Goal: Task Accomplishment & Management: Manage account settings

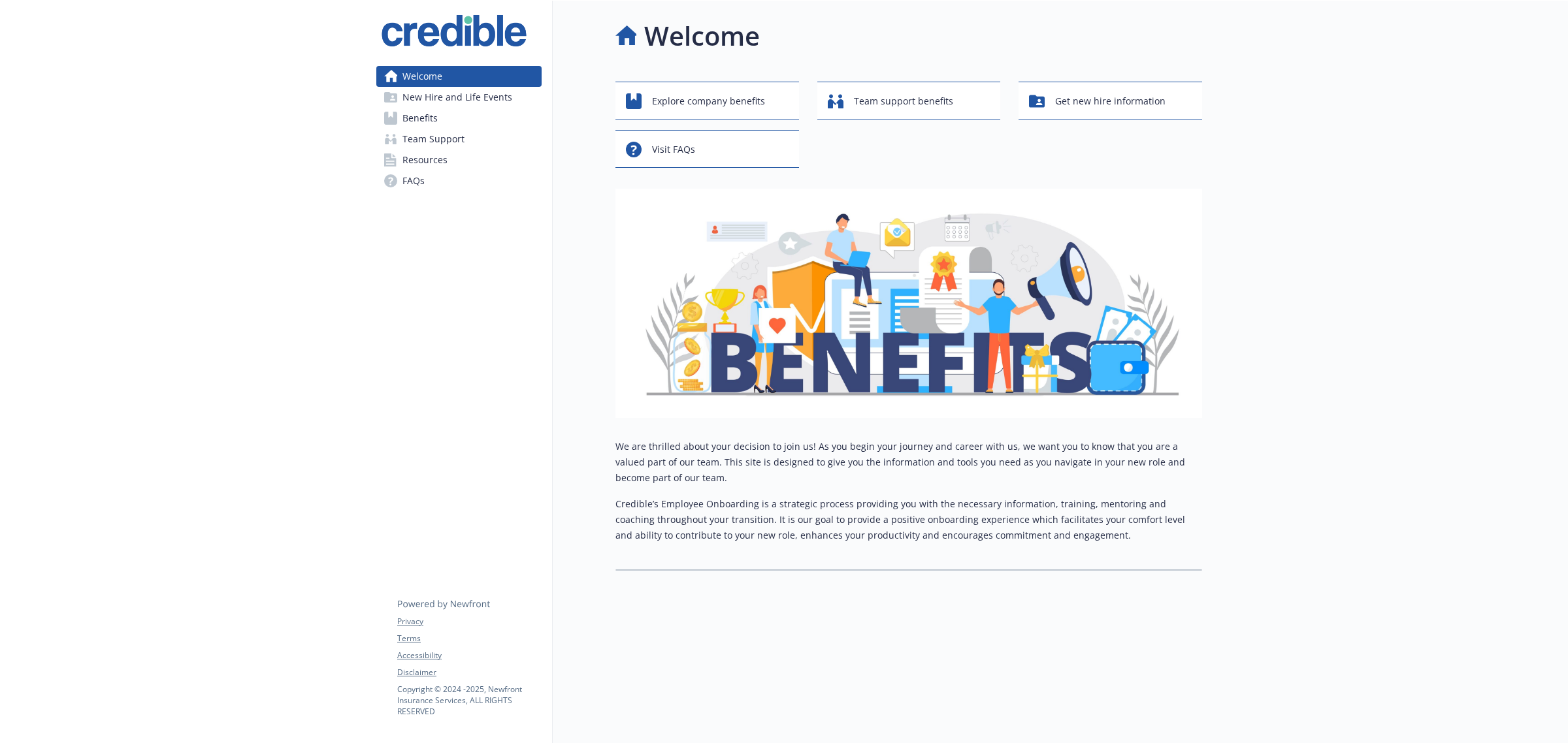
click at [428, 124] on span "Benefits" at bounding box center [419, 118] width 35 height 21
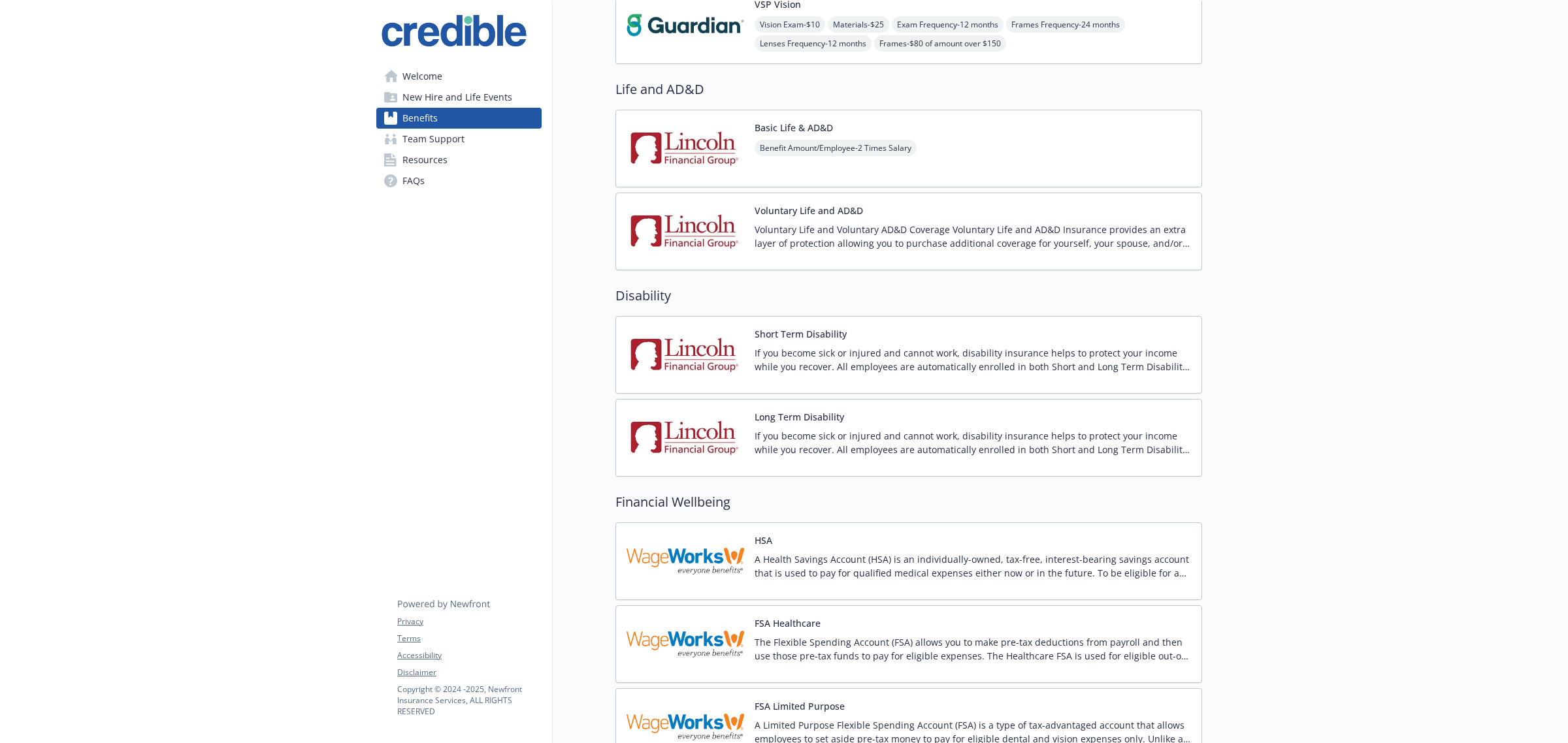
scroll to position [979, 0]
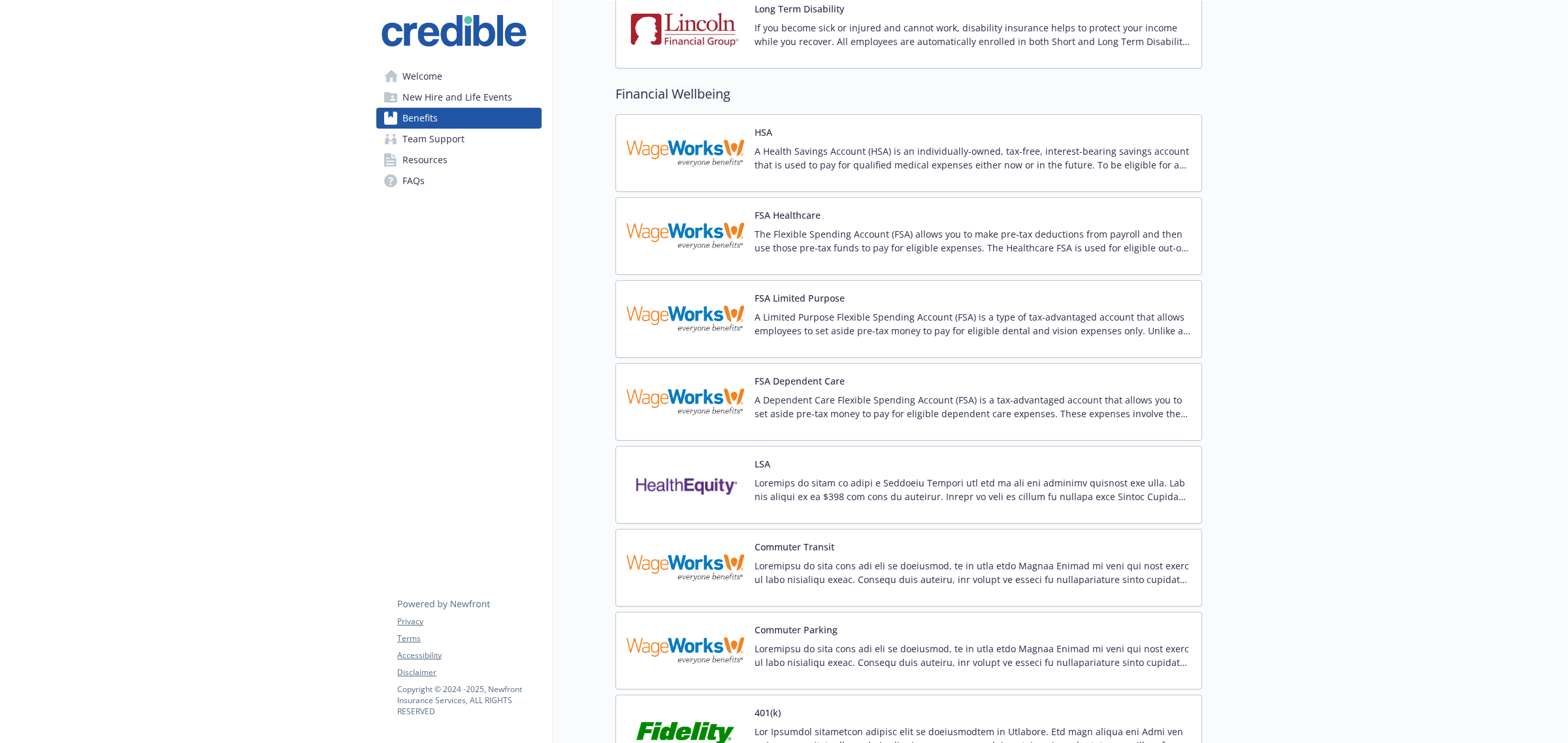
click at [737, 168] on img at bounding box center [684, 153] width 117 height 56
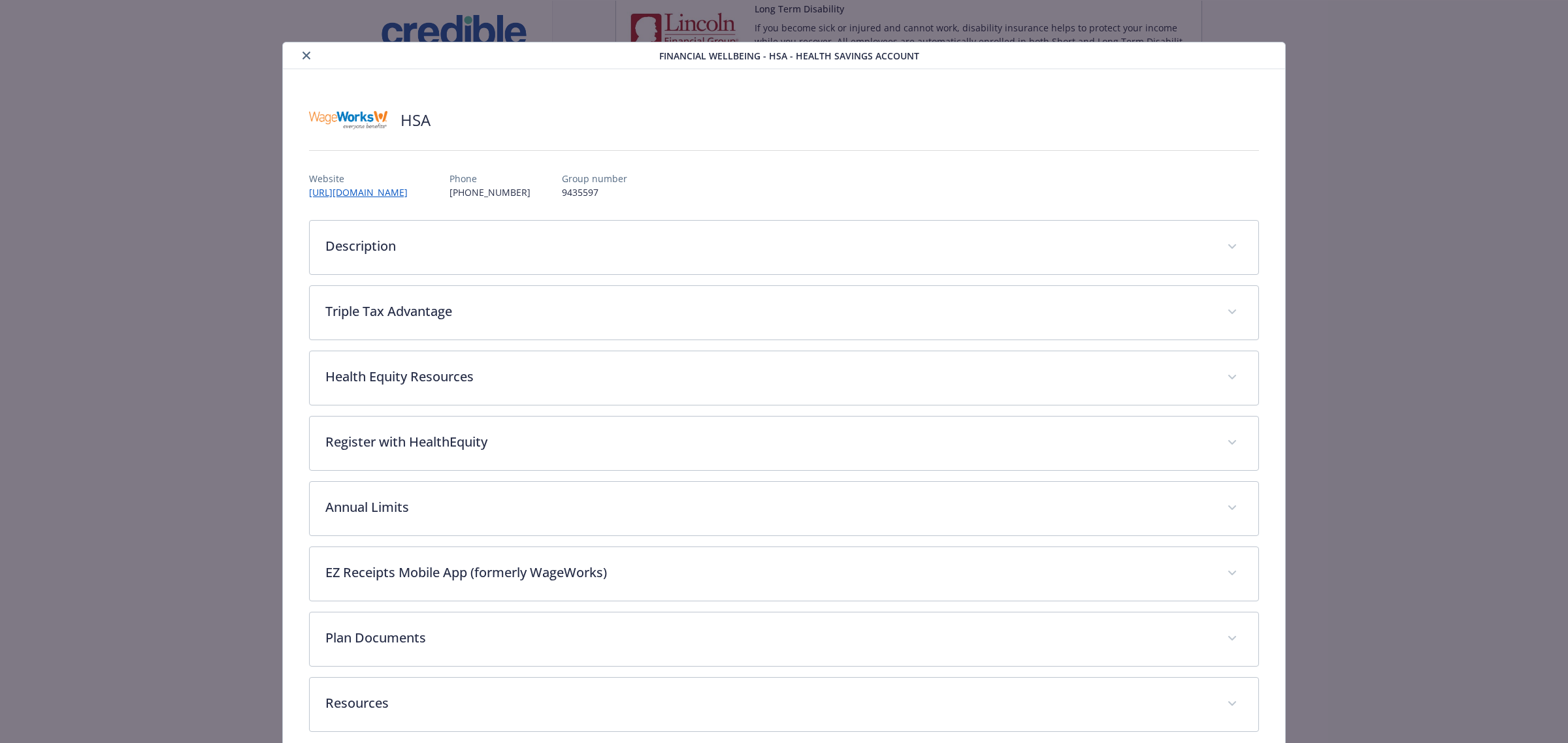
scroll to position [20, 0]
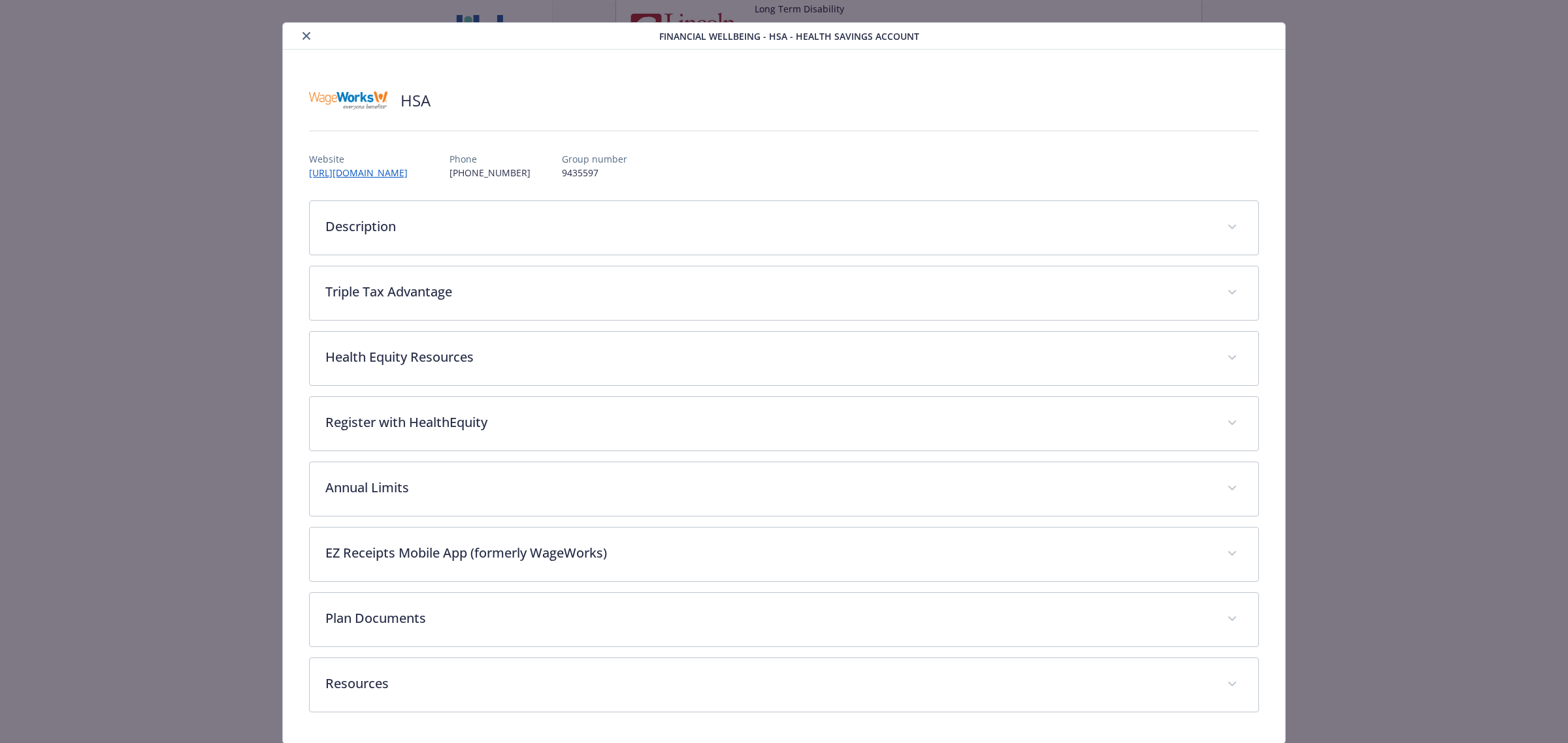
click at [307, 36] on icon "close" at bounding box center [306, 36] width 8 height 8
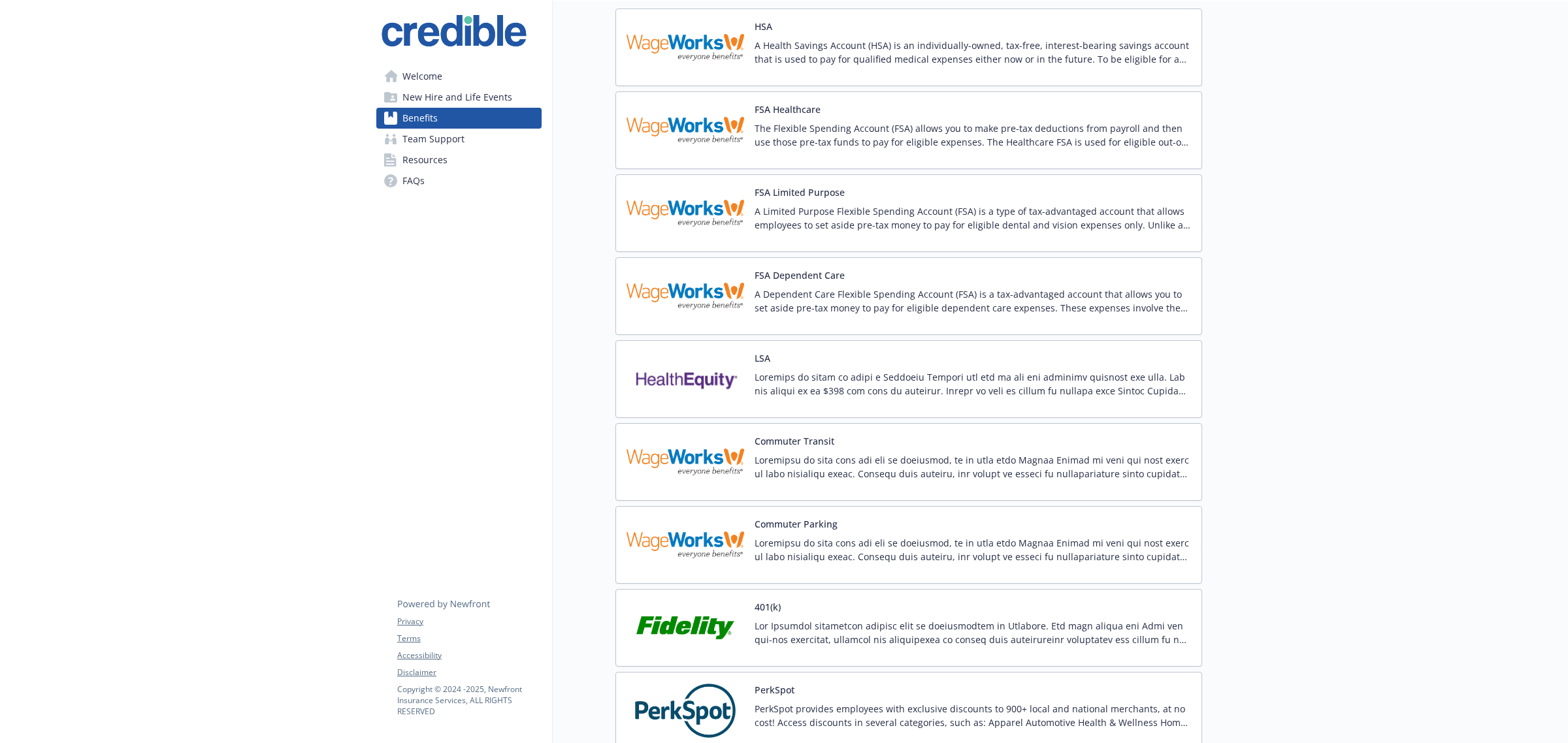
scroll to position [1061, 0]
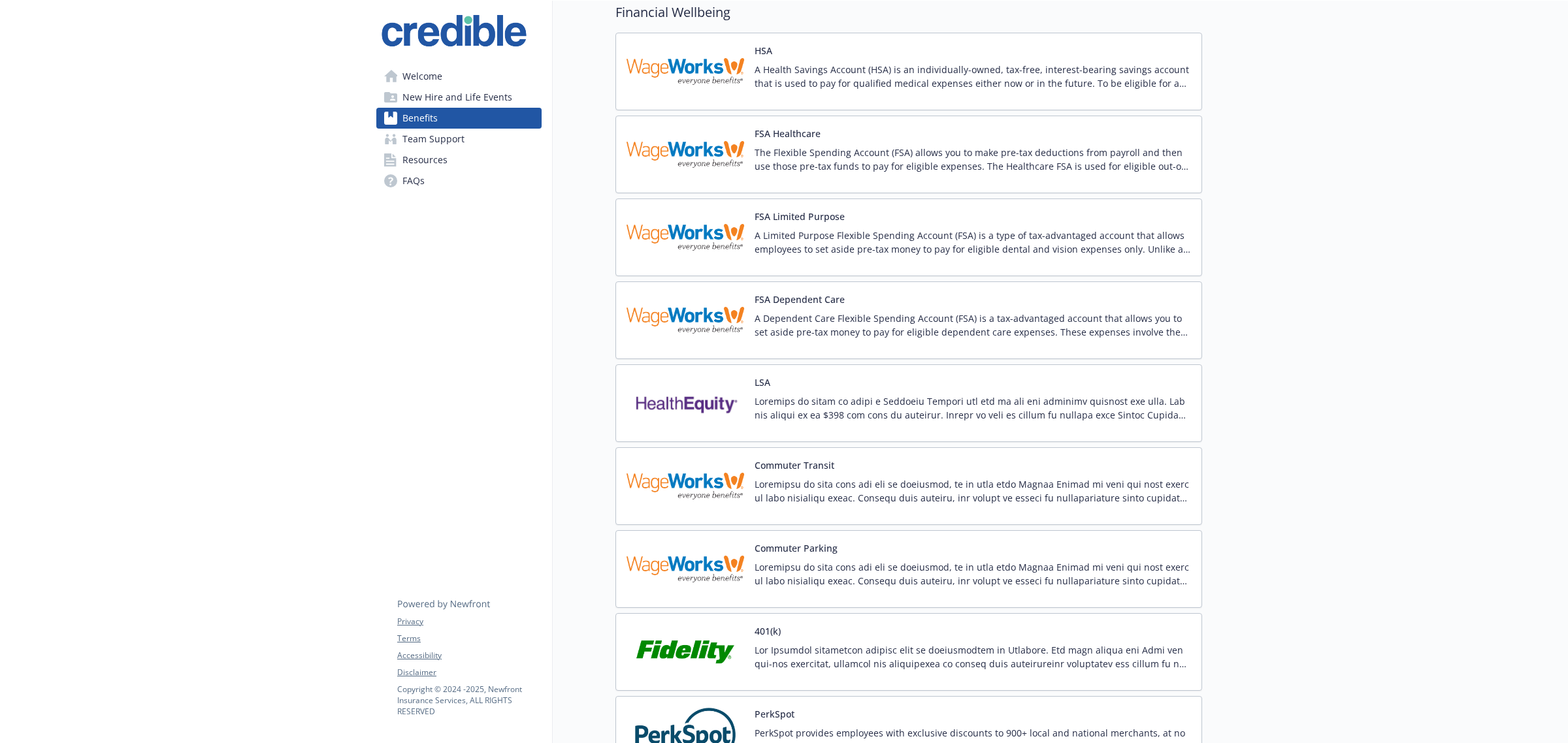
click at [425, 121] on span "Benefits" at bounding box center [419, 118] width 35 height 21
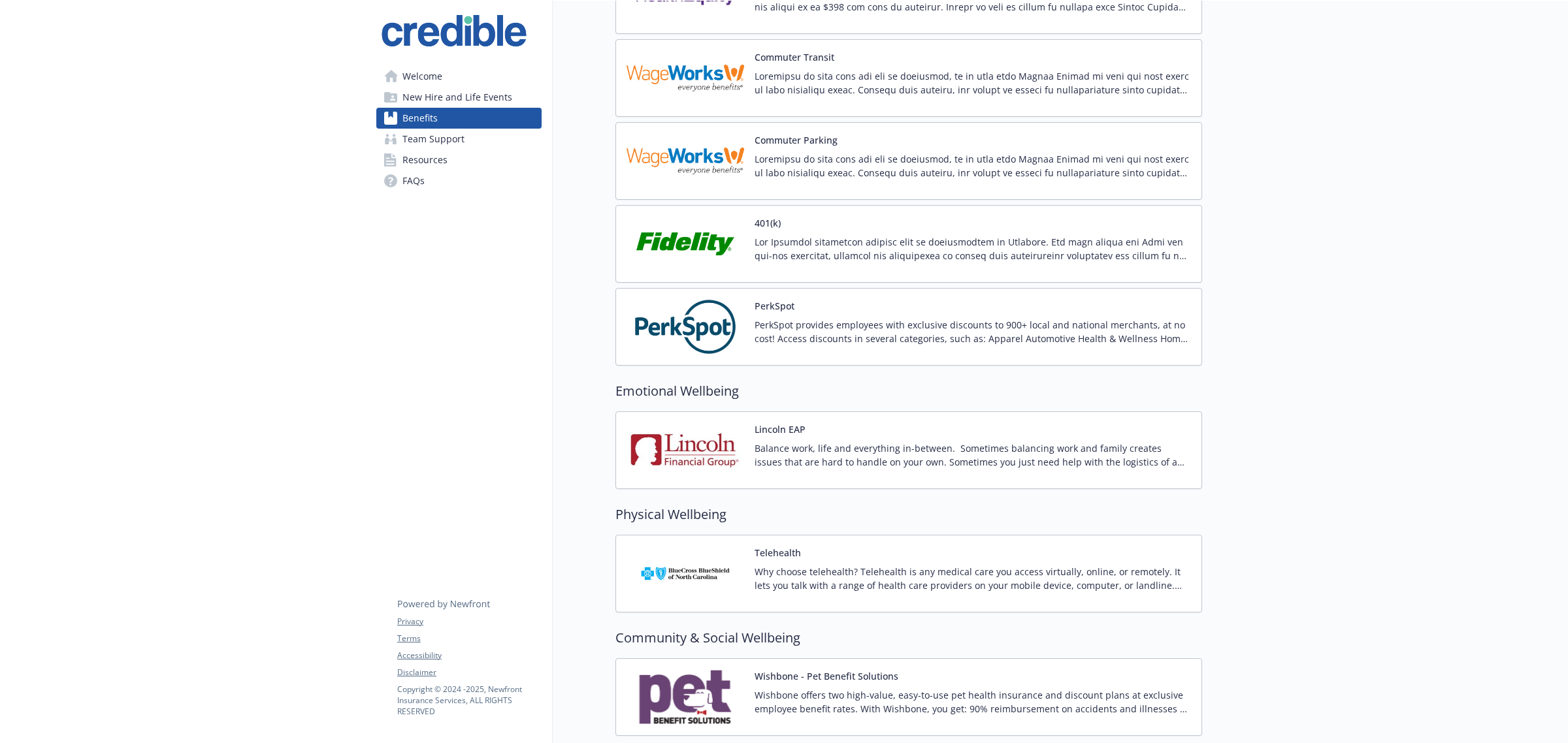
click at [703, 165] on img at bounding box center [684, 160] width 117 height 56
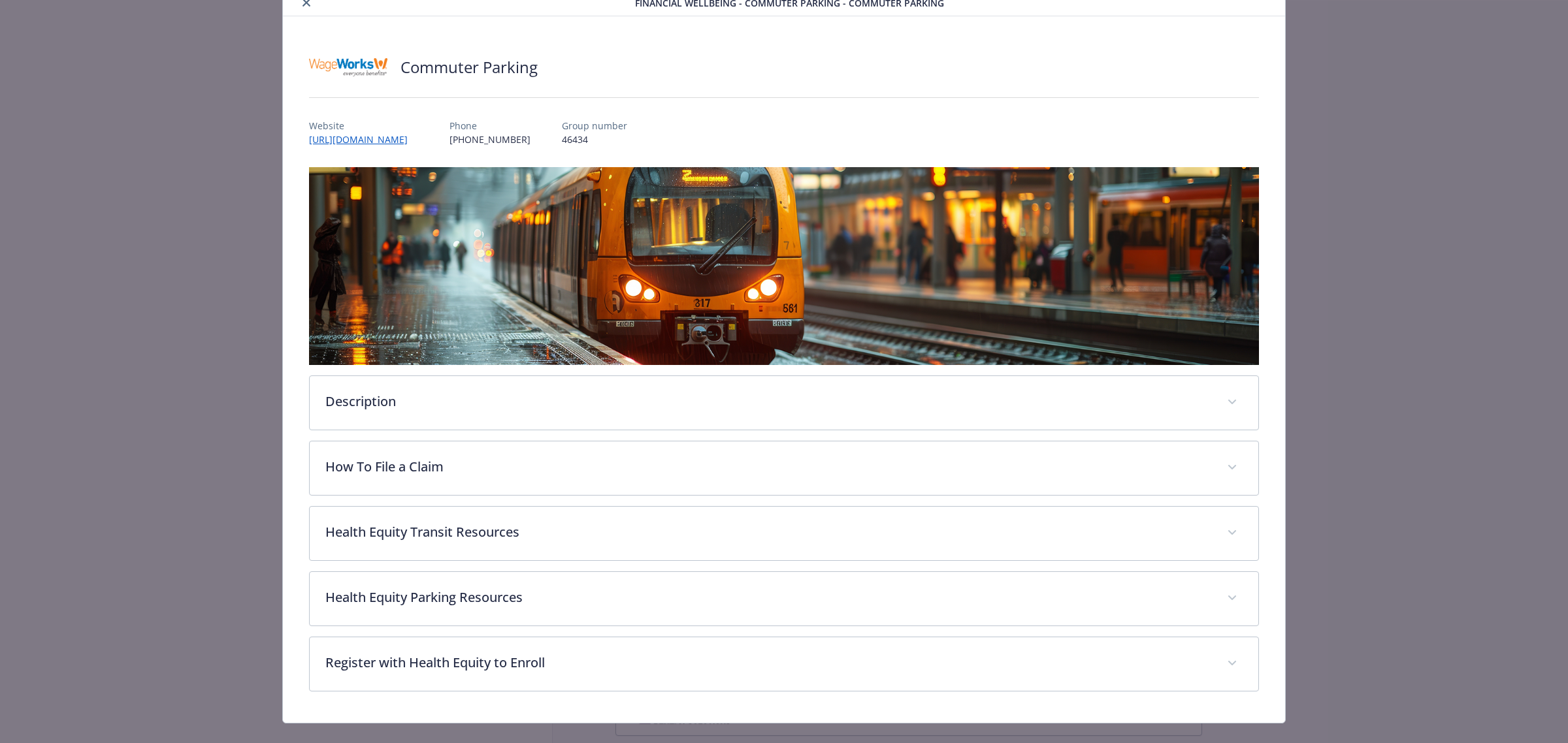
scroll to position [75, 0]
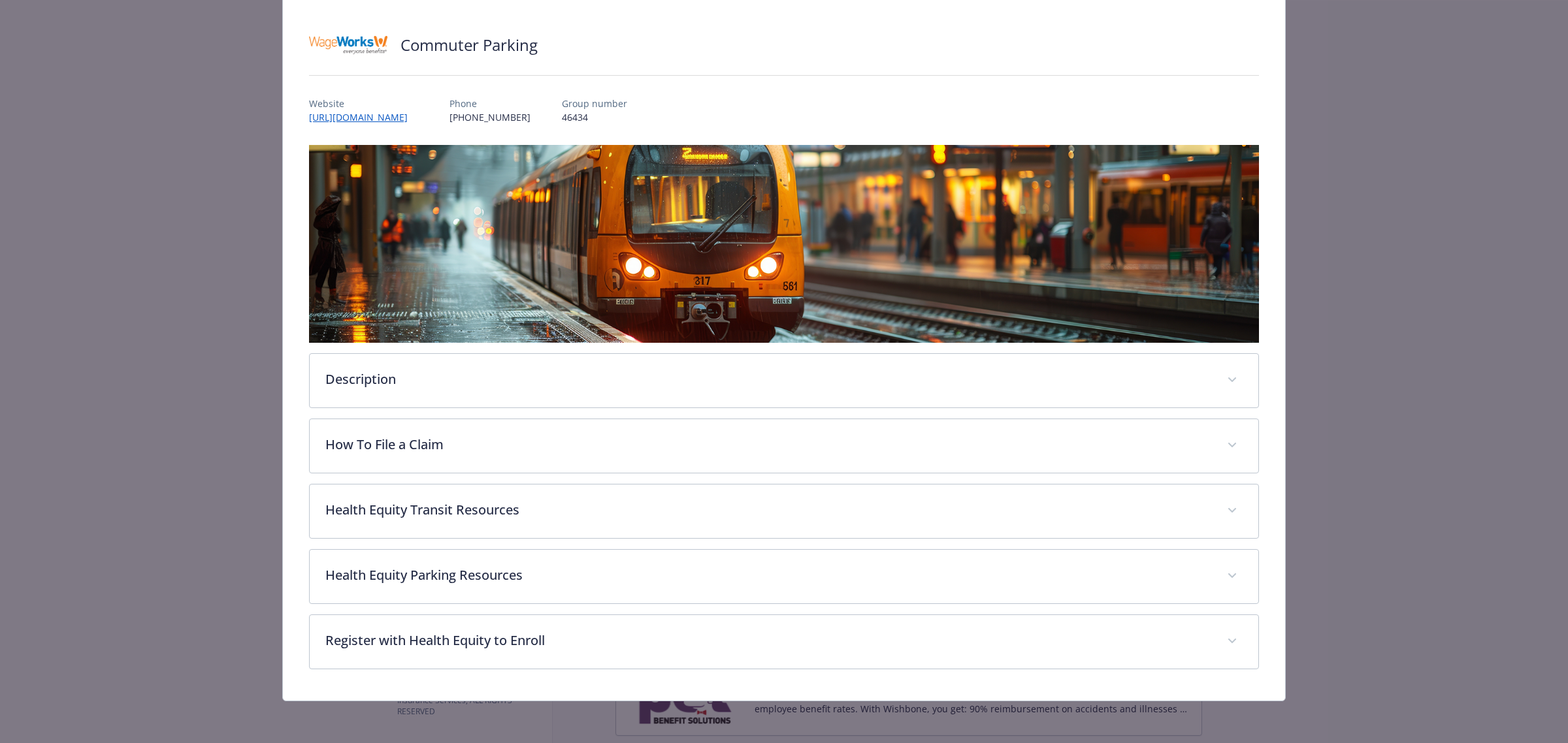
click at [459, 414] on div "Description Commuting to work each day can be expensive, so we work with Health…" at bounding box center [784, 406] width 950 height 524
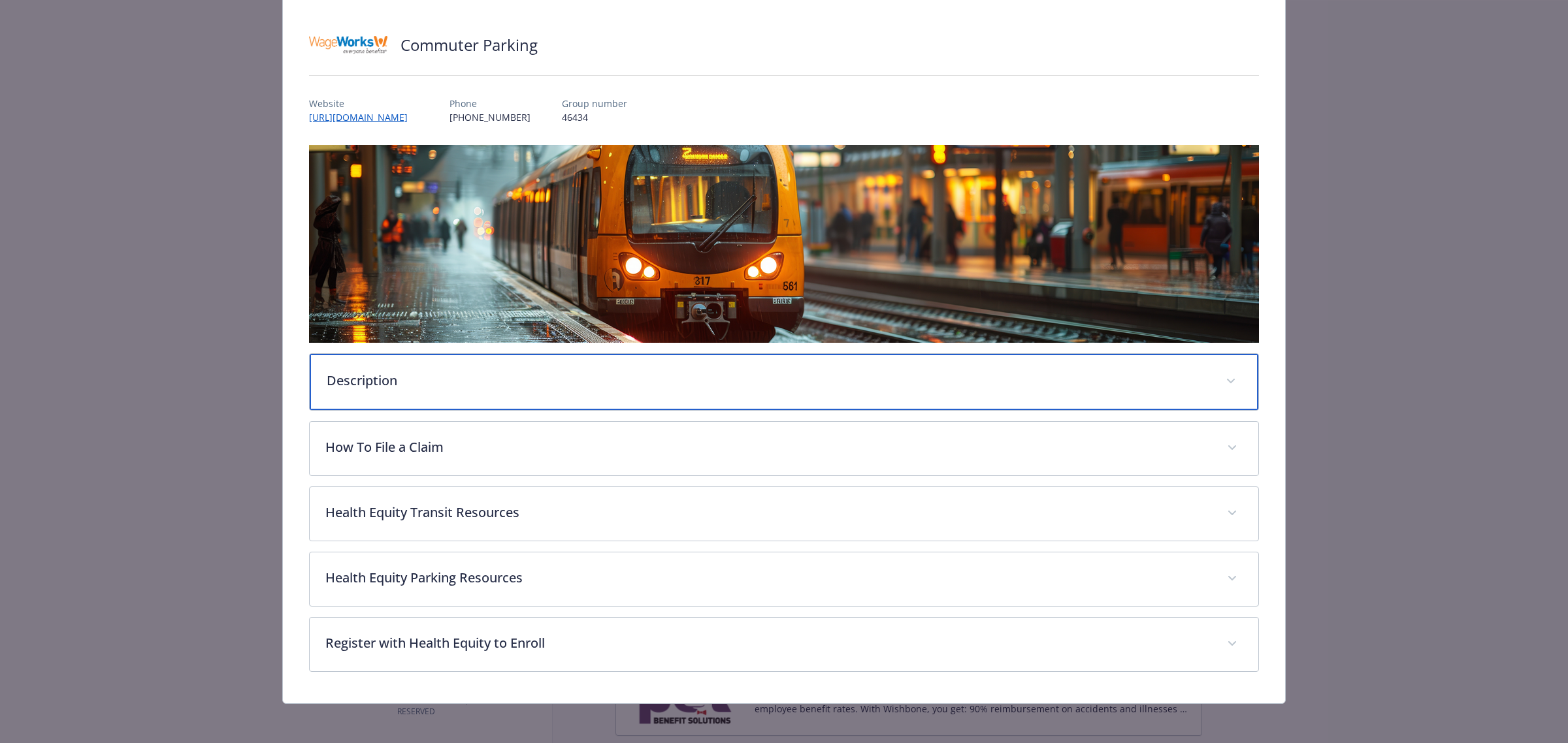
click at [484, 384] on p "Description" at bounding box center [768, 381] width 884 height 20
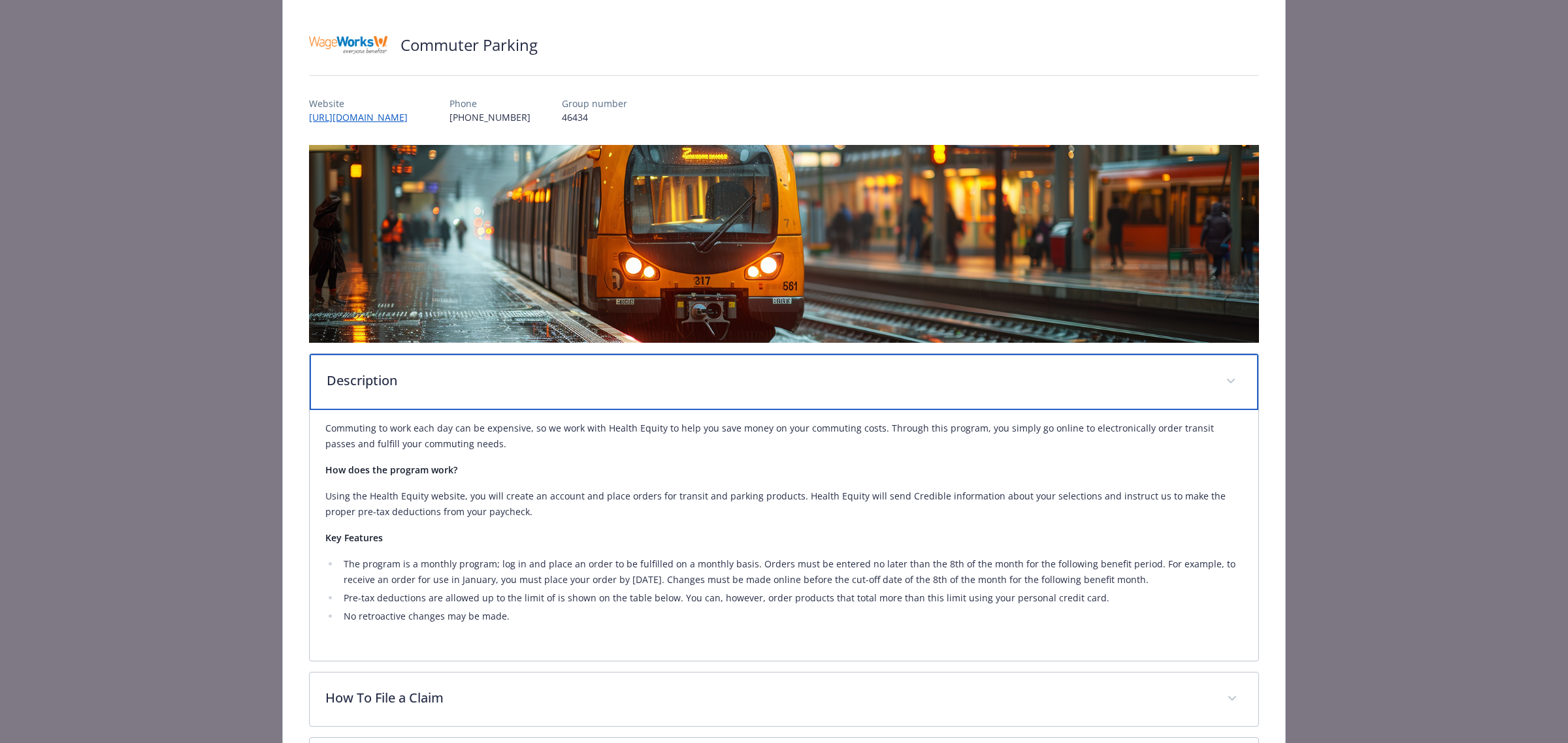
click at [506, 373] on p "Description" at bounding box center [768, 381] width 884 height 20
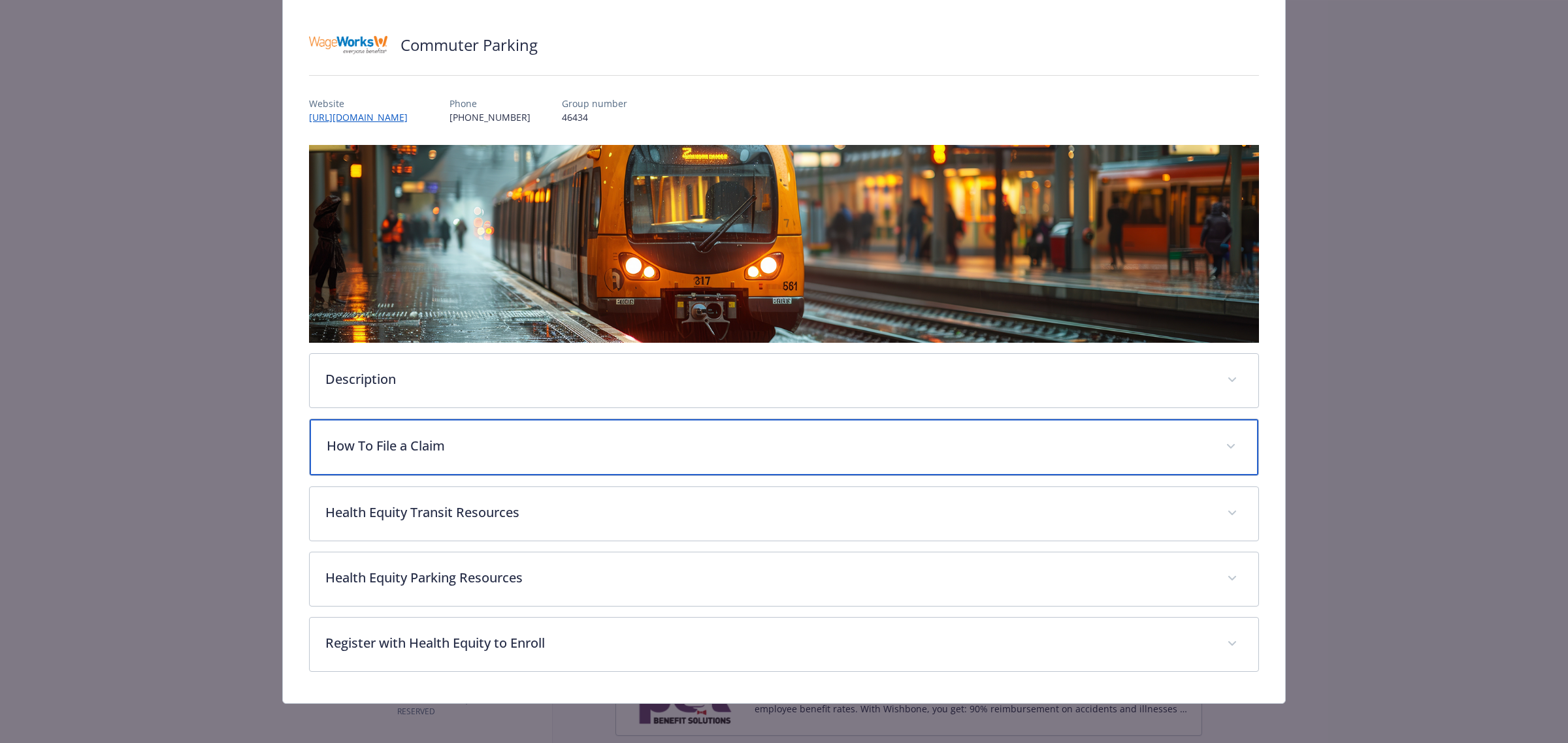
click at [471, 468] on div "How To File a Claim" at bounding box center [784, 447] width 949 height 56
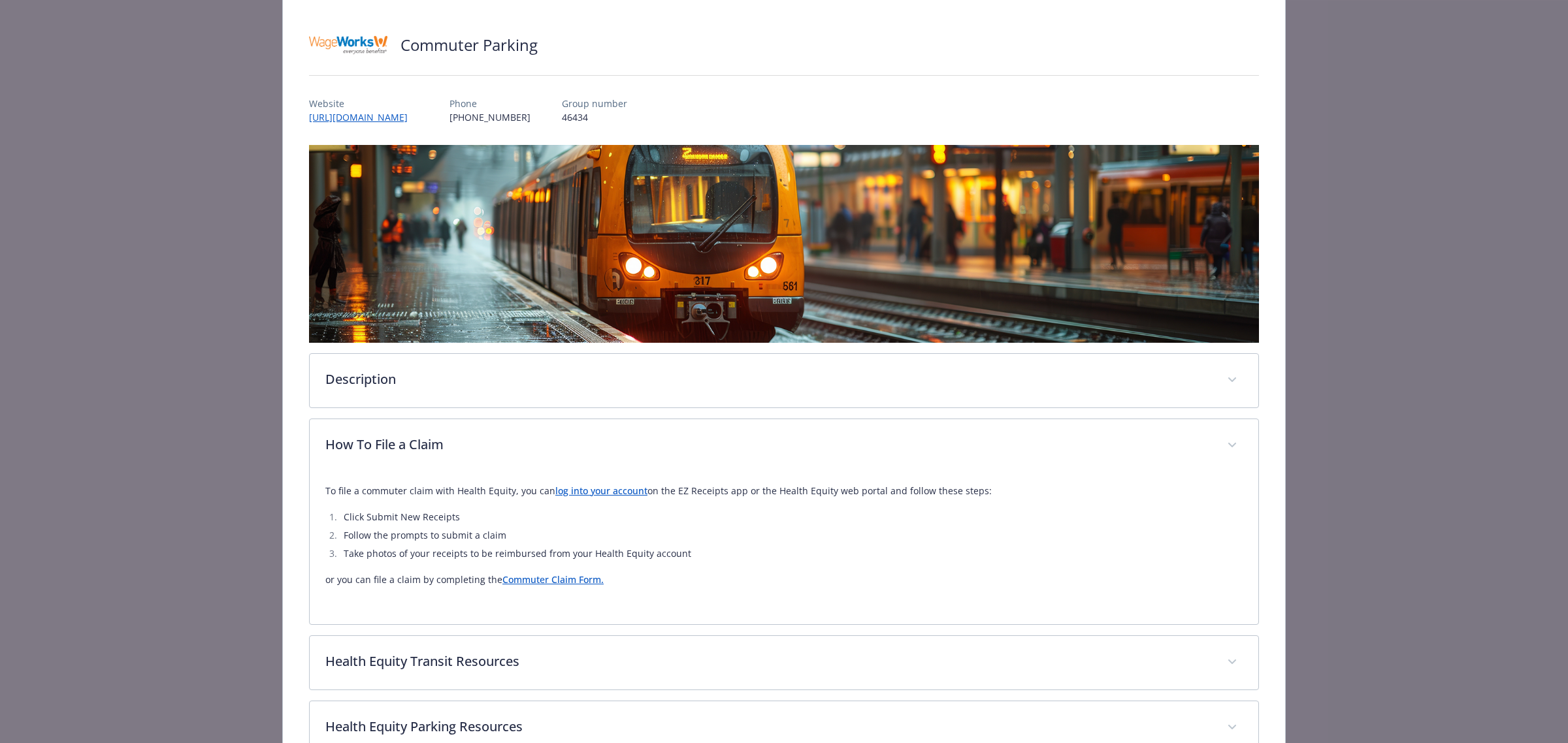
click at [557, 583] on link "Commuter Claim Form." at bounding box center [553, 579] width 101 height 13
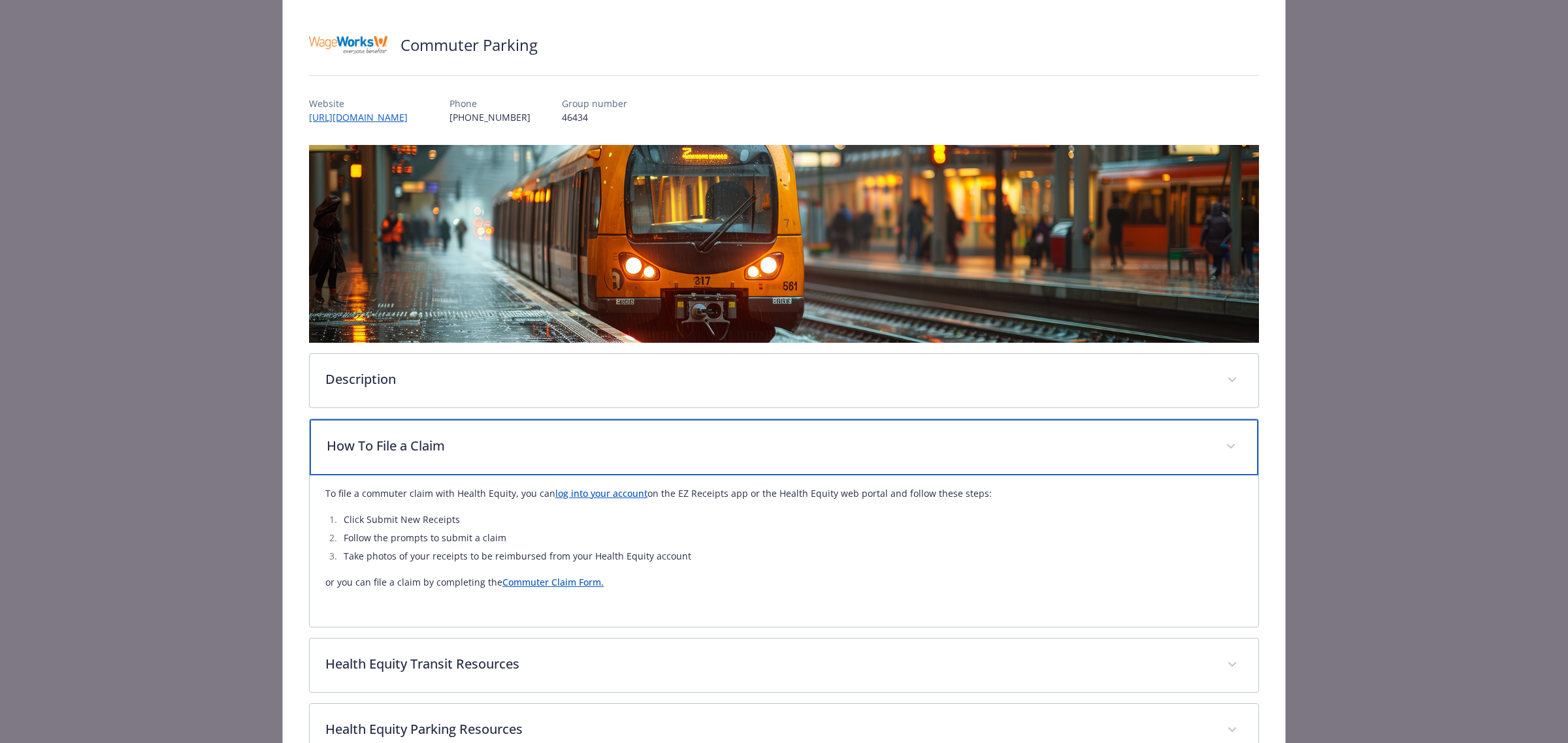
click at [467, 442] on p "How To File a Claim" at bounding box center [768, 446] width 884 height 20
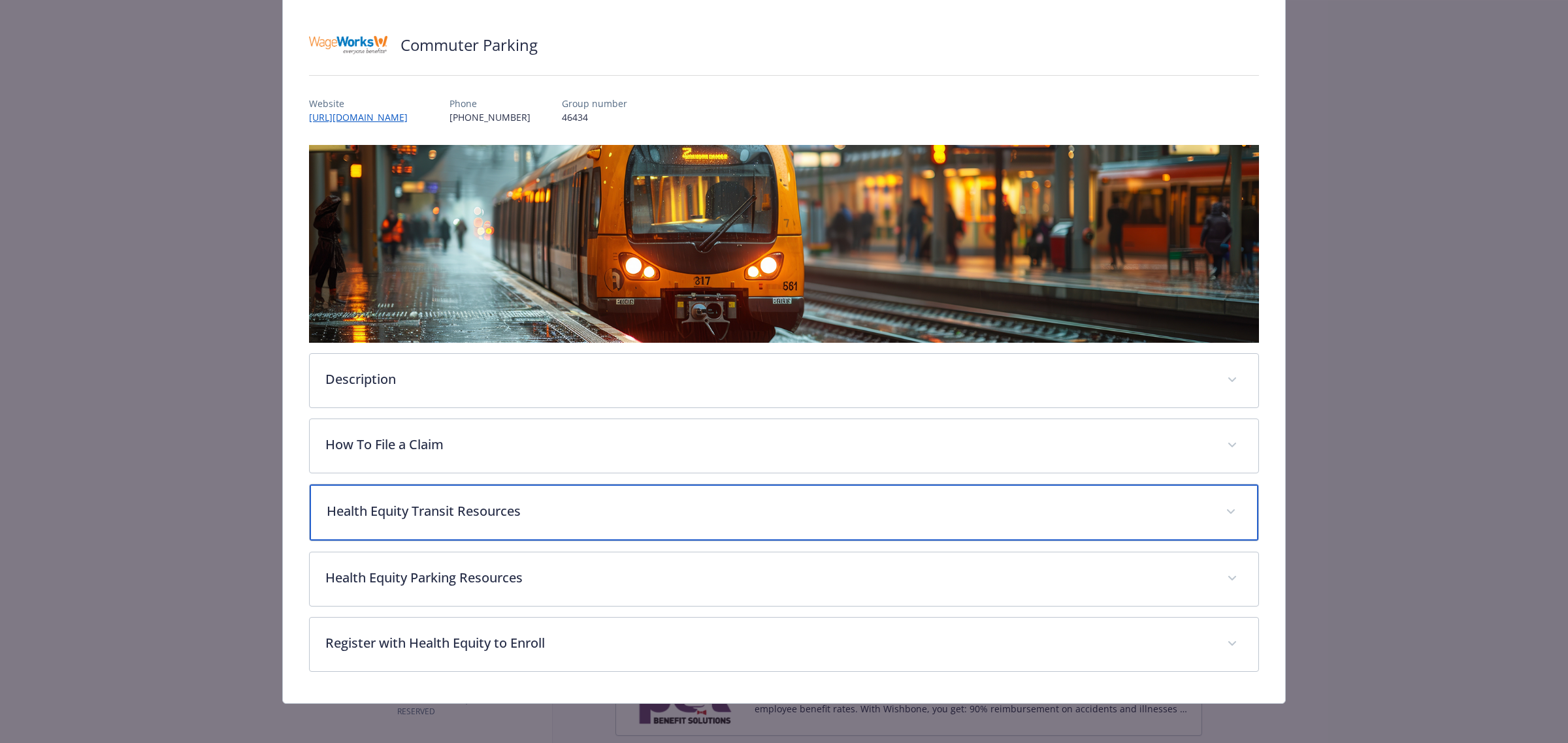
click at [474, 517] on p "Health Equity Transit Resources" at bounding box center [768, 511] width 884 height 20
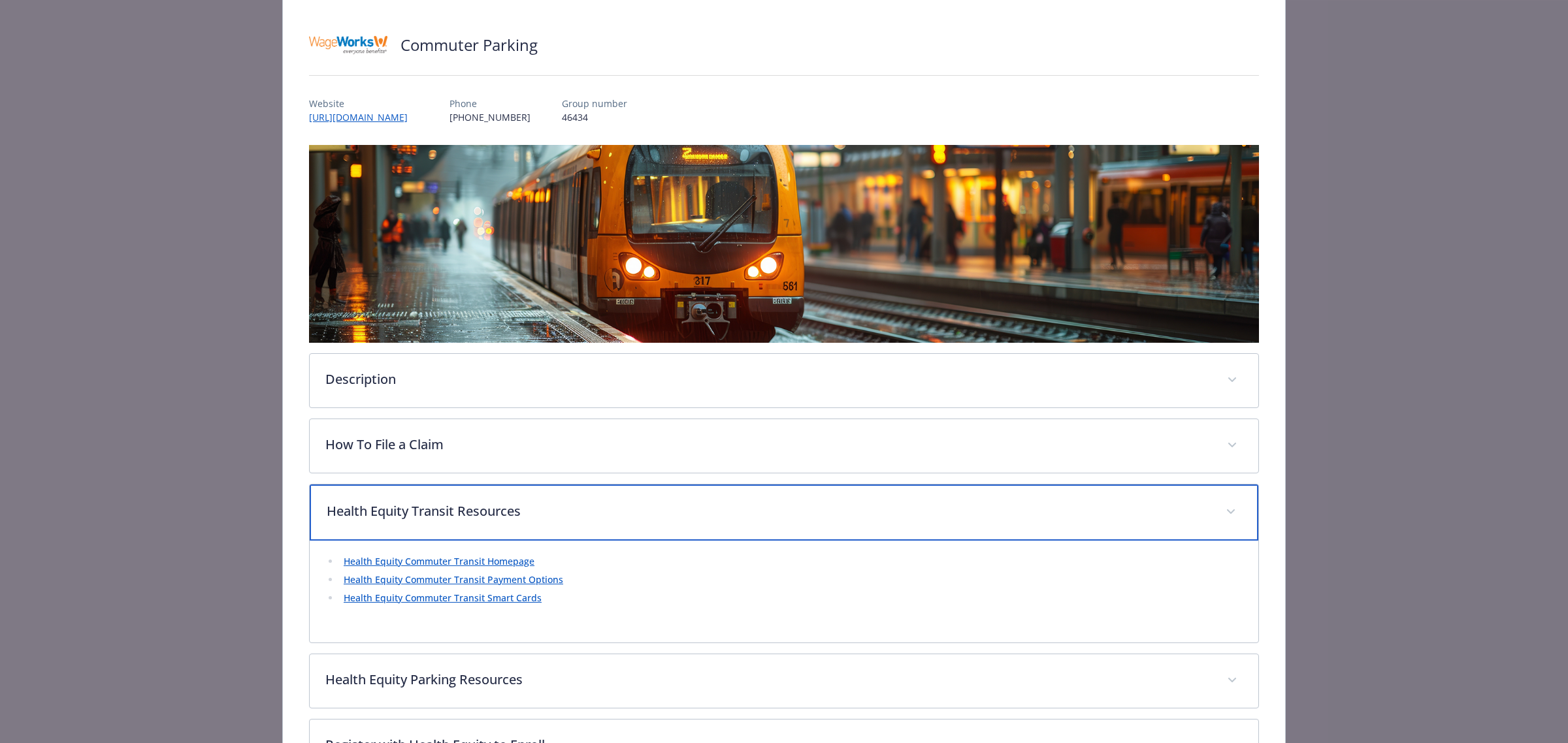
scroll to position [156, 0]
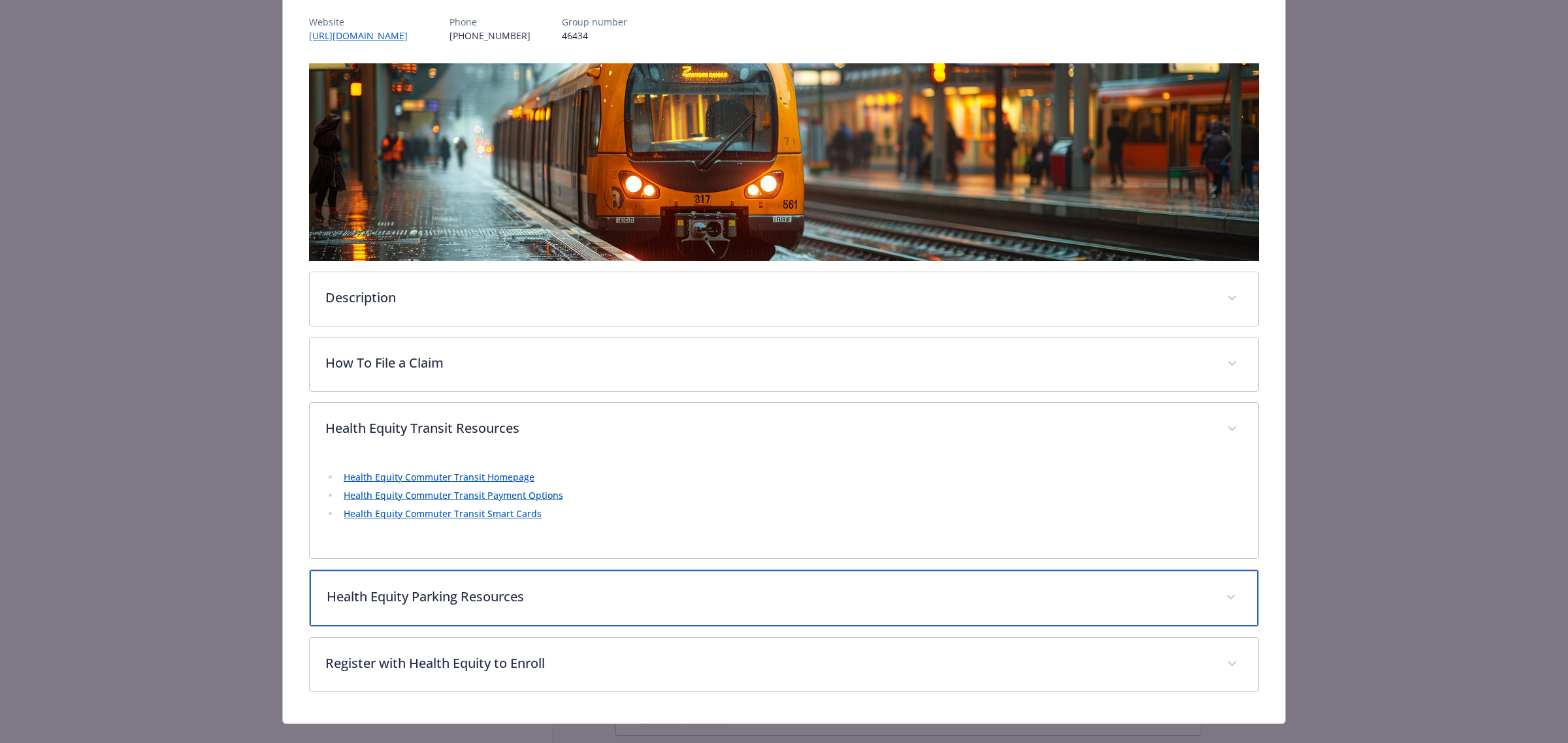
click at [491, 586] on div "Health Equity Parking Resources" at bounding box center [784, 598] width 949 height 56
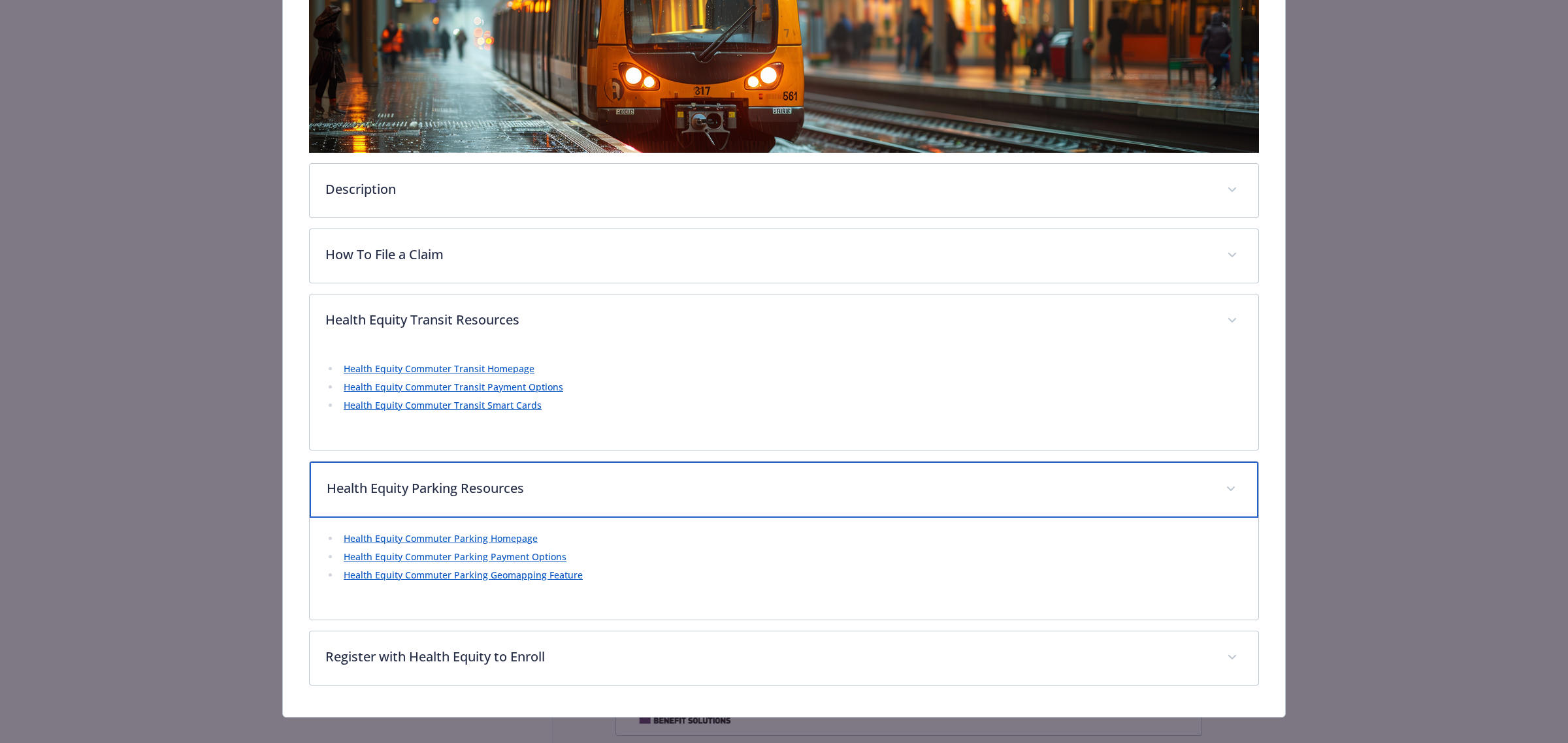
scroll to position [279, 0]
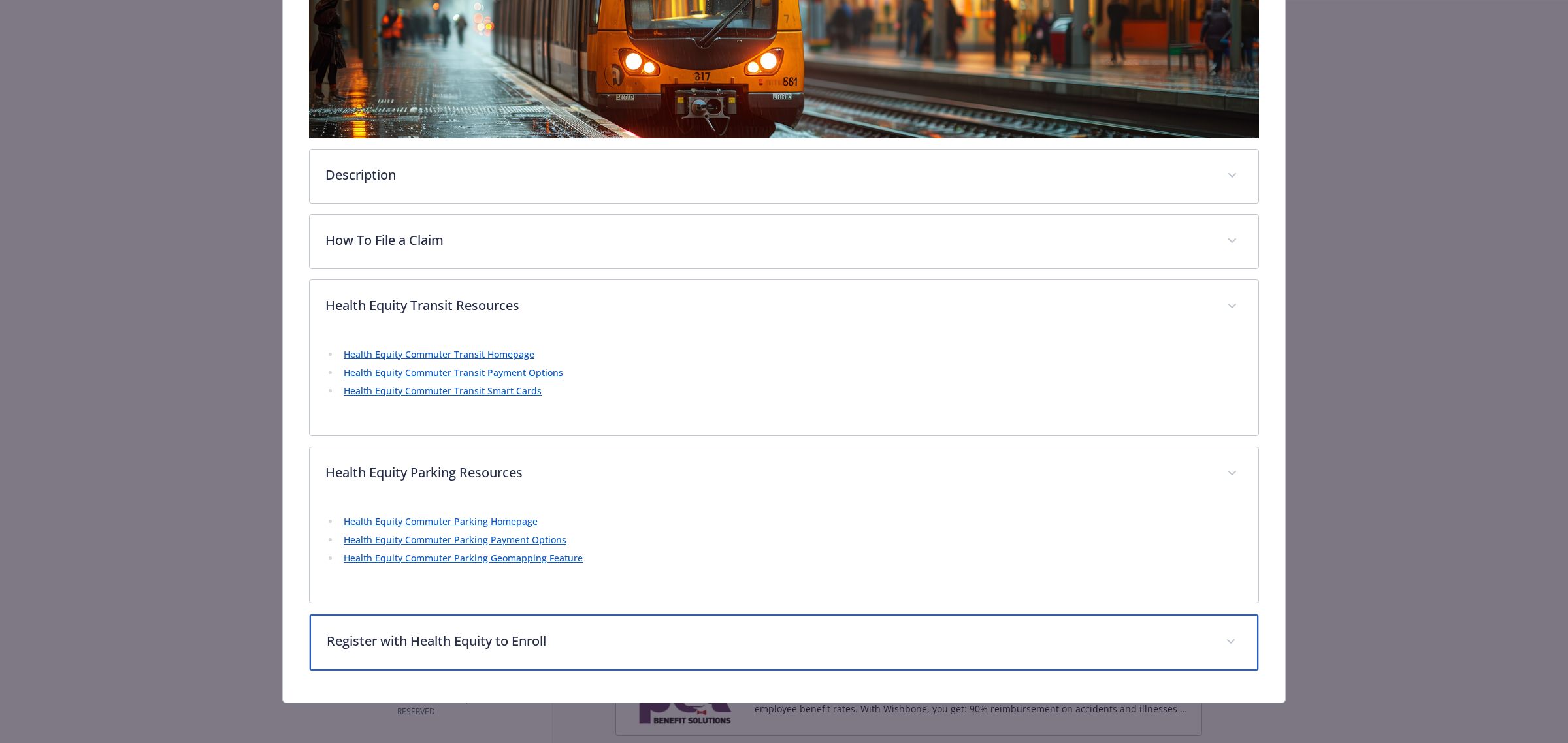
click at [481, 646] on p "Register with Health Equity to Enroll" at bounding box center [768, 641] width 884 height 20
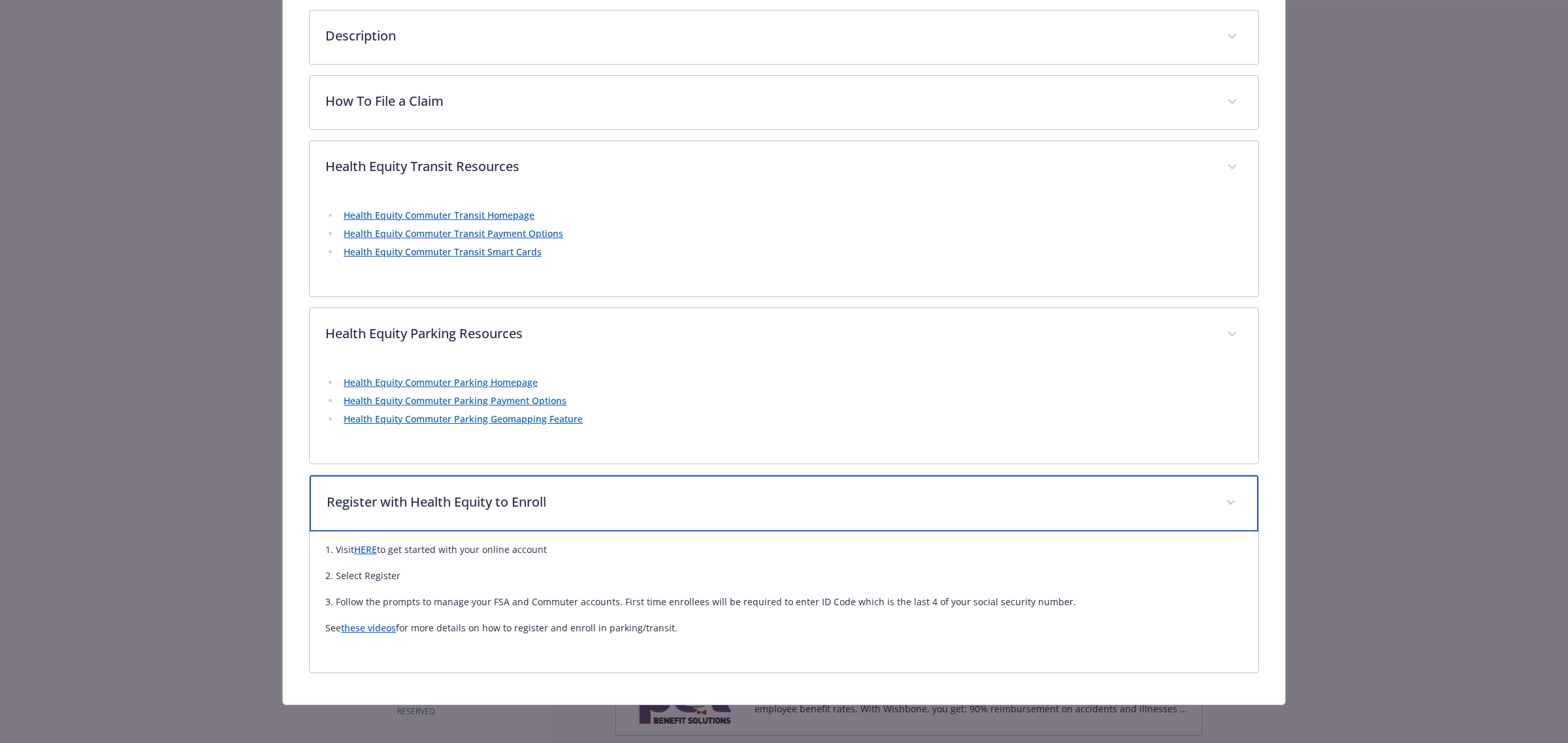
scroll to position [421, 0]
click at [556, 487] on div "Register with Health Equity to Enroll" at bounding box center [784, 500] width 949 height 56
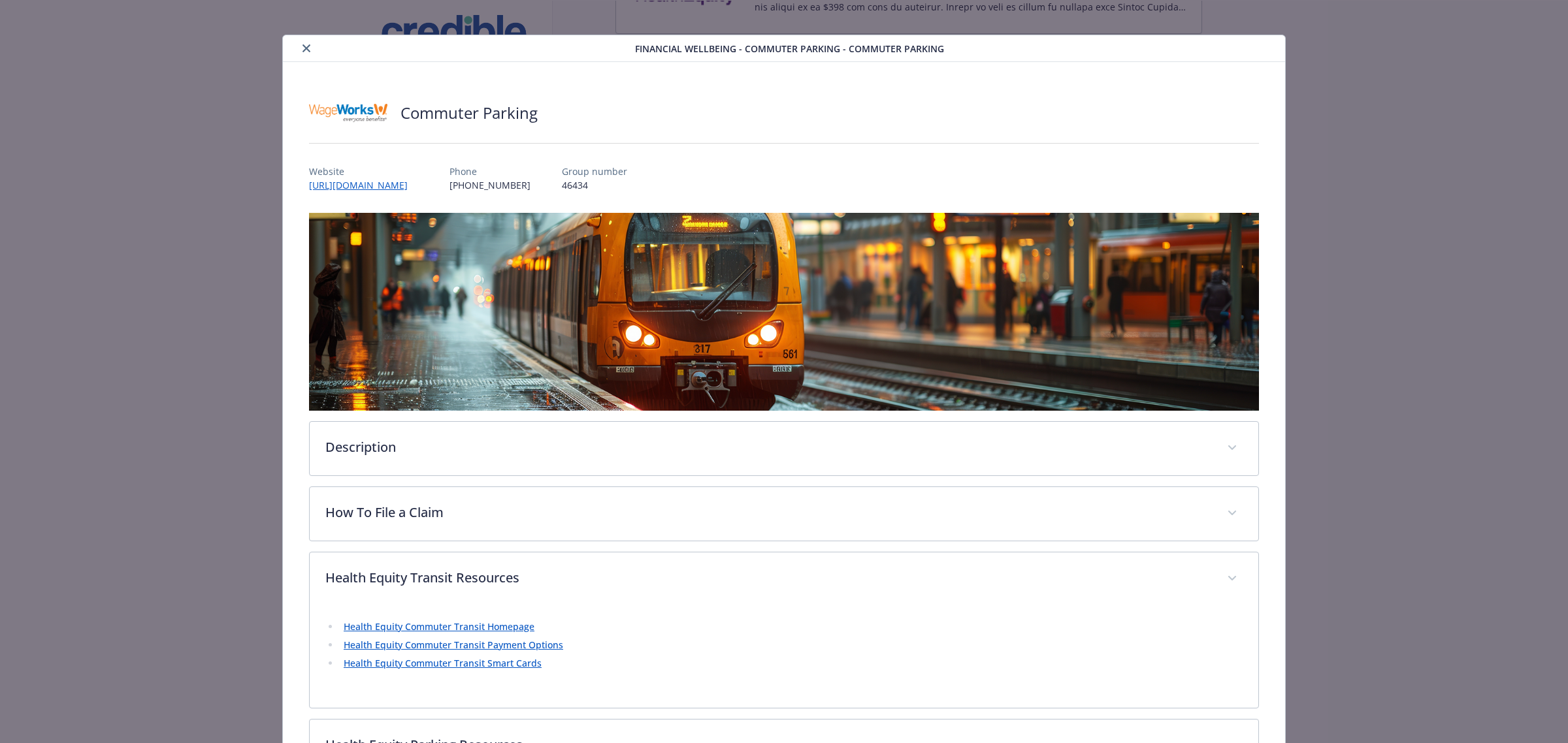
scroll to position [0, 0]
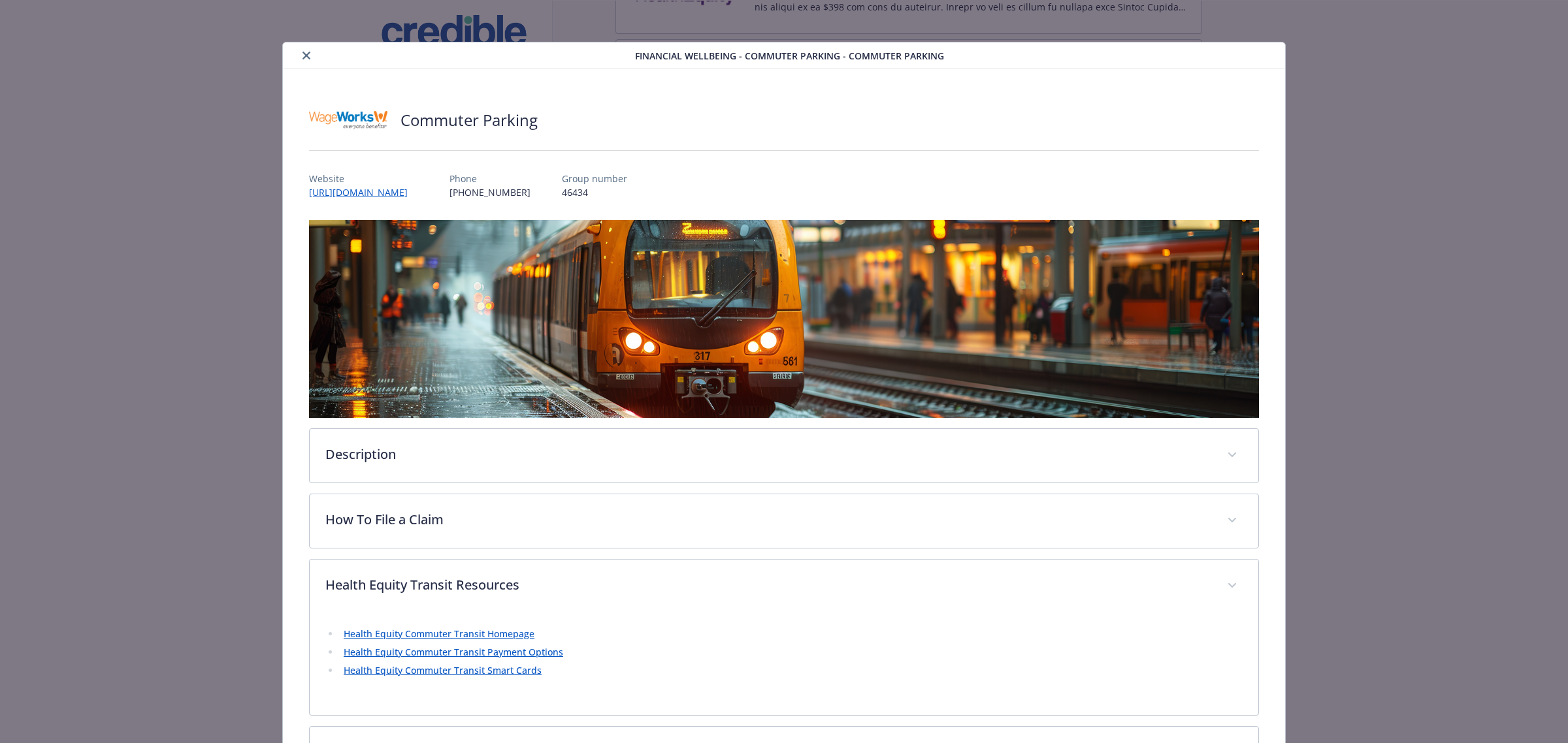
click at [306, 56] on icon "close" at bounding box center [306, 56] width 8 height 8
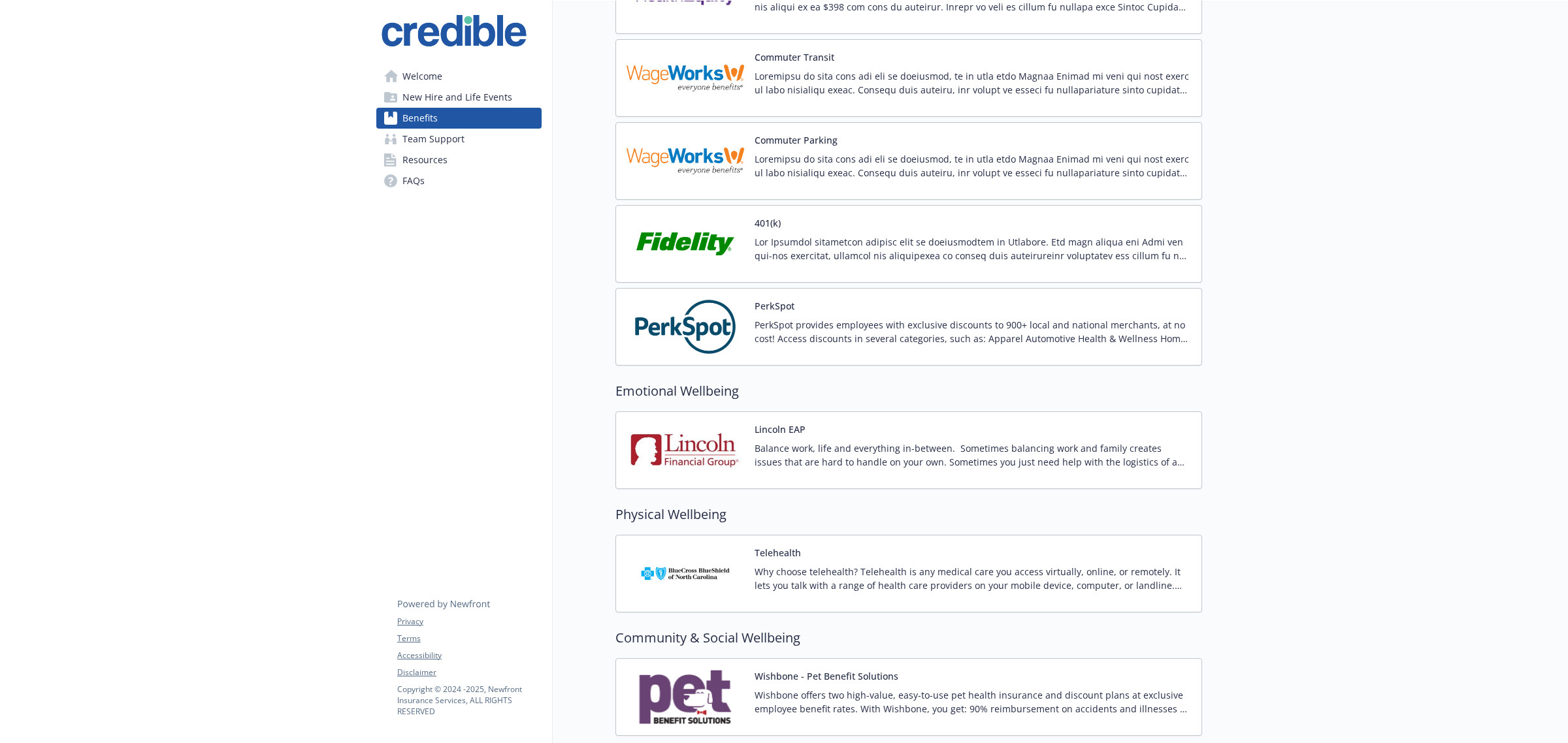
click at [704, 101] on img at bounding box center [684, 78] width 117 height 56
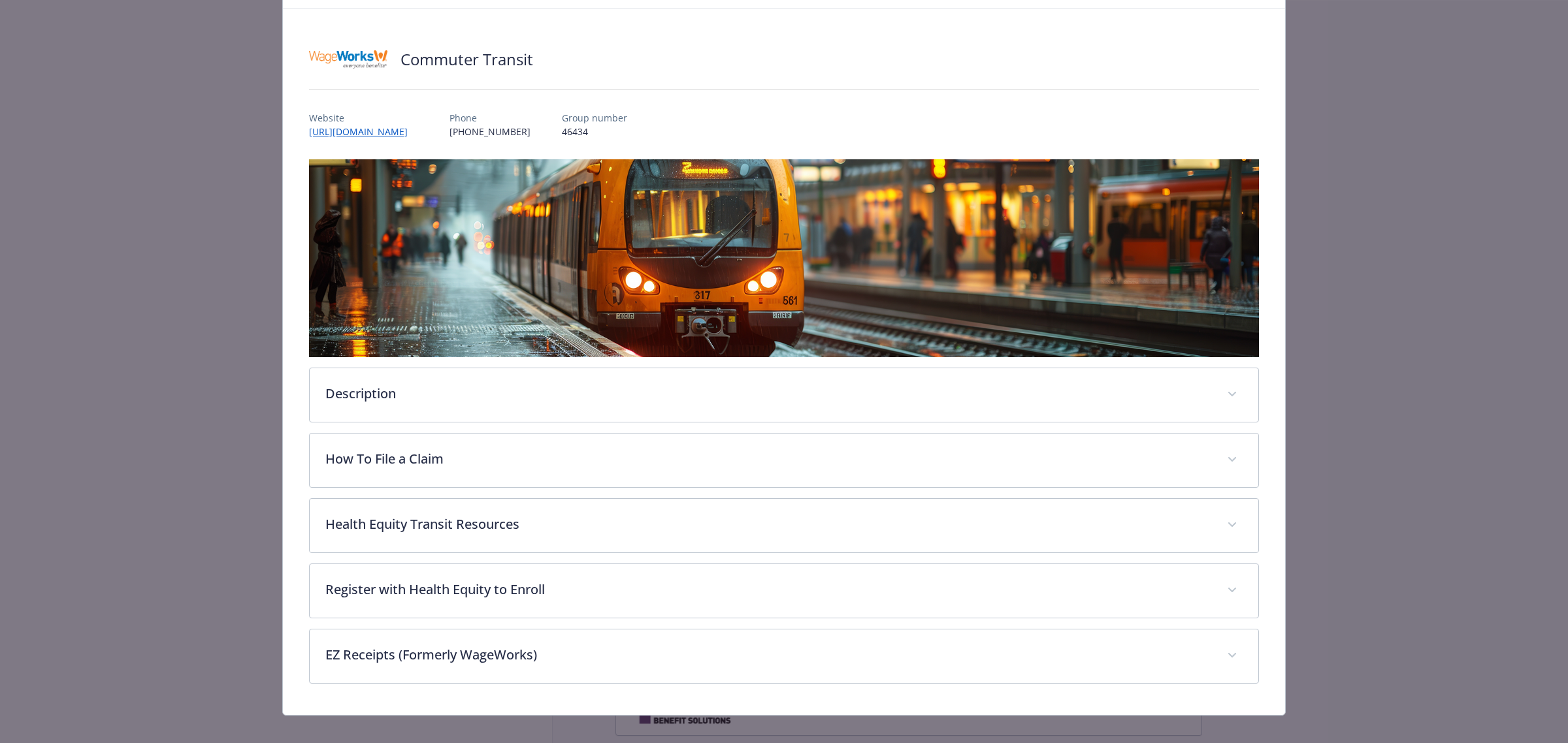
scroll to position [75, 0]
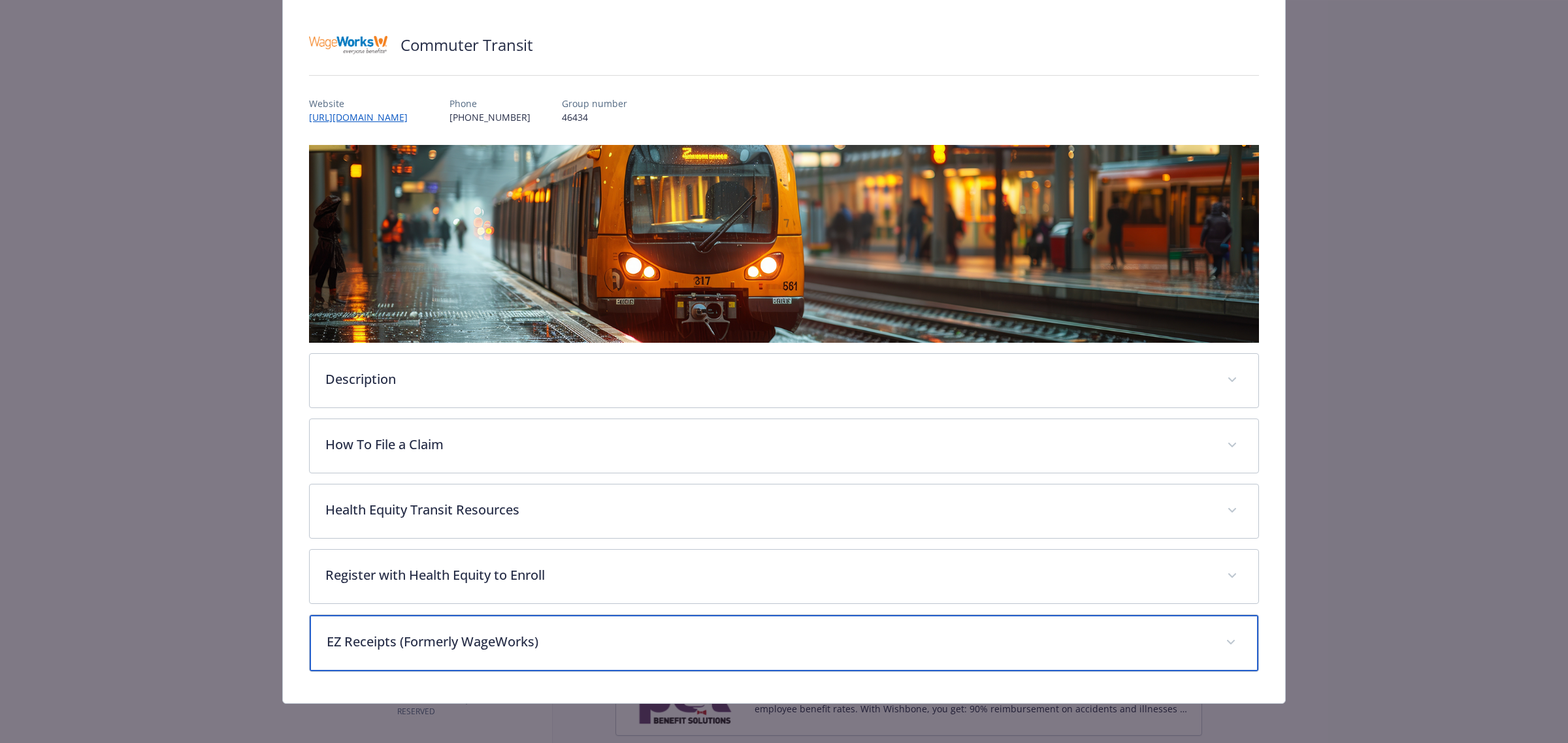
click at [503, 653] on div "EZ Receipts (Formerly WageWorks)" at bounding box center [784, 642] width 949 height 56
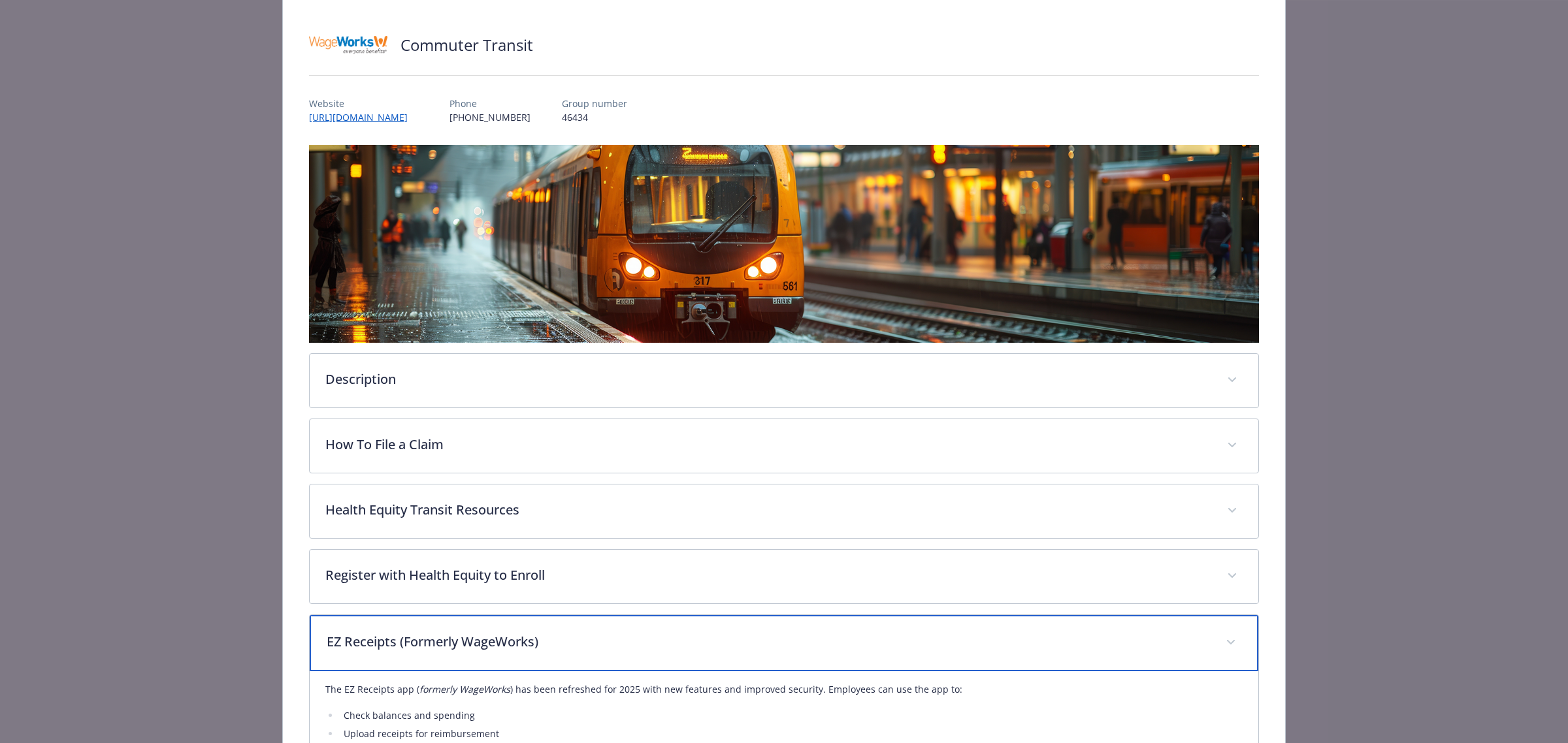
scroll to position [290, 0]
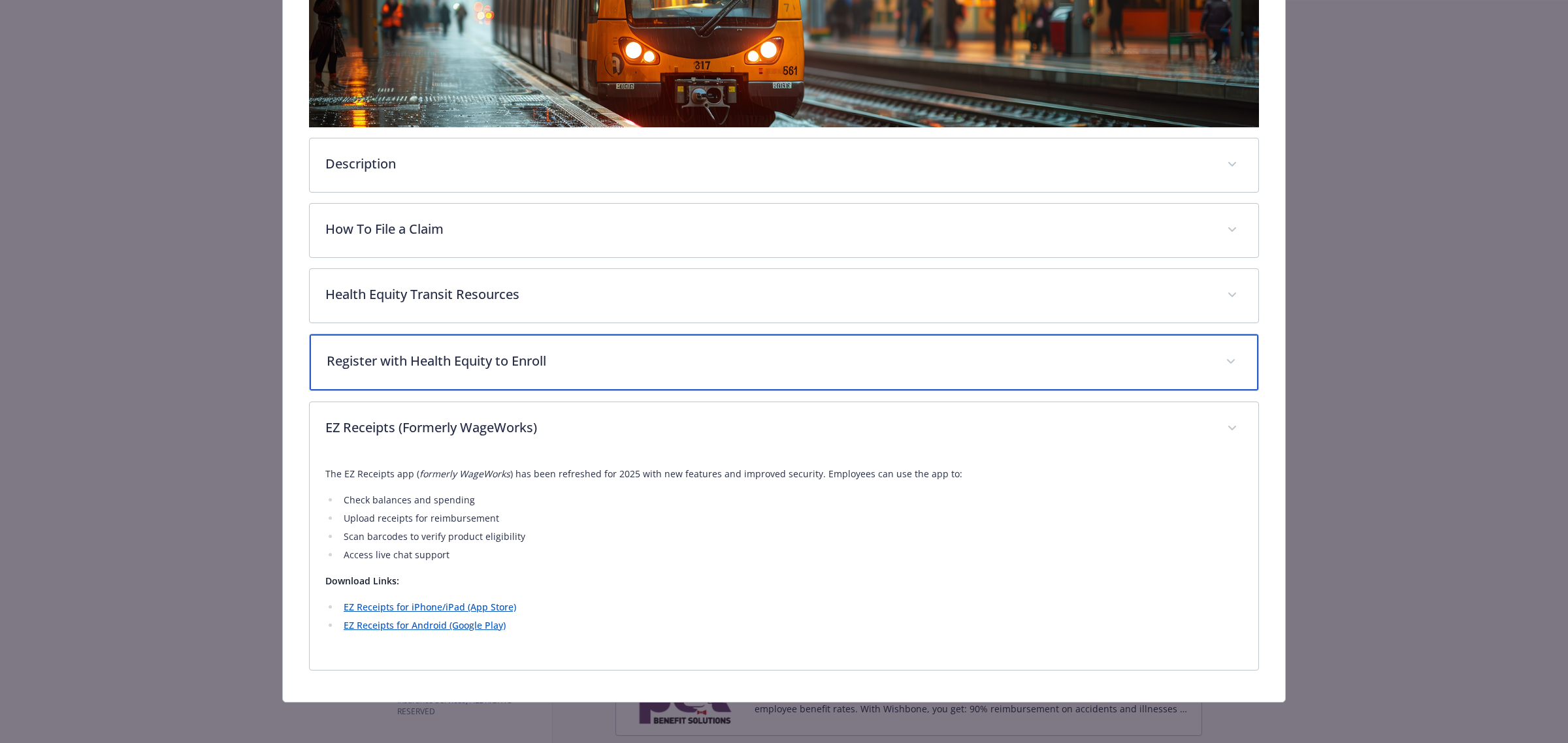
click at [566, 362] on p "Register with Health Equity to Enroll" at bounding box center [768, 361] width 884 height 20
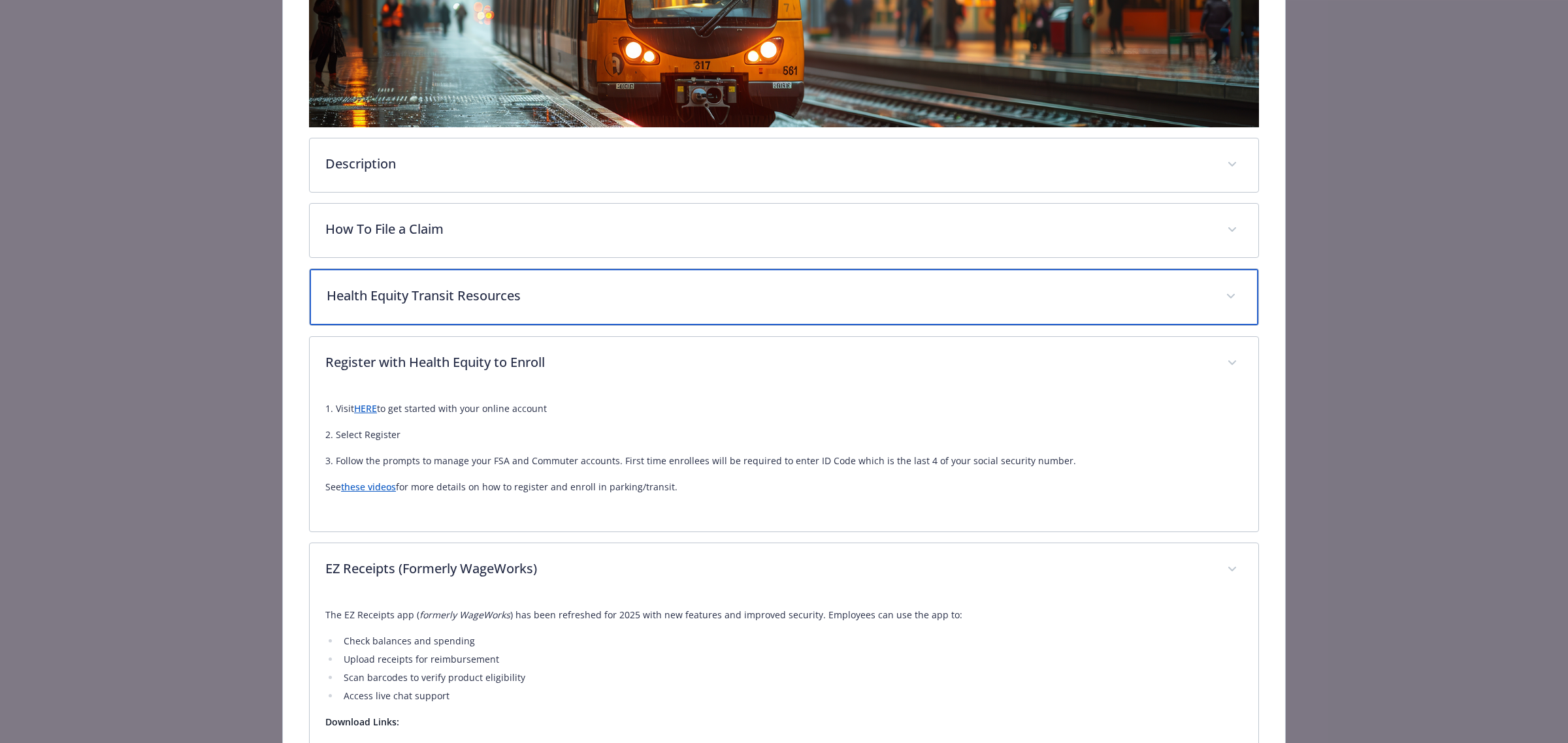
click at [575, 289] on p "Health Equity Transit Resources" at bounding box center [768, 296] width 884 height 20
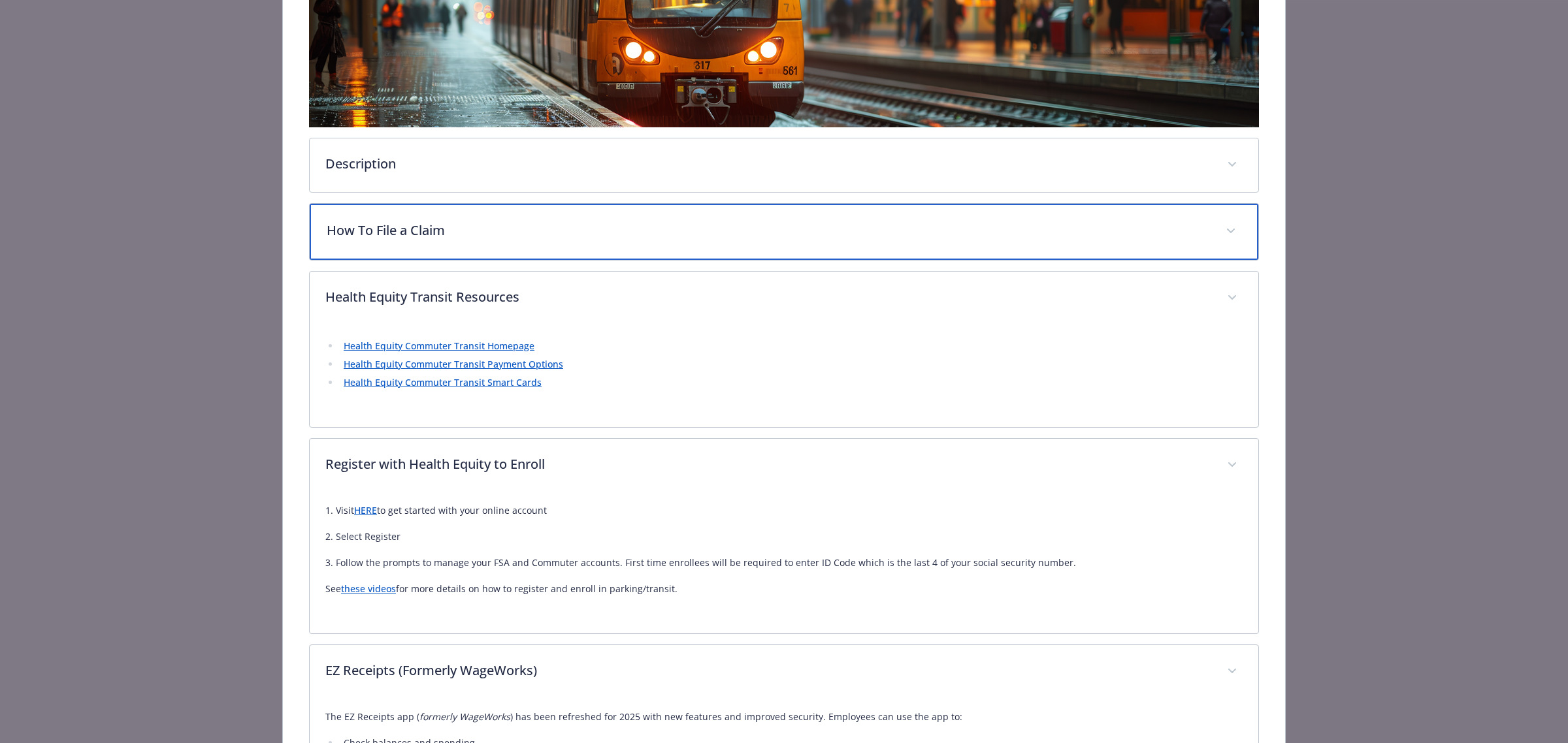
click at [525, 213] on div "How To File a Claim" at bounding box center [784, 231] width 949 height 56
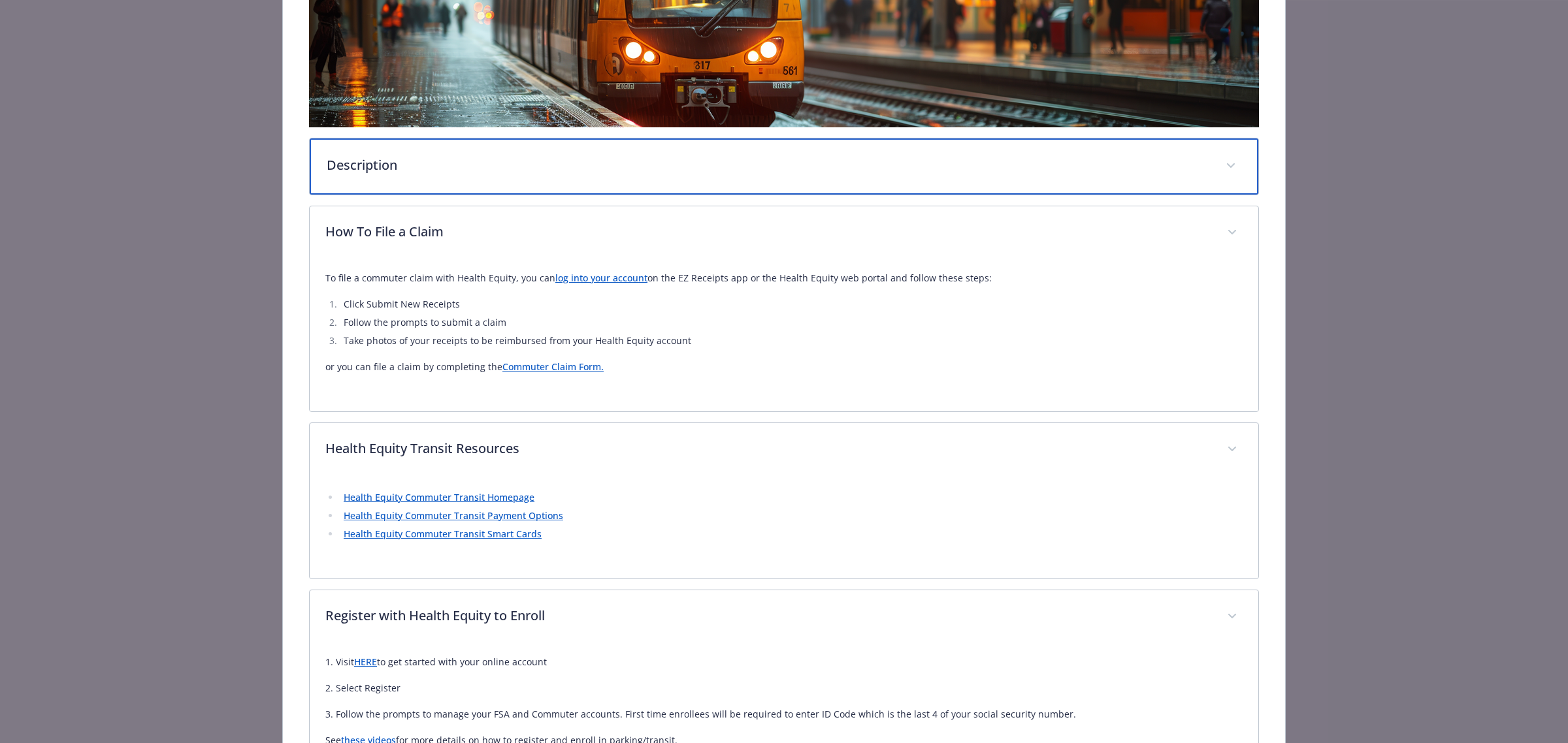
click at [507, 167] on p "Description" at bounding box center [768, 165] width 884 height 20
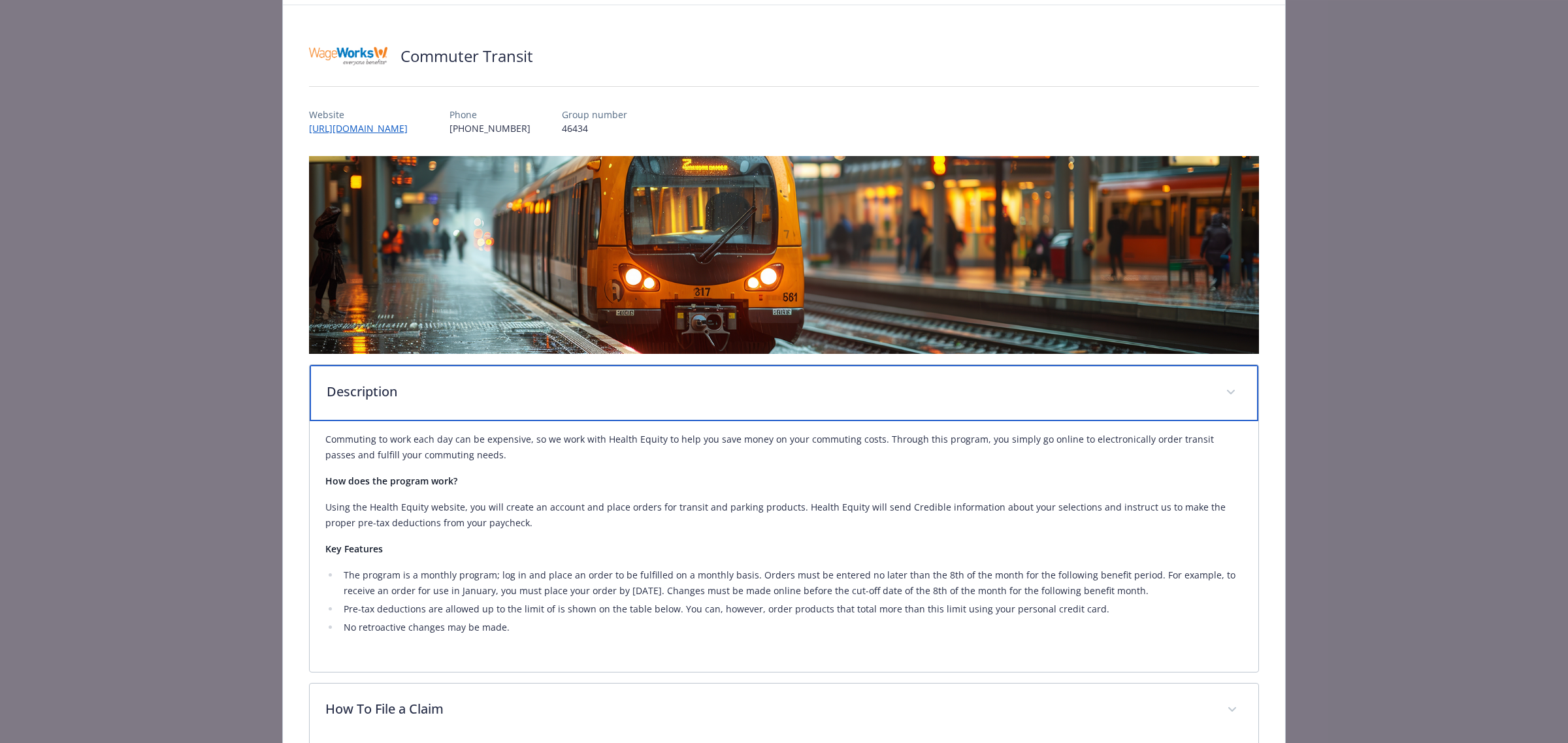
scroll to position [0, 0]
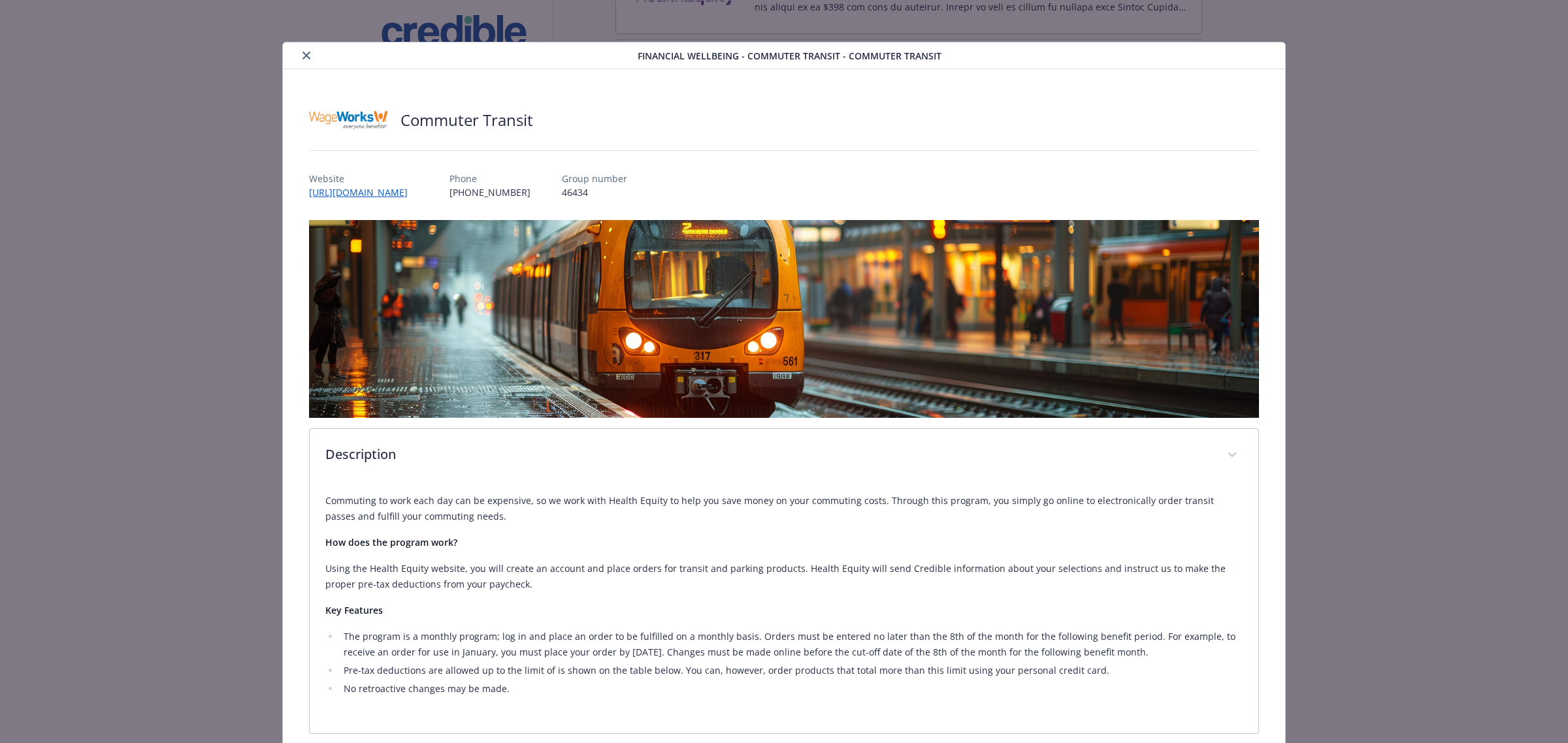
drag, startPoint x: 304, startPoint y: 56, endPoint x: 320, endPoint y: 70, distance: 21.3
click at [304, 56] on icon "close" at bounding box center [306, 56] width 8 height 8
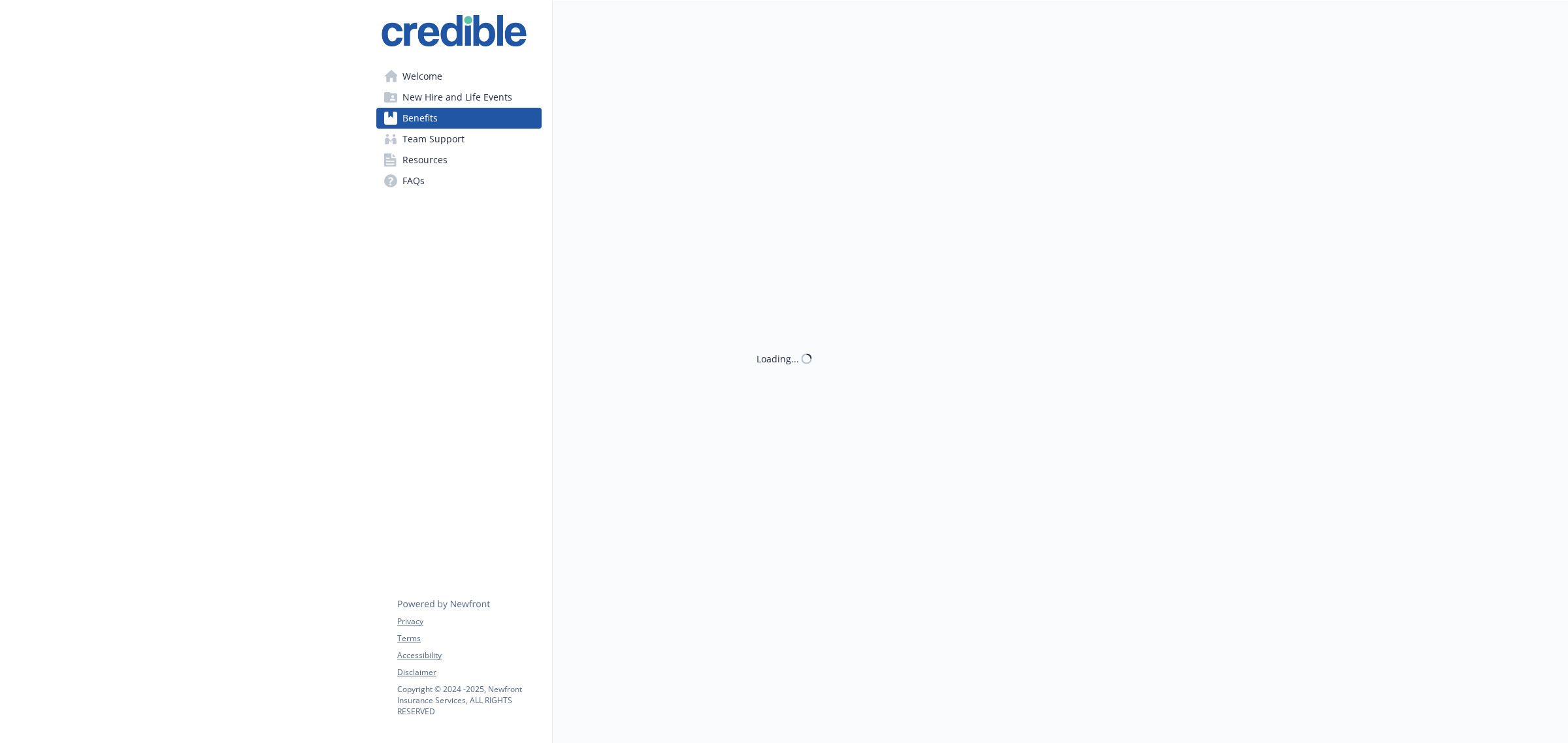
scroll to position [1469, 0]
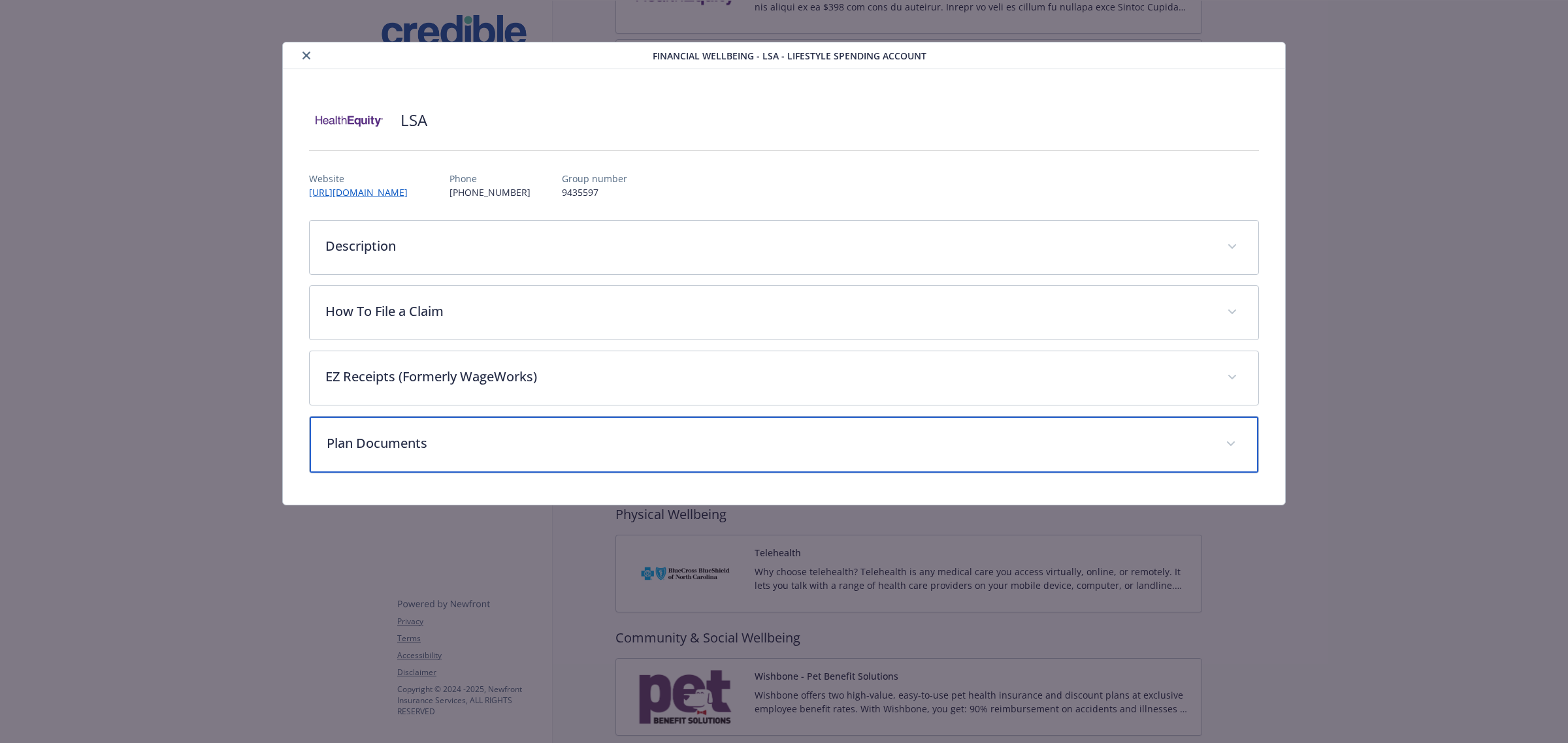
click at [443, 448] on p "Plan Documents" at bounding box center [768, 443] width 884 height 20
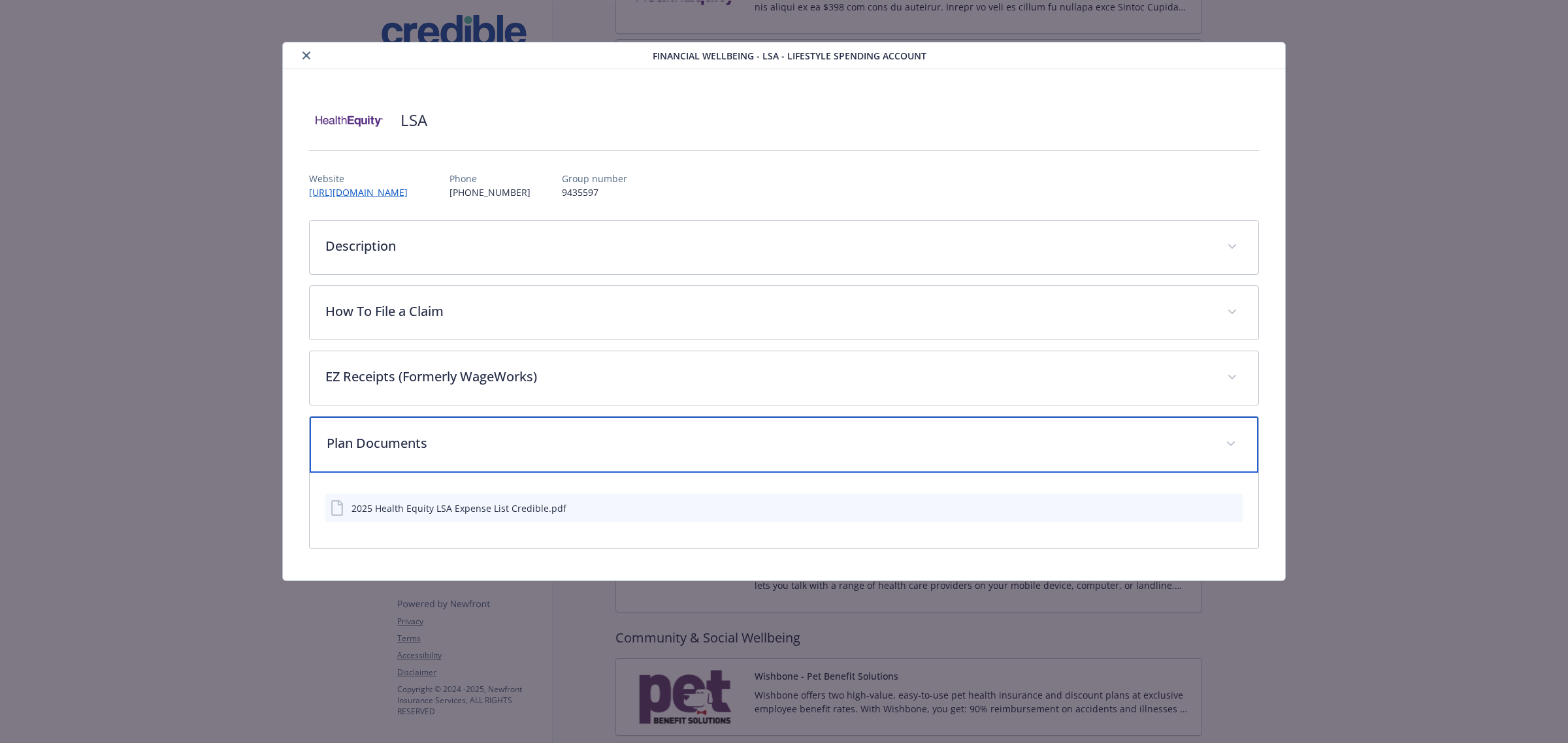
click at [443, 448] on p "Plan Documents" at bounding box center [768, 443] width 884 height 20
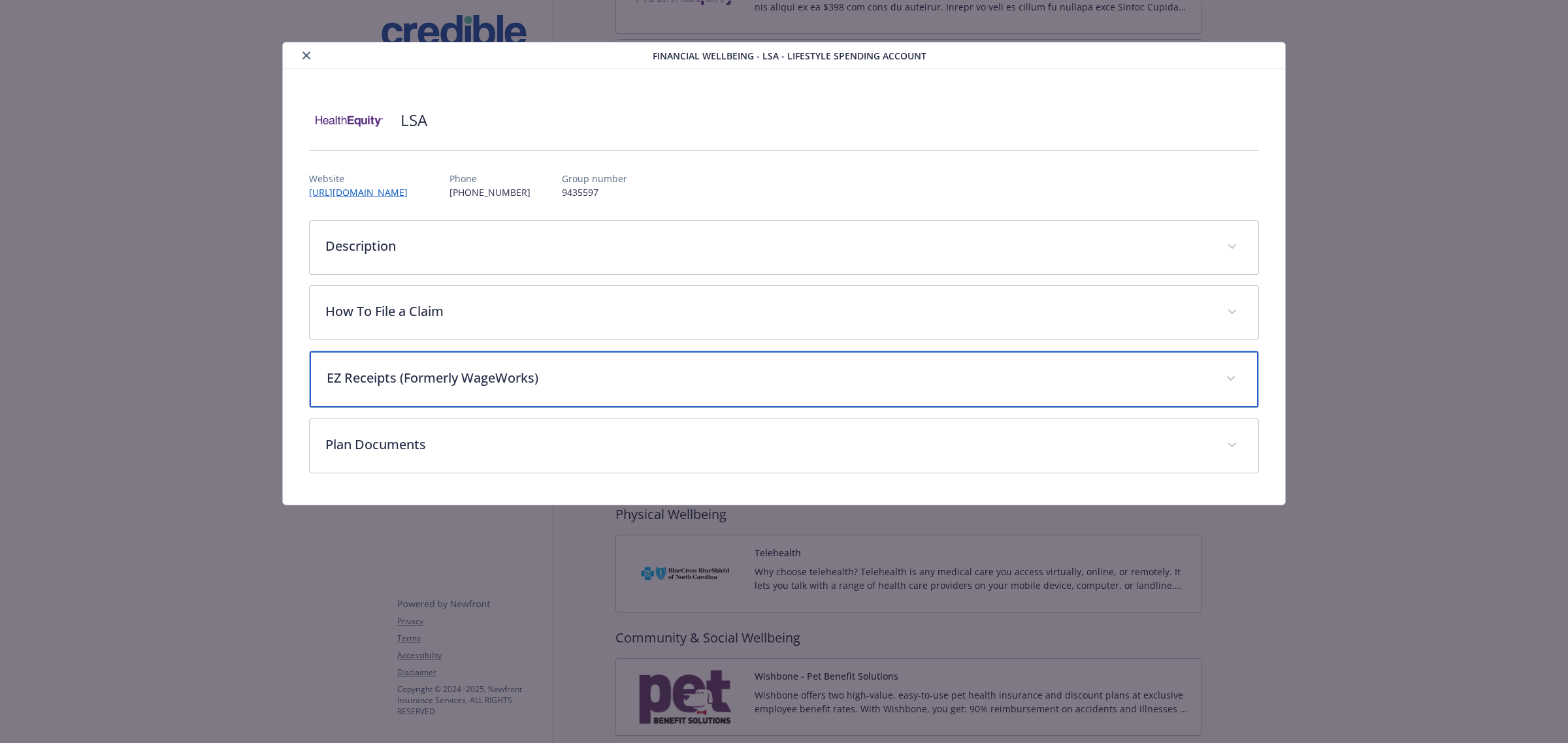
click at [472, 383] on p "EZ Receipts (Formerly WageWorks)" at bounding box center [768, 377] width 884 height 20
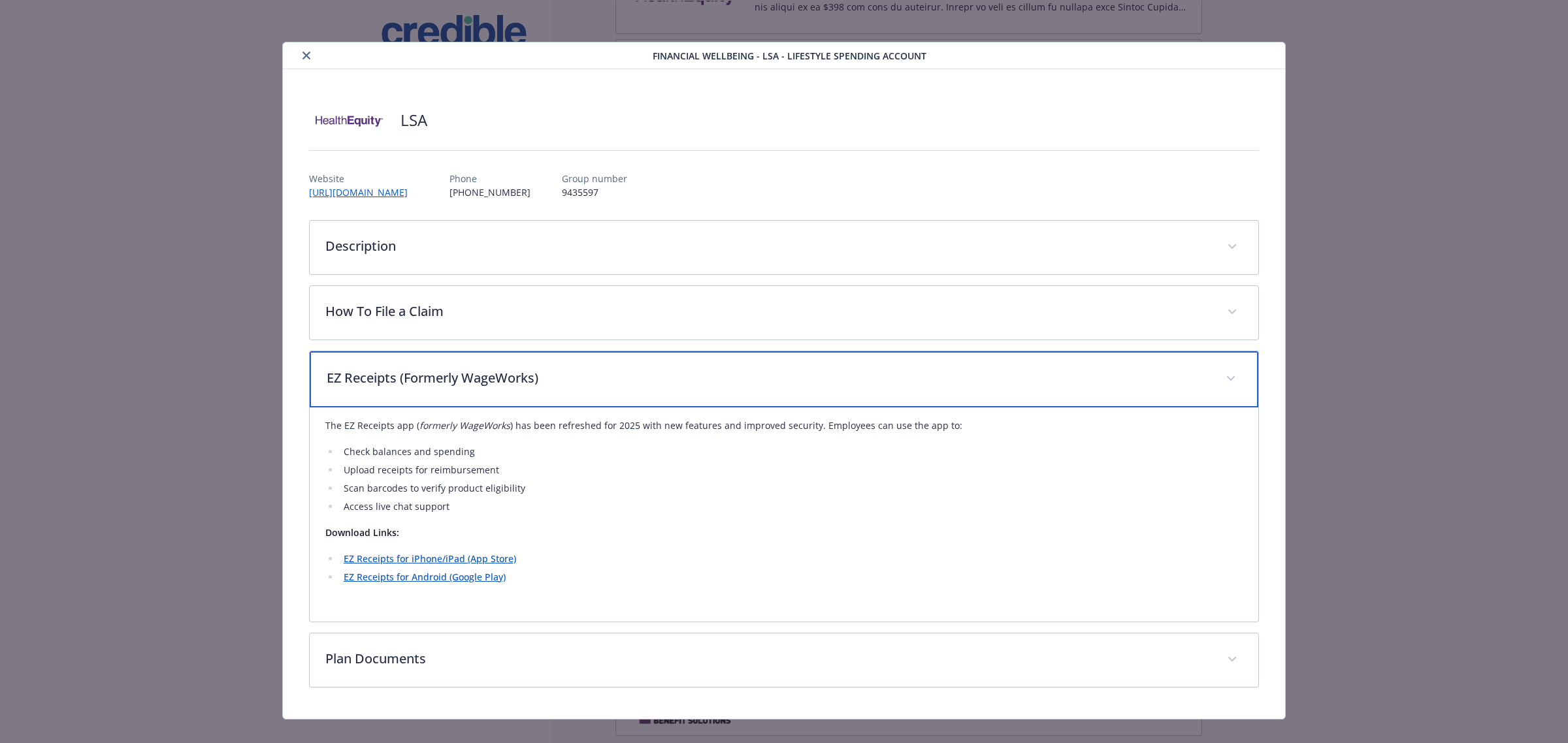
click at [472, 383] on p "EZ Receipts (Formerly WageWorks)" at bounding box center [768, 377] width 884 height 20
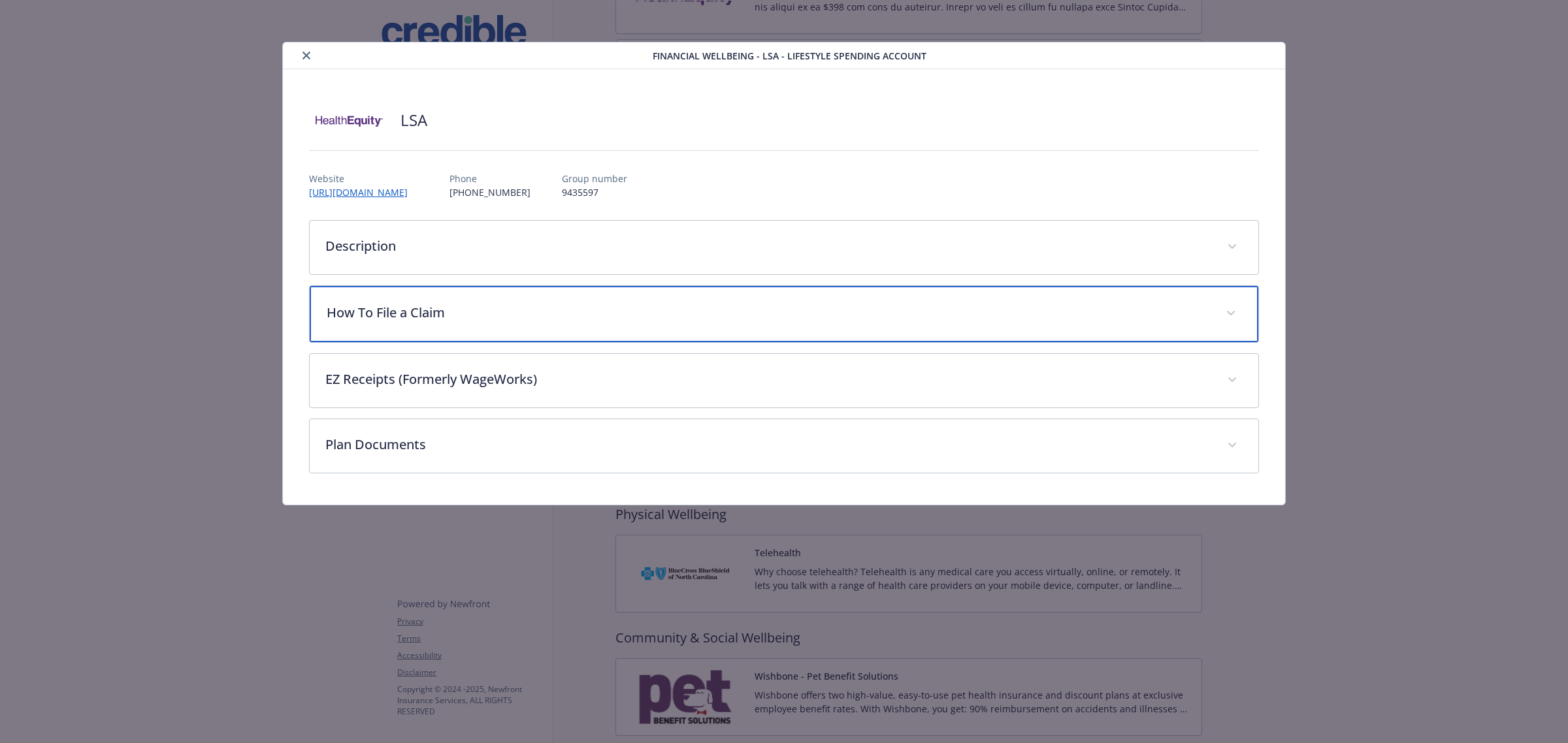
click at [485, 311] on p "How To File a Claim" at bounding box center [768, 312] width 884 height 20
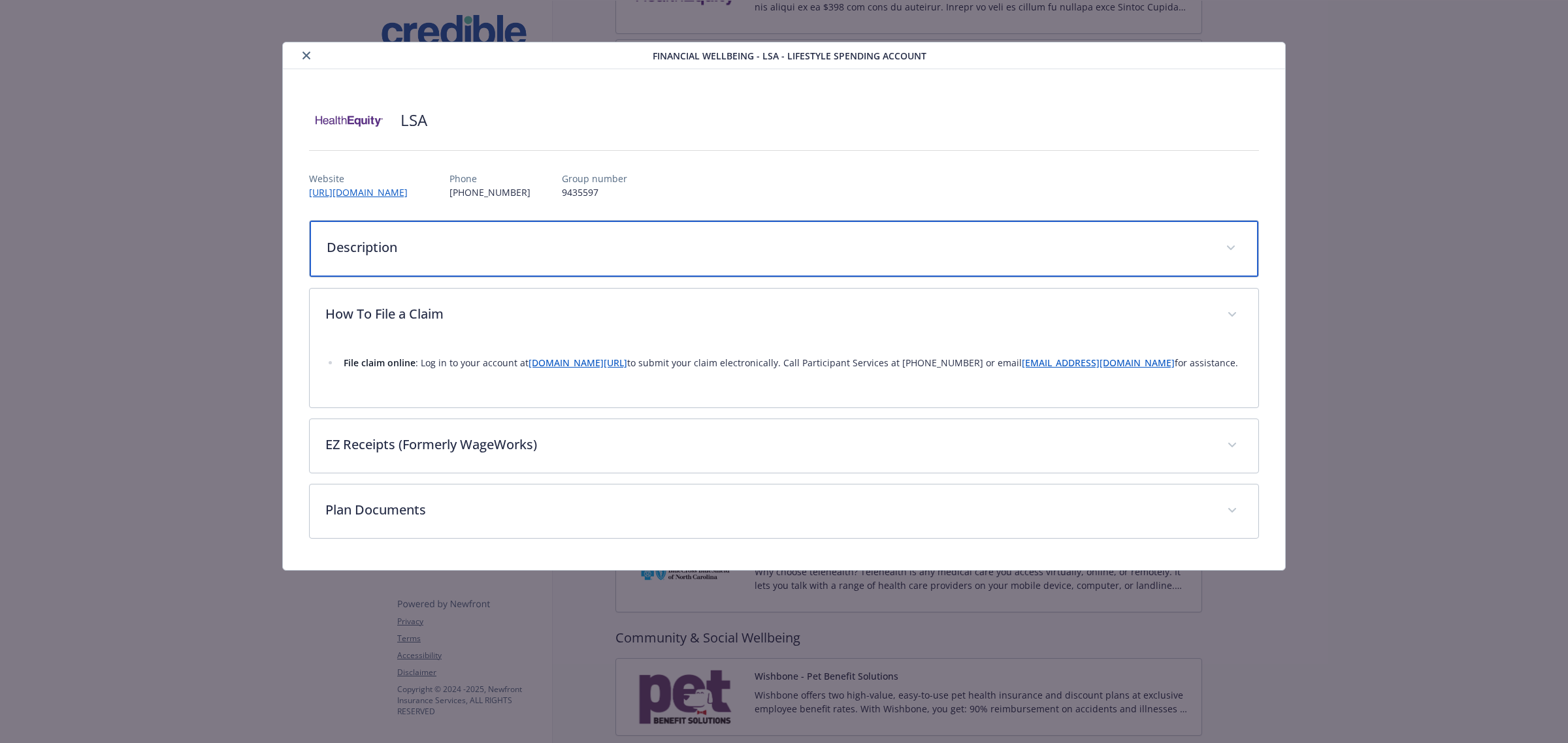
click at [487, 256] on p "Description" at bounding box center [768, 247] width 884 height 20
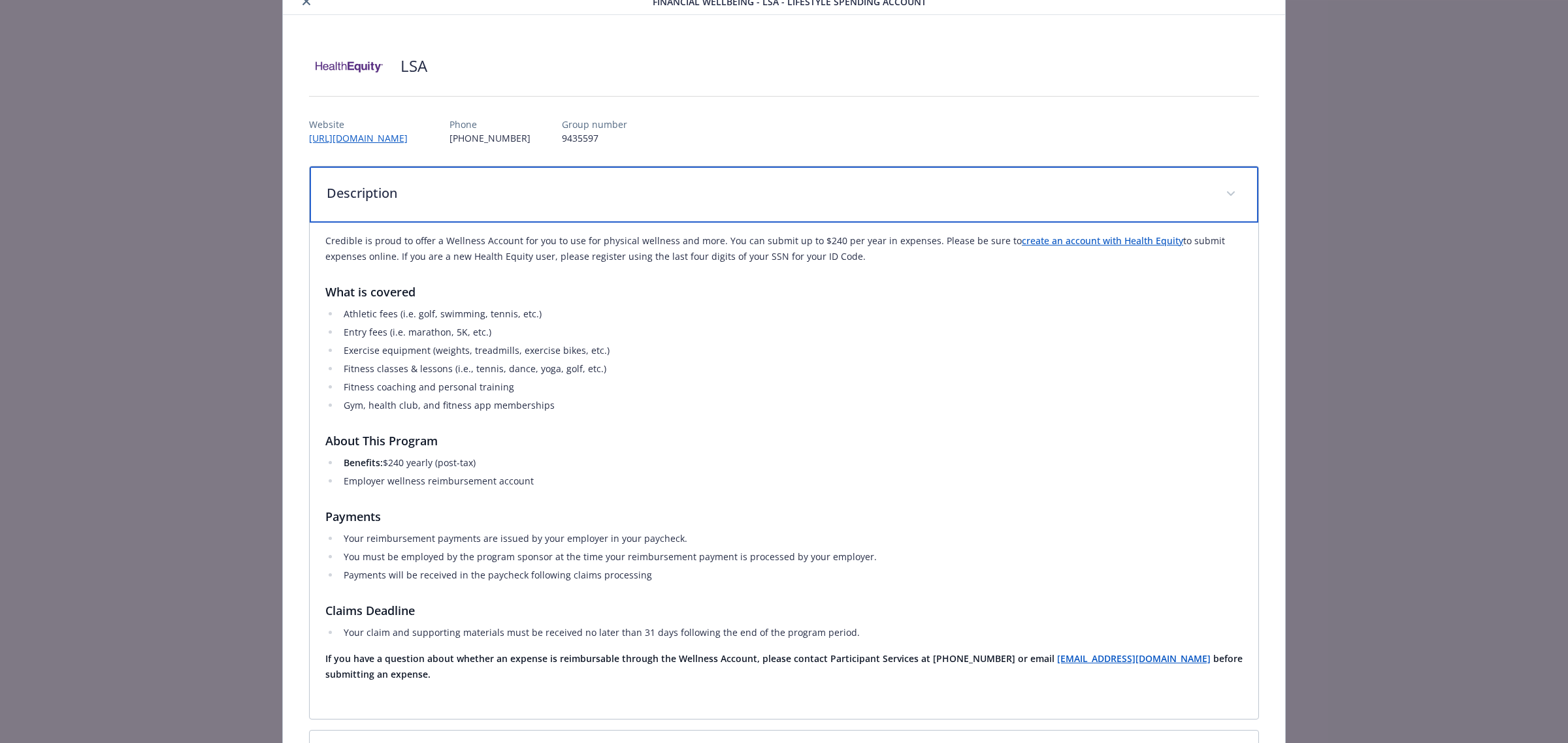
scroll to position [82, 0]
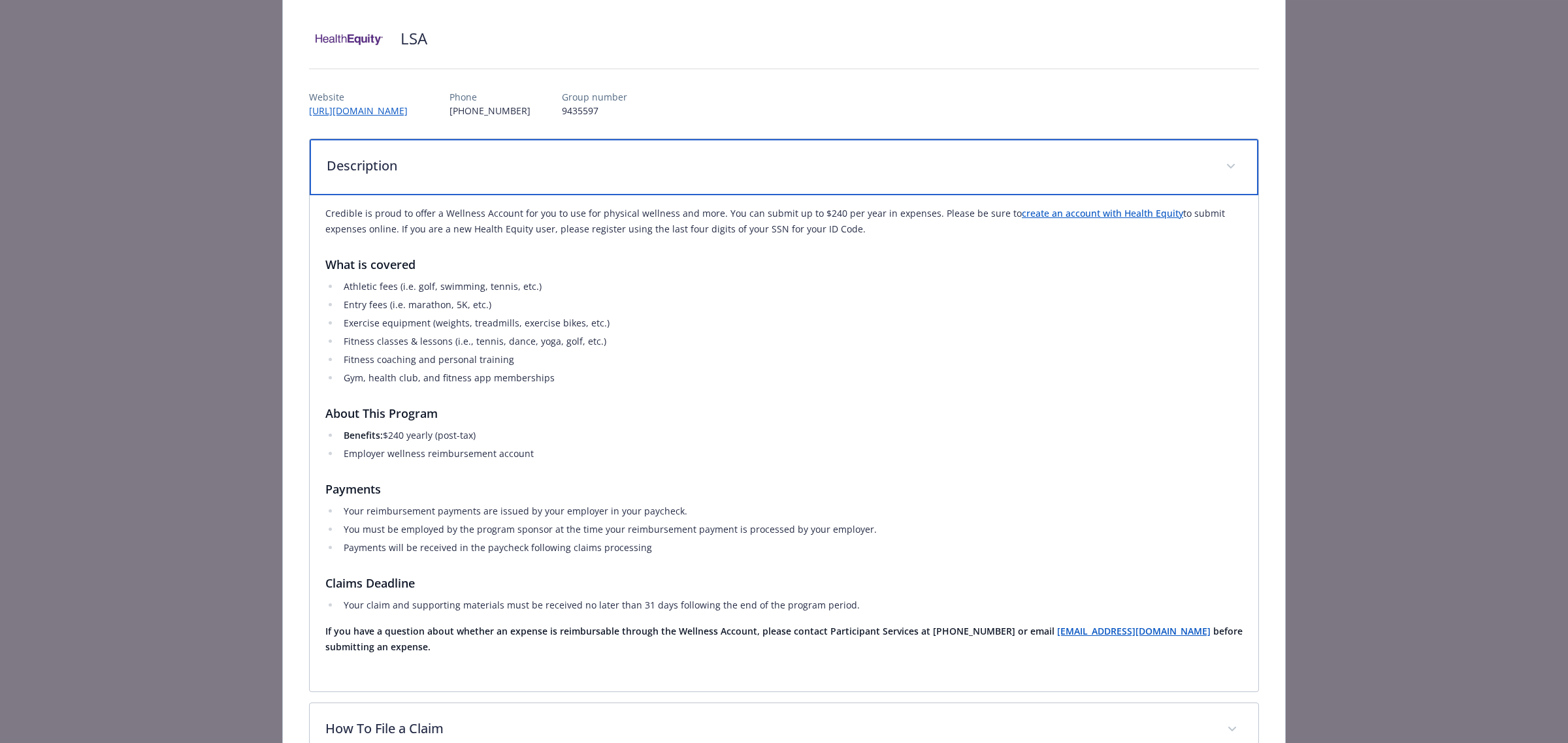
click at [471, 160] on p "Description" at bounding box center [768, 165] width 884 height 20
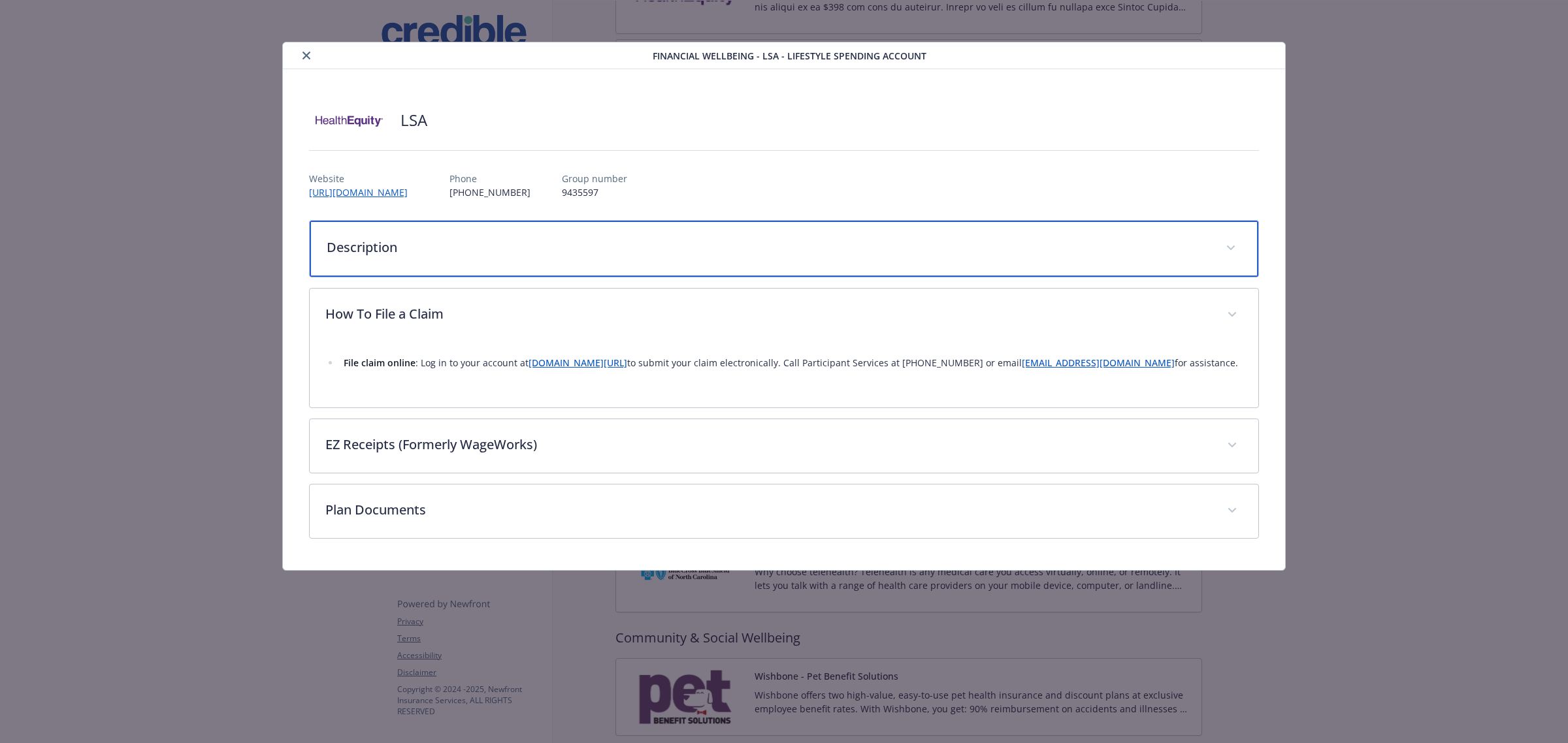
scroll to position [0, 0]
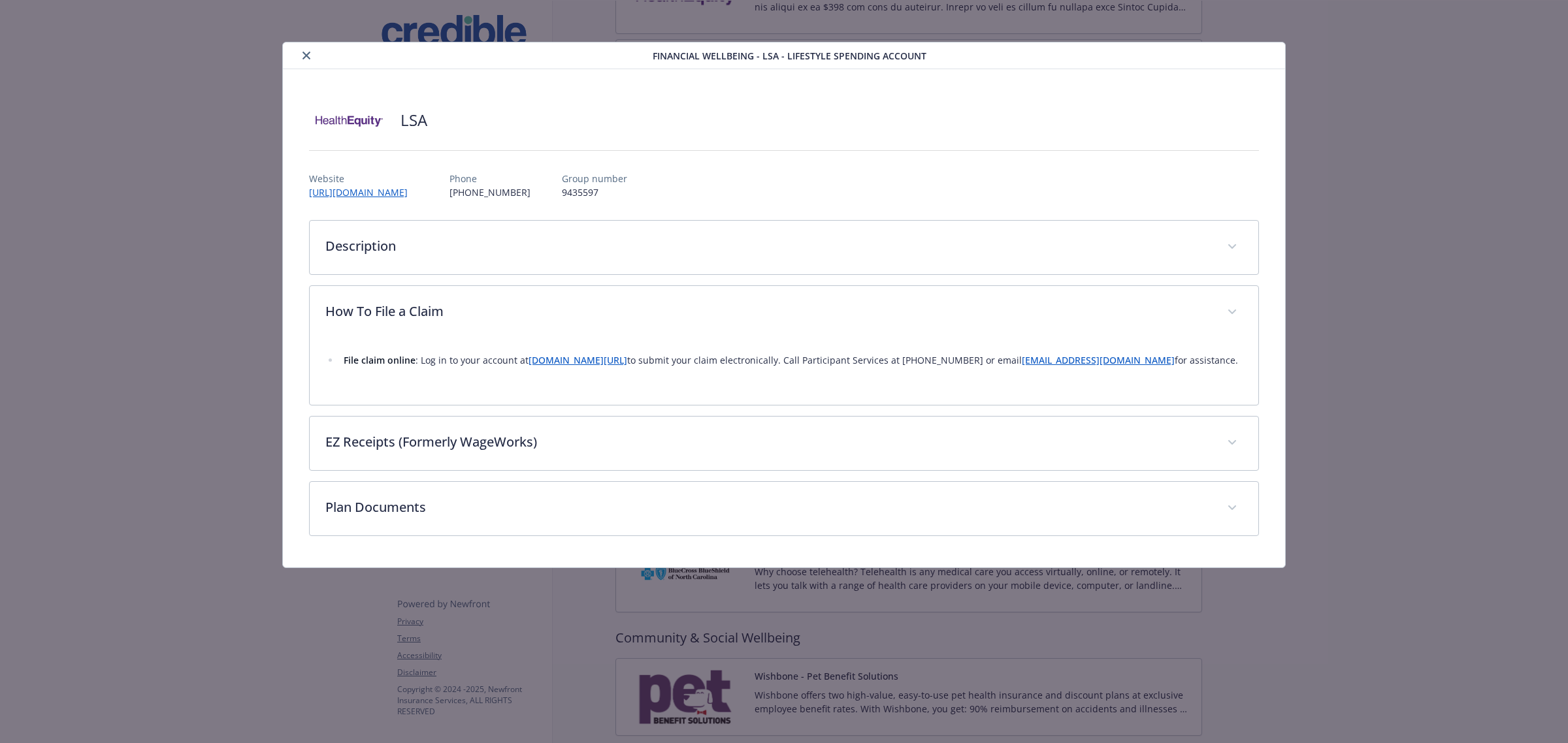
click at [306, 54] on icon "close" at bounding box center [306, 56] width 8 height 8
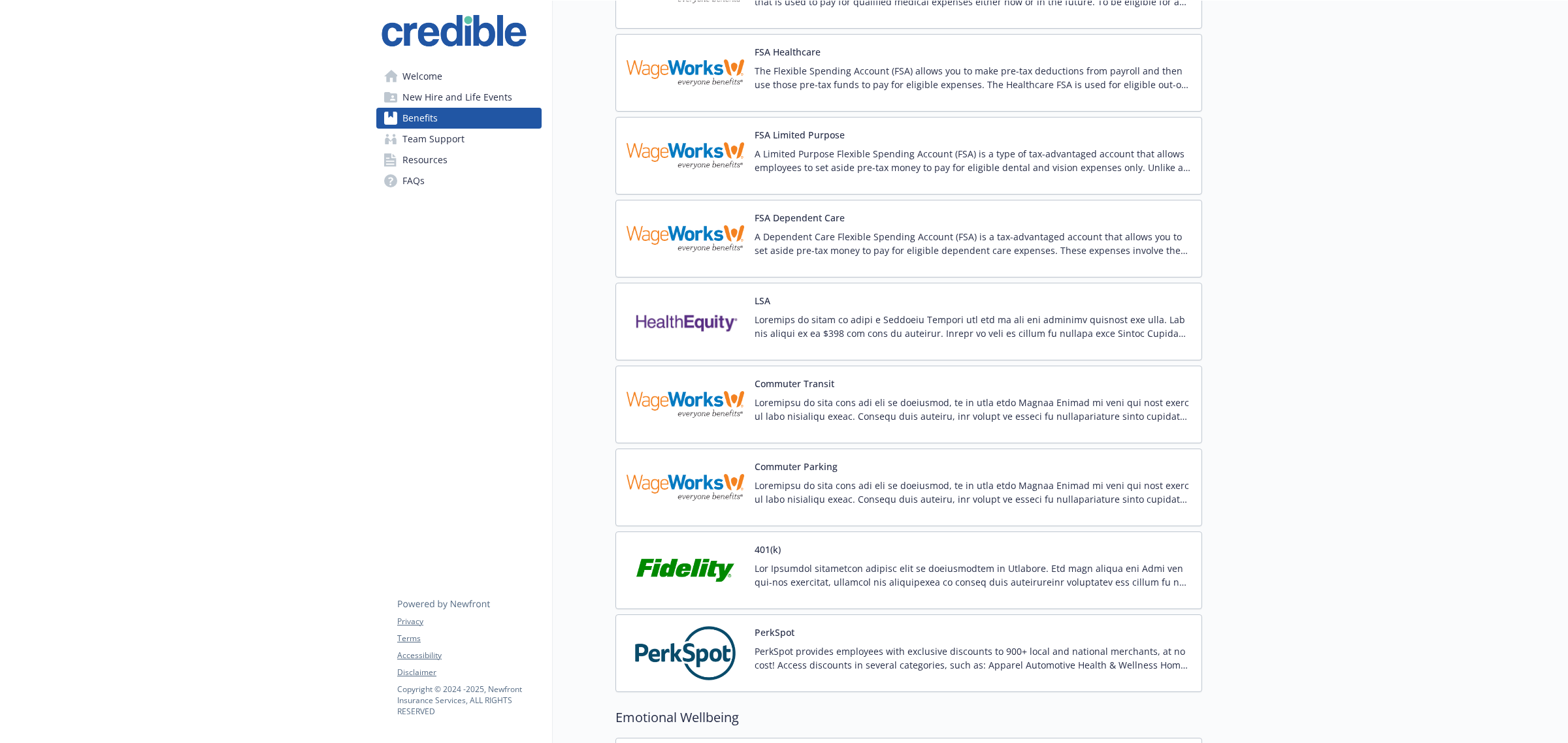
click at [710, 245] on img at bounding box center [684, 238] width 117 height 56
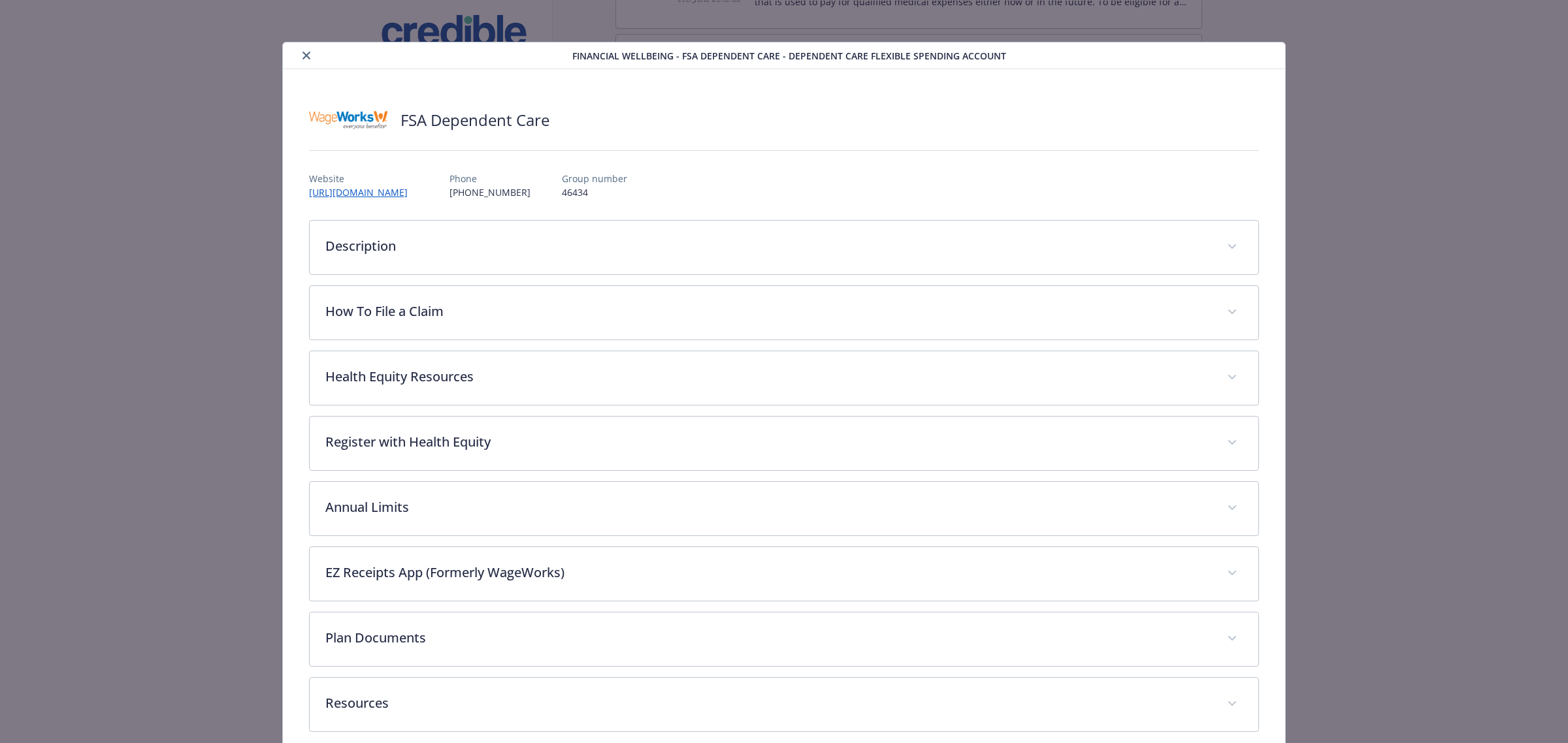
scroll to position [20, 0]
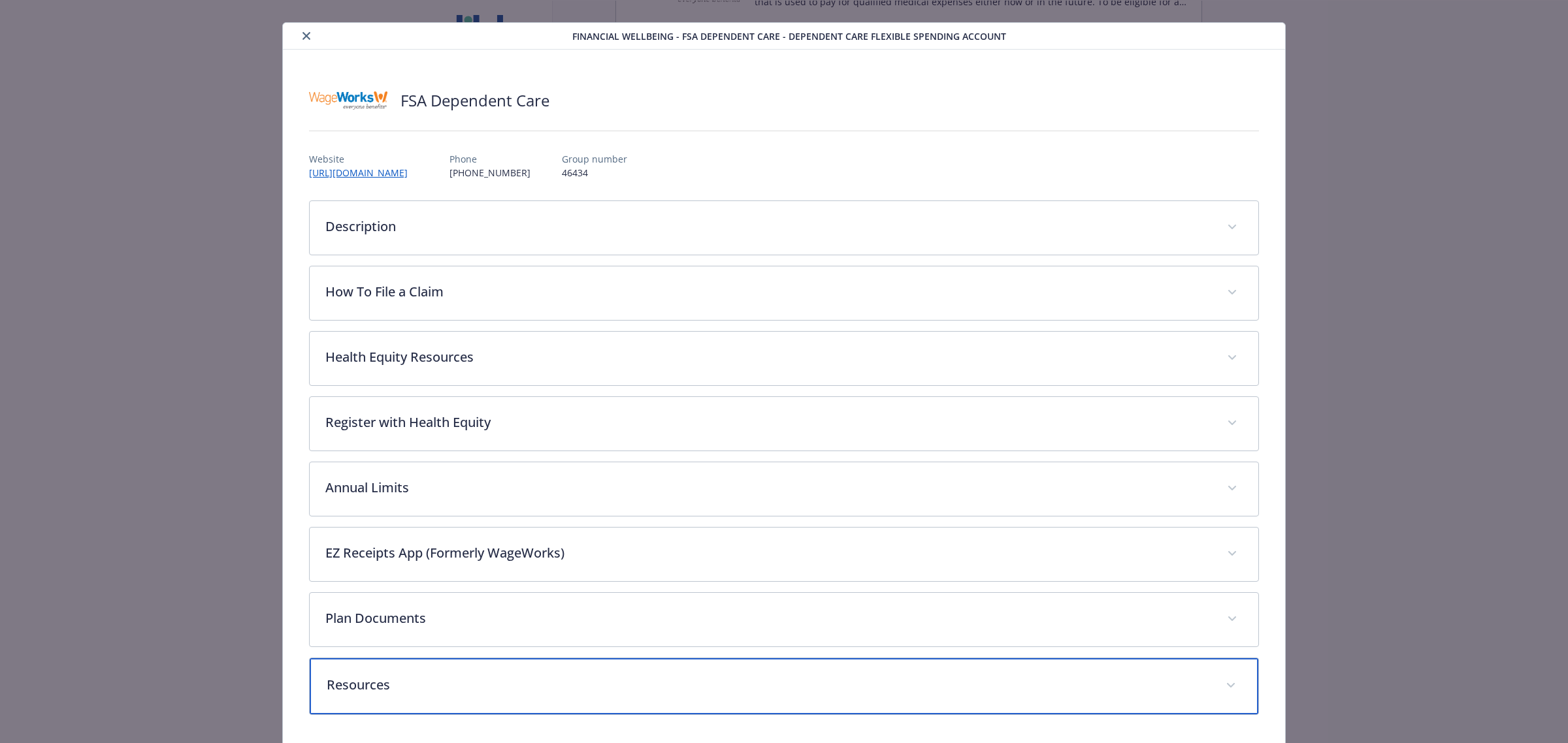
click at [422, 677] on p "Resources" at bounding box center [768, 685] width 884 height 20
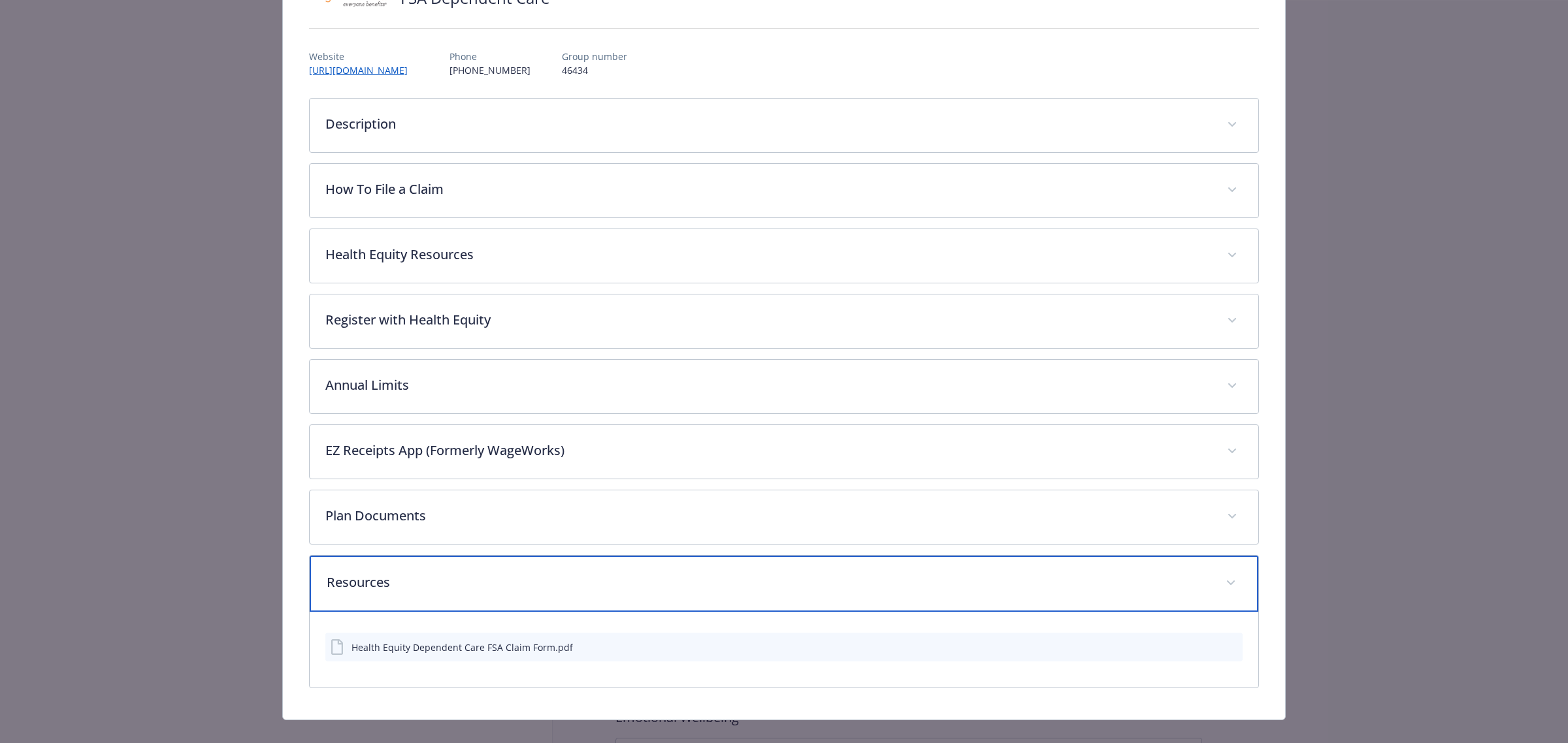
scroll to position [142, 0]
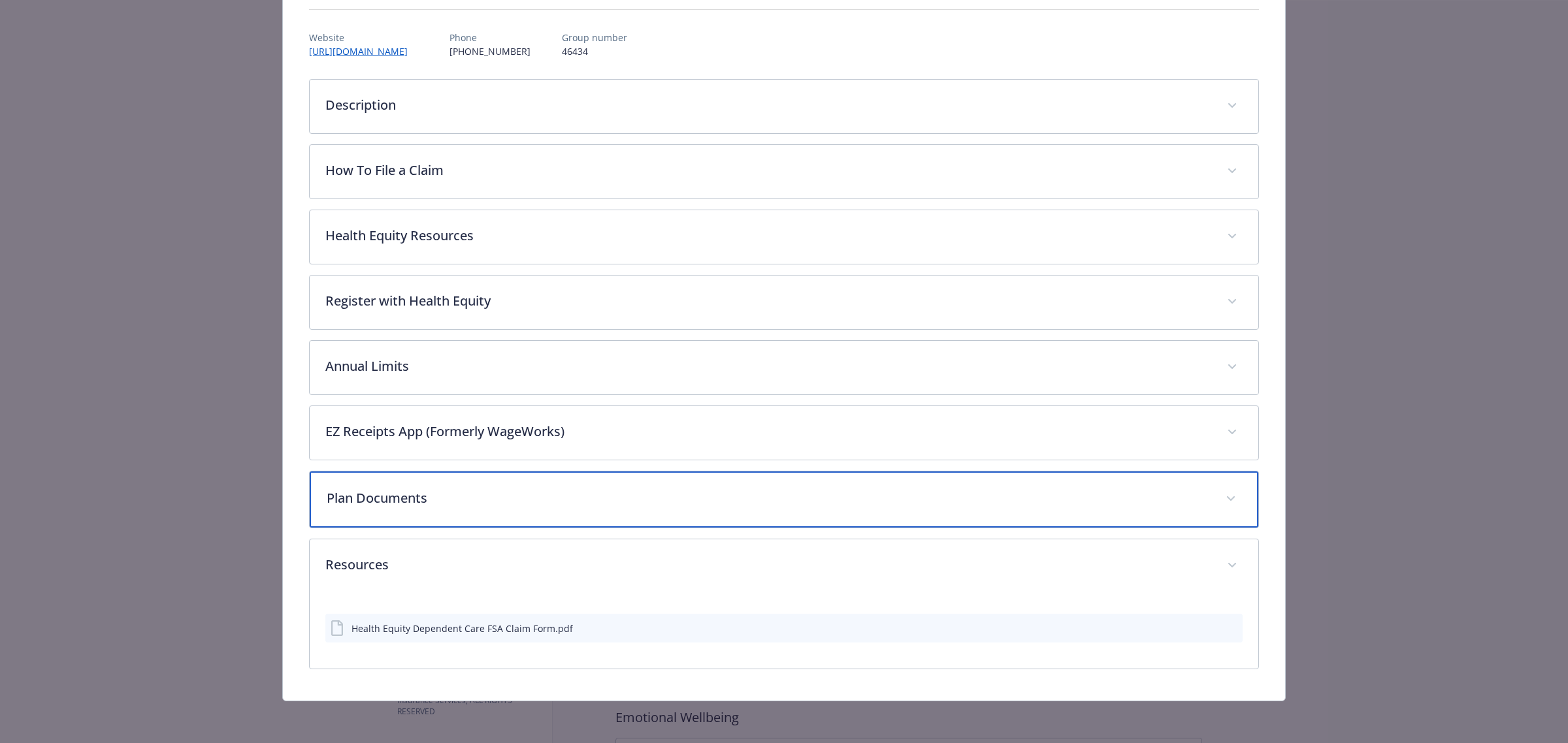
click at [474, 517] on div "Plan Documents" at bounding box center [784, 498] width 949 height 56
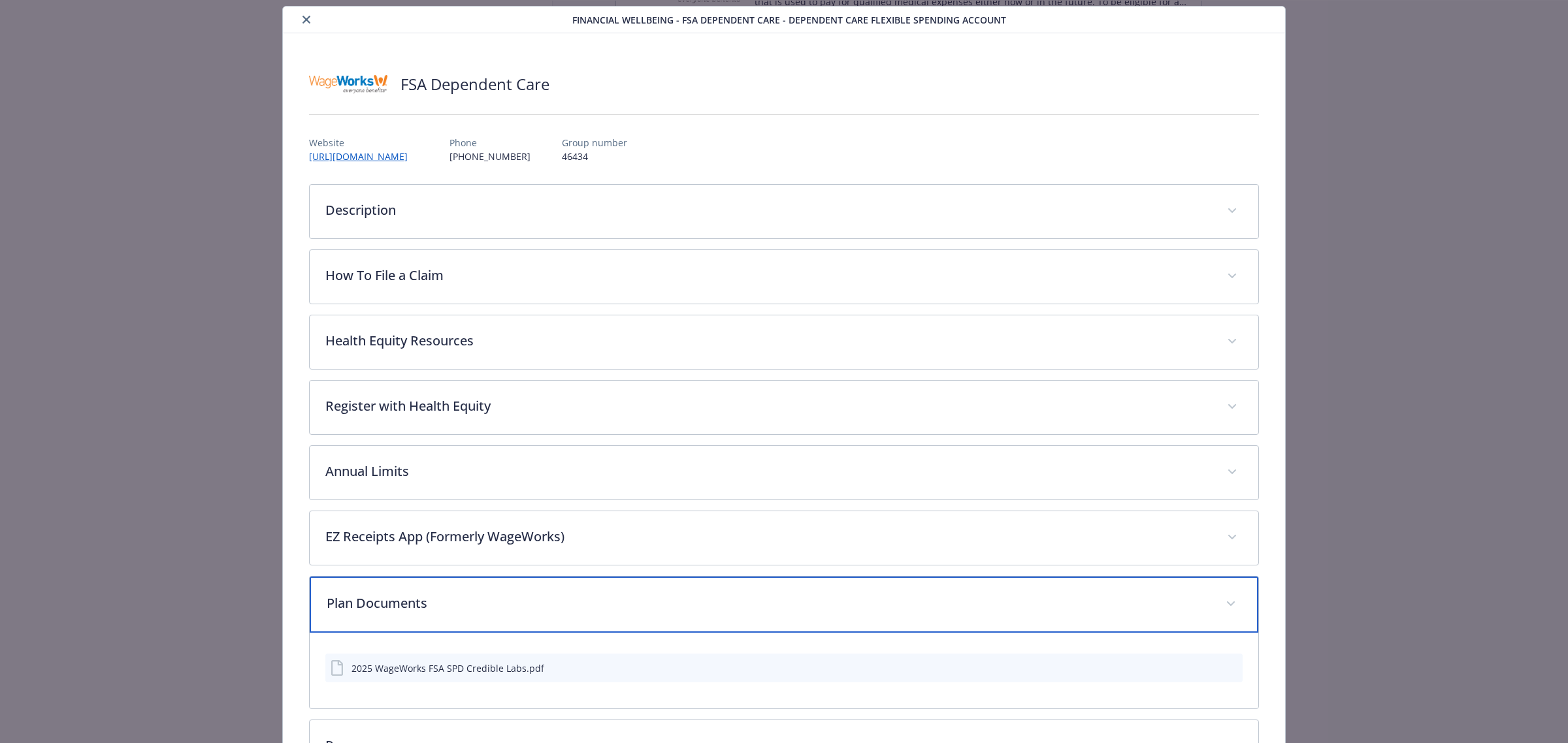
scroll to position [0, 0]
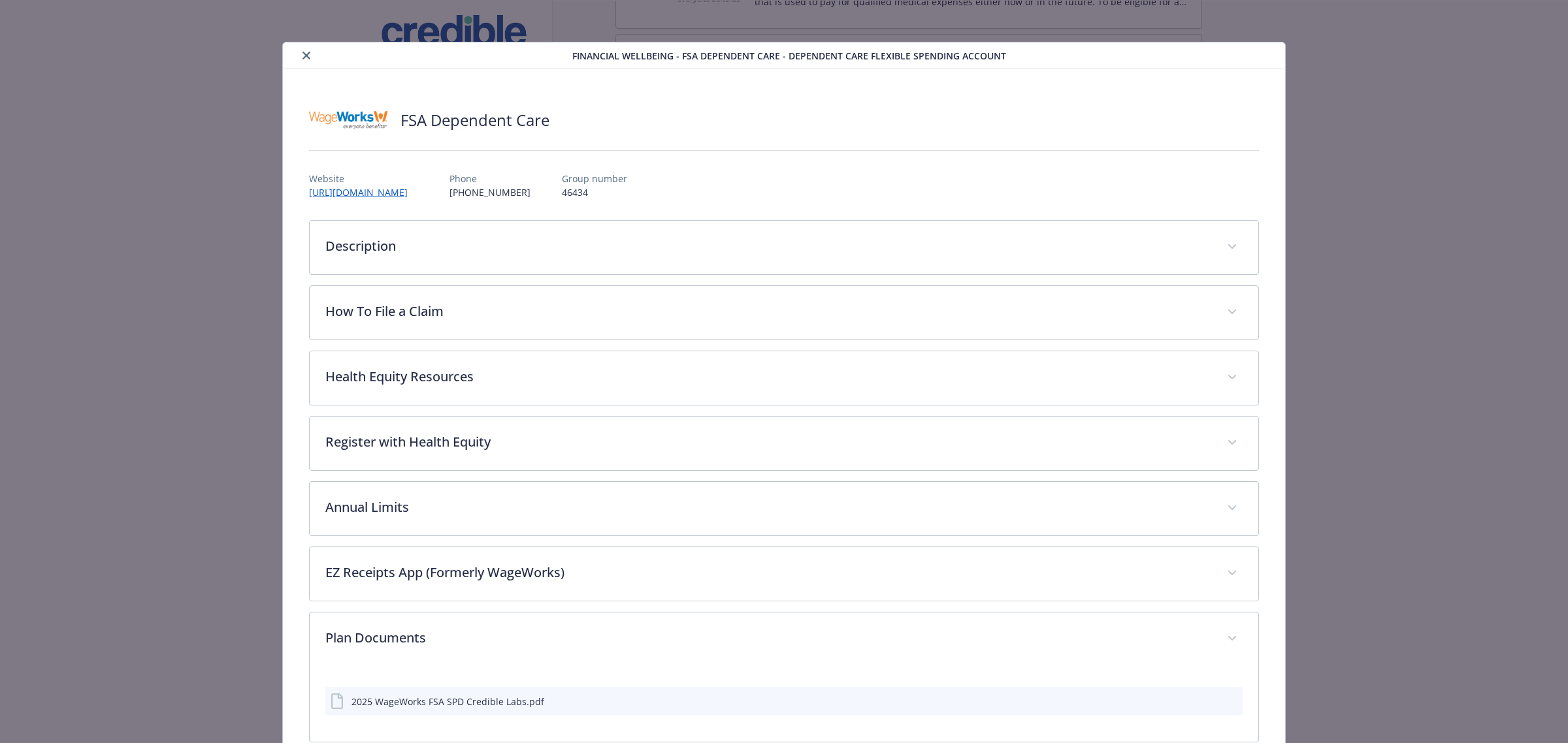
click at [307, 60] on button "close" at bounding box center [306, 56] width 16 height 16
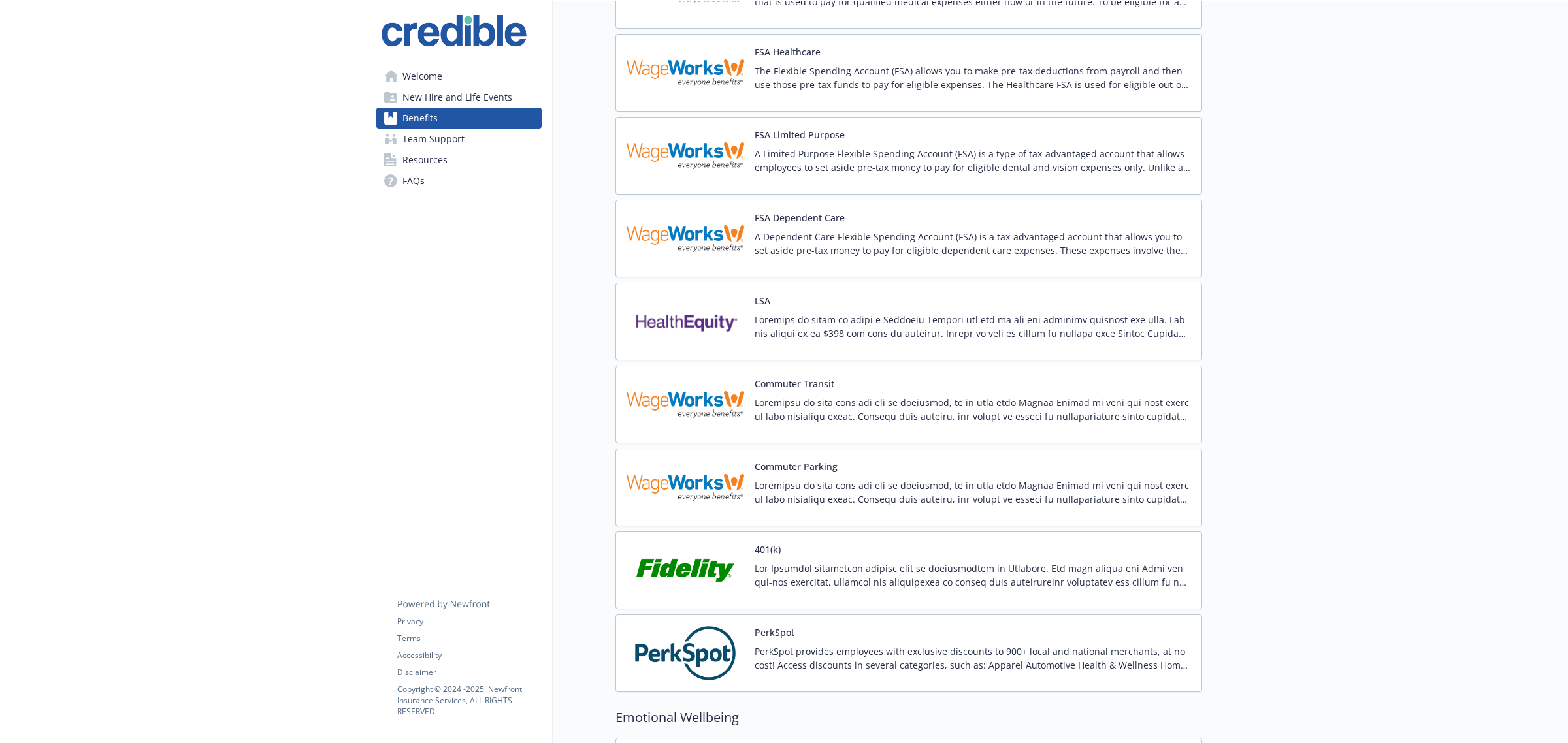
click at [407, 112] on span "Benefits" at bounding box center [419, 118] width 35 height 21
click at [435, 76] on span "Welcome" at bounding box center [422, 76] width 40 height 21
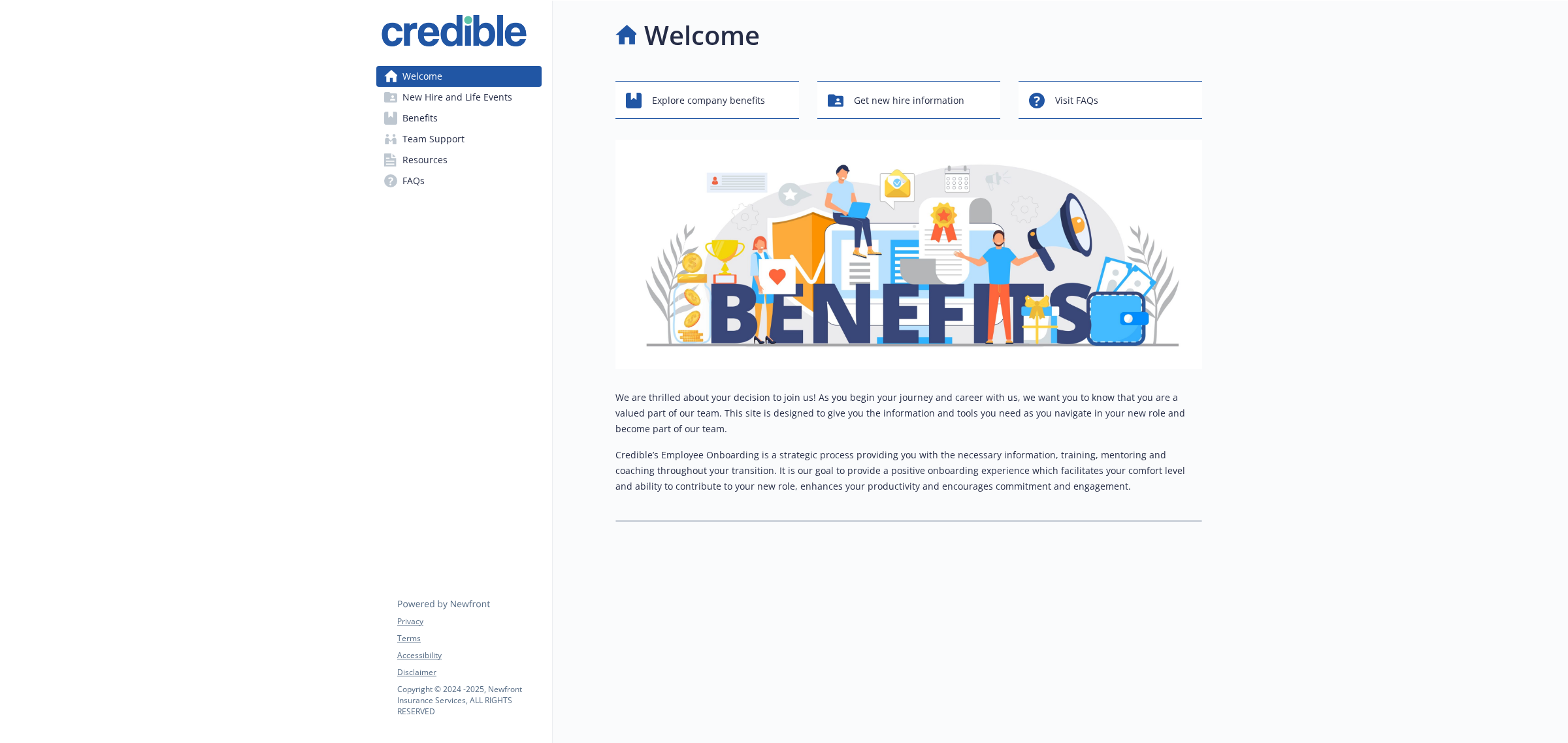
click at [436, 121] on span "Benefits" at bounding box center [419, 118] width 35 height 21
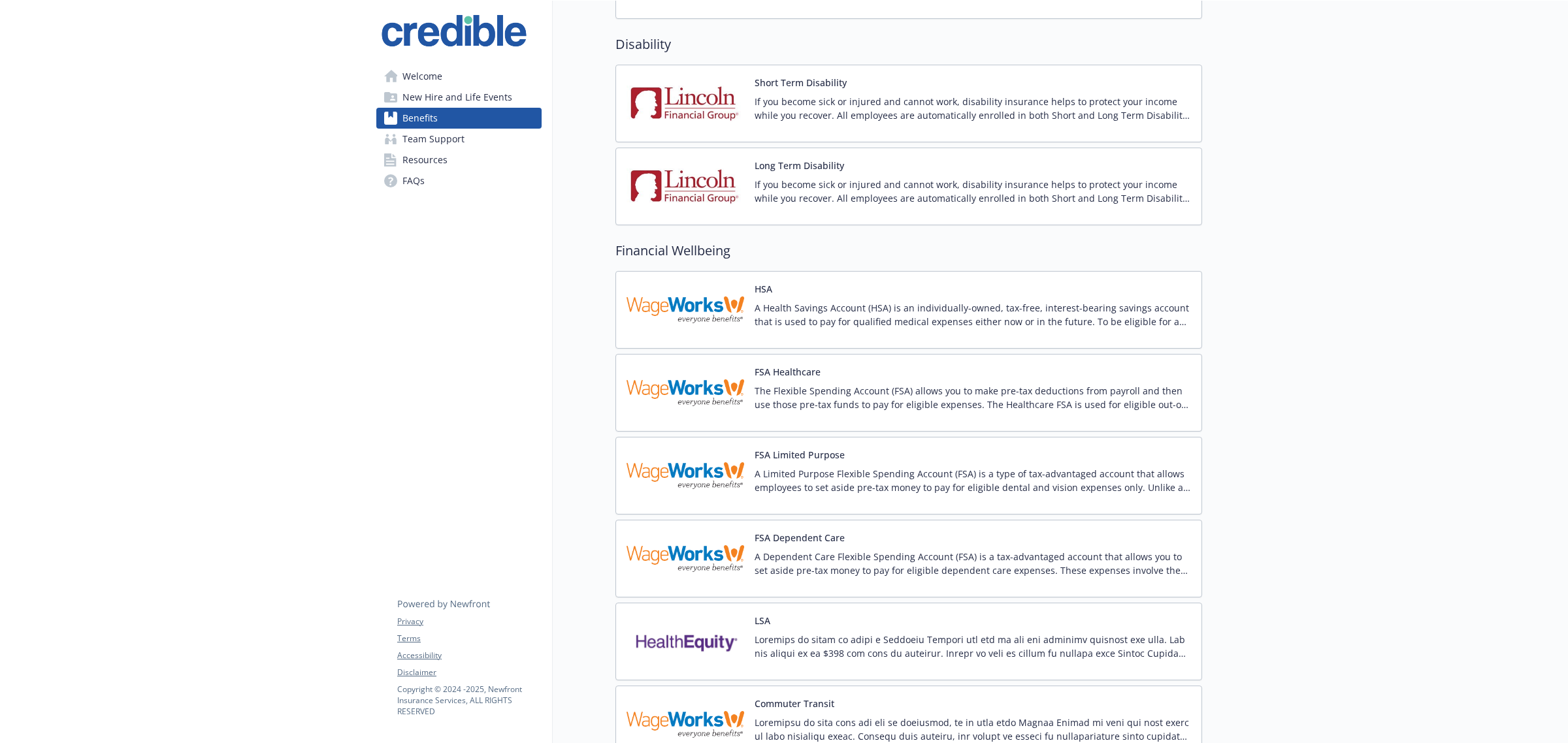
scroll to position [910, 0]
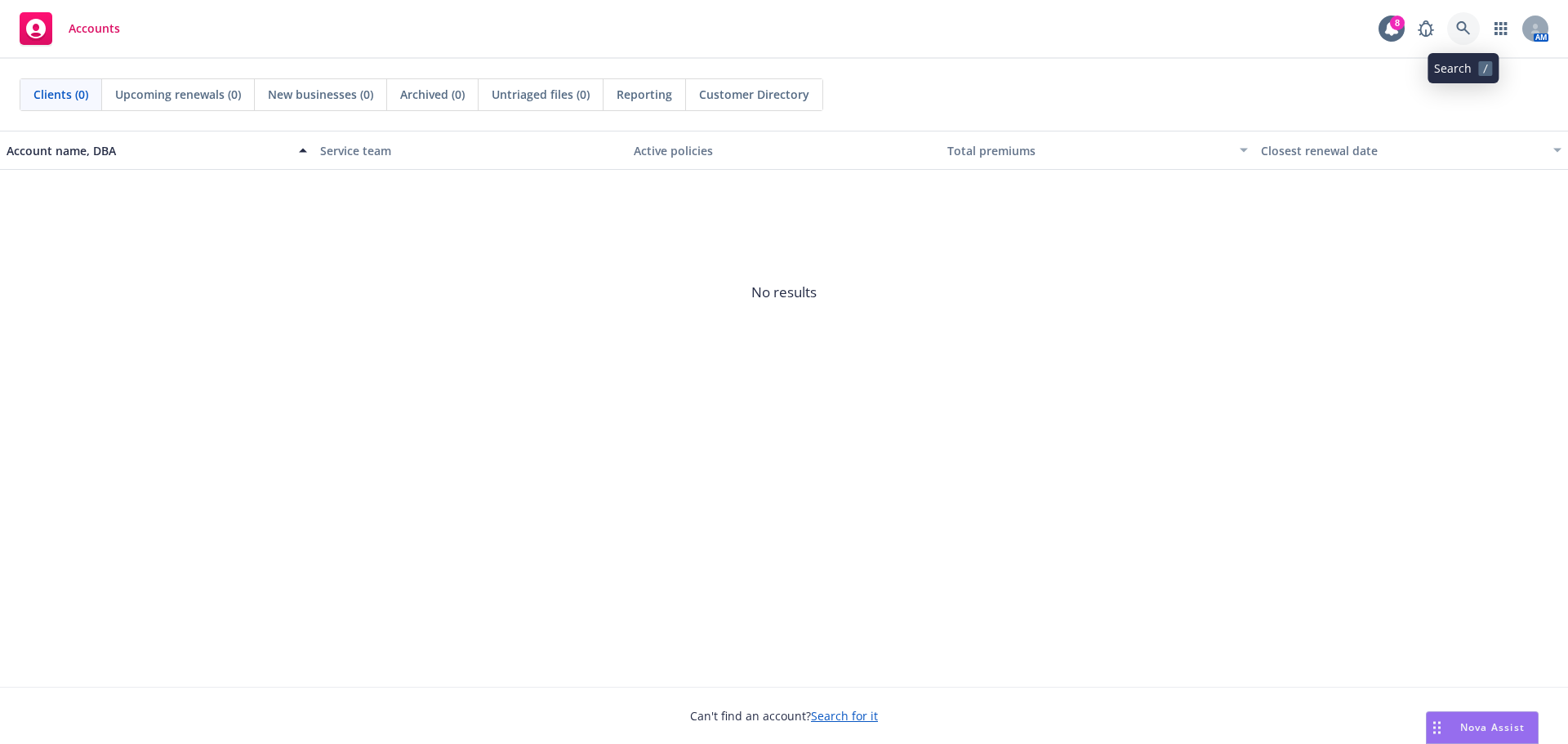
click at [1456, 18] on link at bounding box center [1463, 28] width 32 height 32
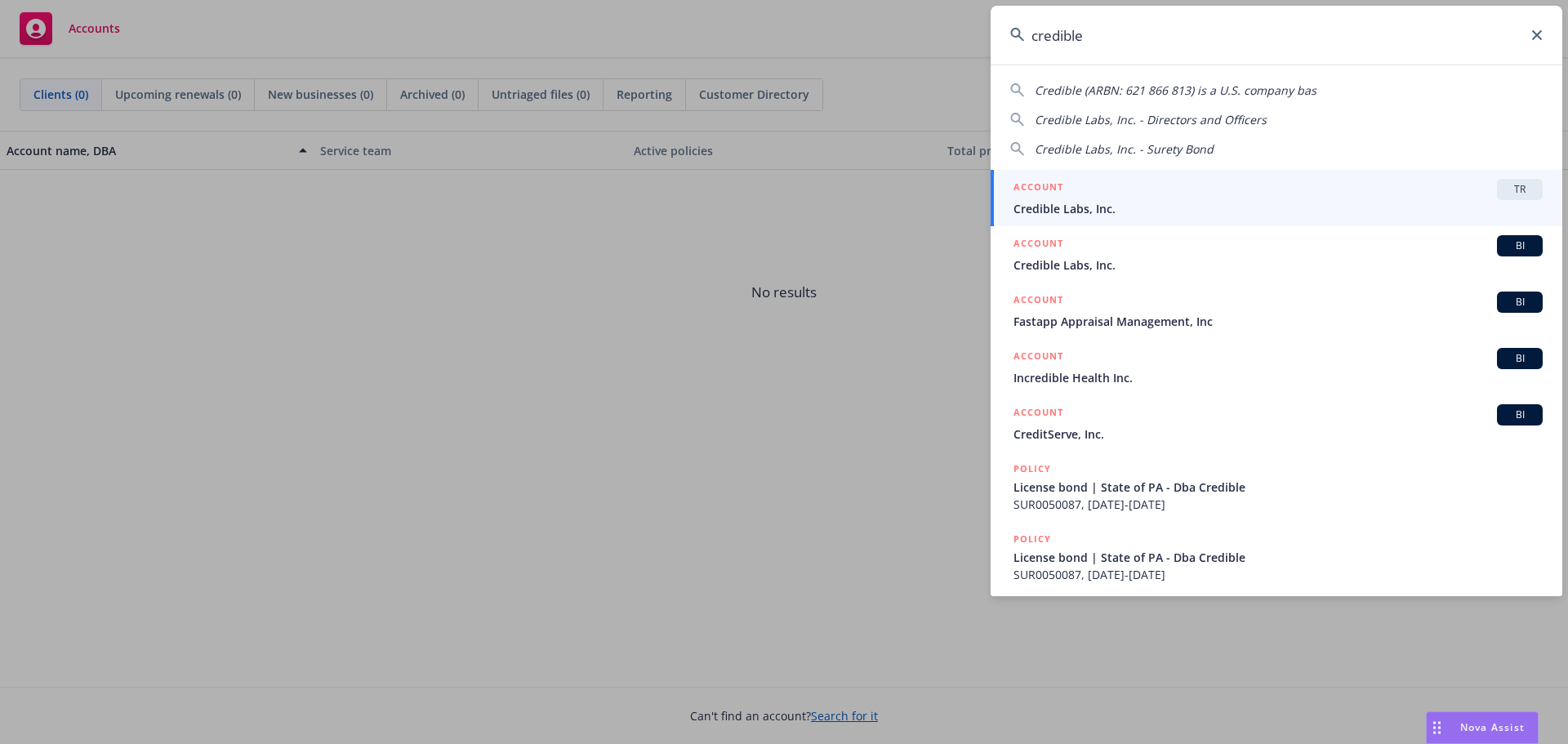
type input "credible"
click at [1219, 196] on div "ACCOUNT TR" at bounding box center [1278, 190] width 529 height 22
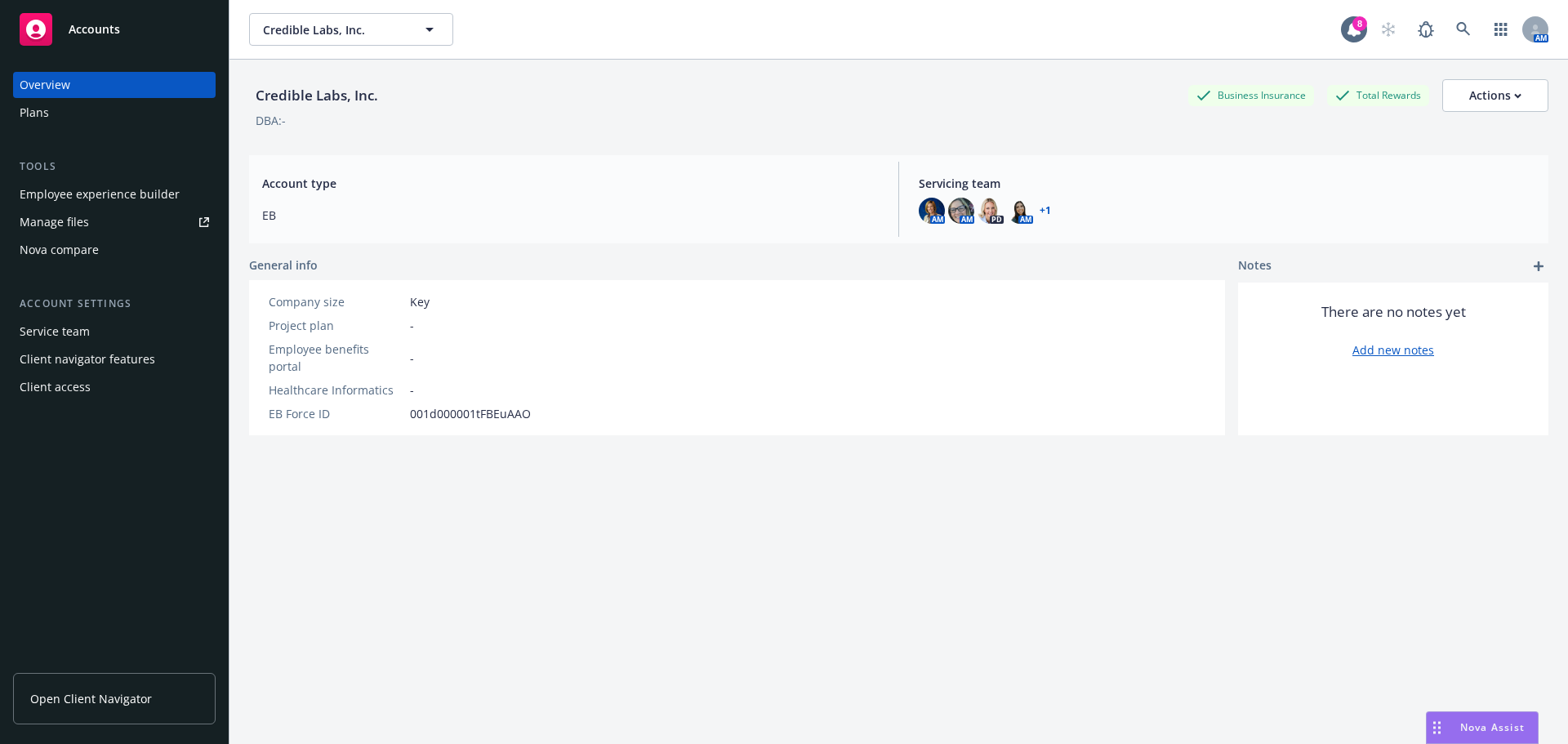
click at [66, 119] on div "Plans" at bounding box center [114, 112] width 190 height 27
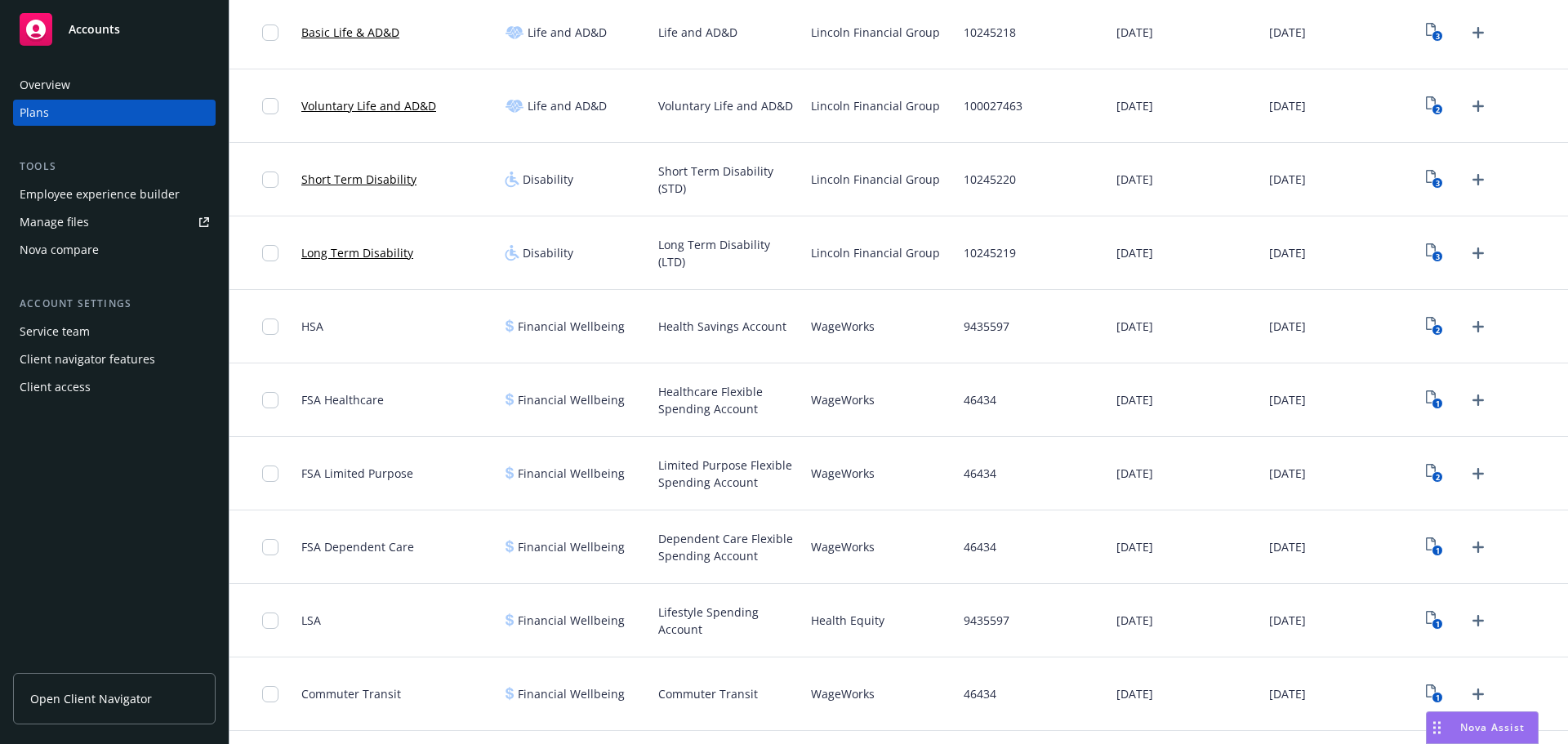
scroll to position [572, 0]
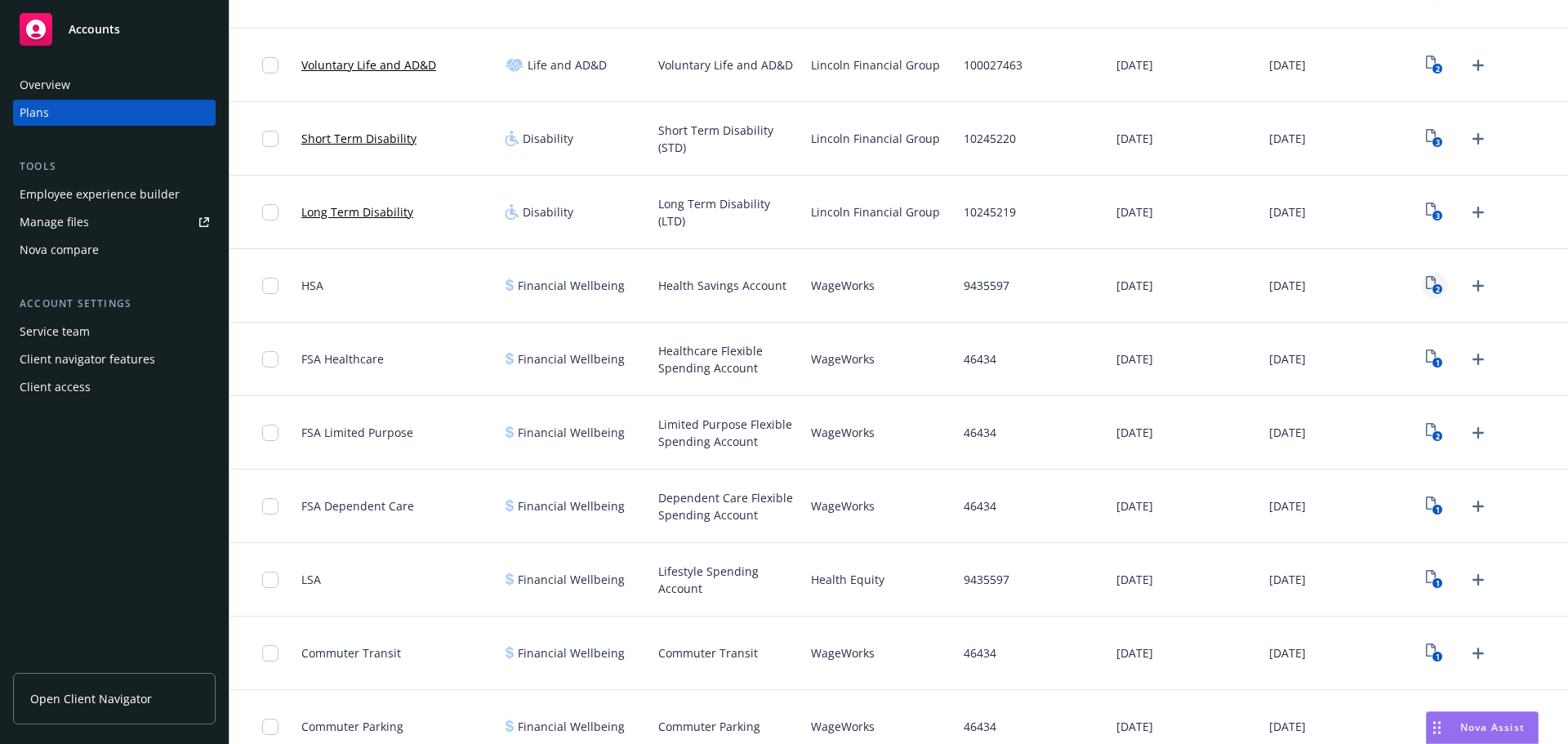
click at [1426, 285] on icon "2" at bounding box center [1434, 285] width 17 height 19
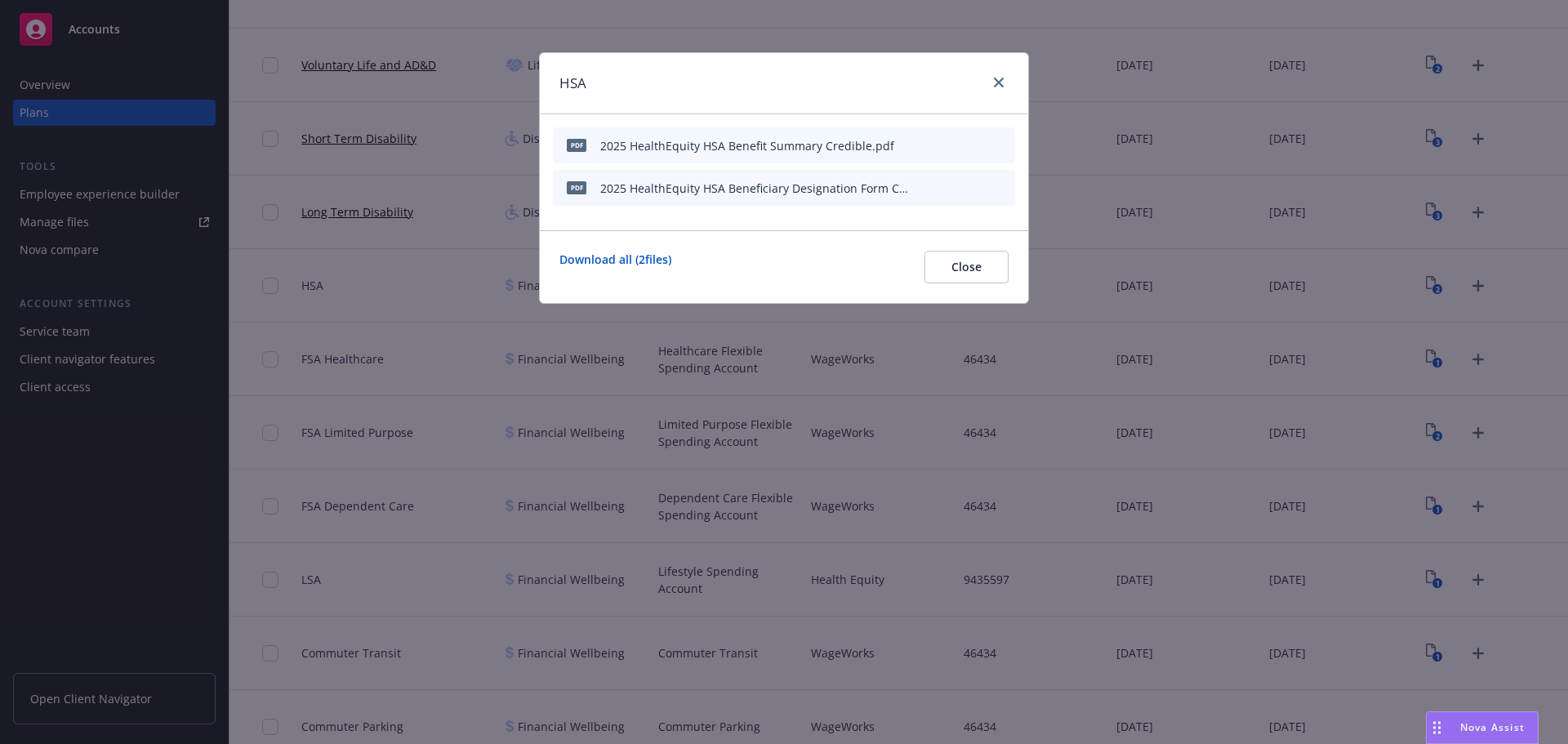
click at [1008, 75] on div at bounding box center [995, 84] width 27 height 22
click at [999, 83] on icon "close" at bounding box center [998, 83] width 10 height 10
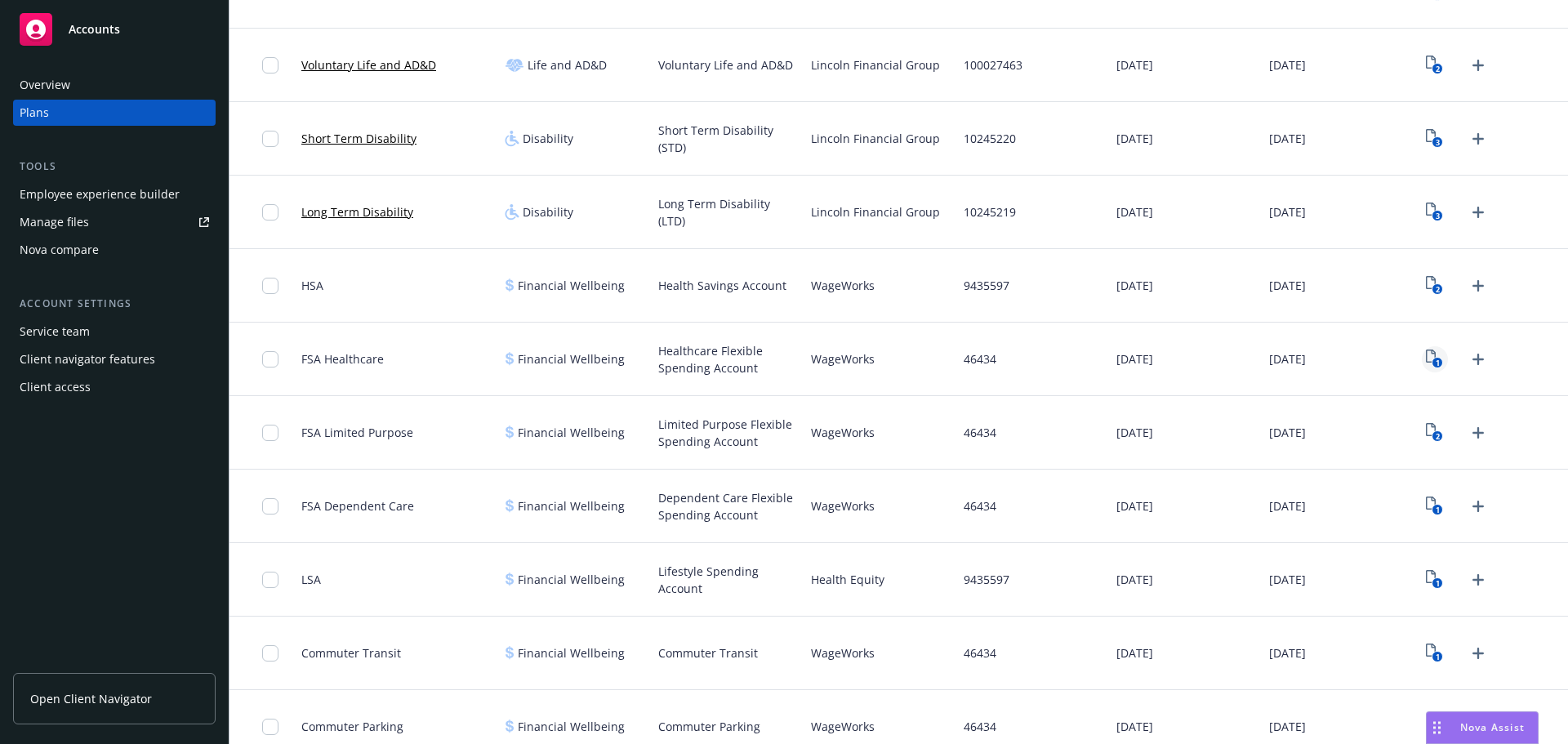
click at [1432, 362] on rect "View Plan Documents" at bounding box center [1437, 363] width 11 height 11
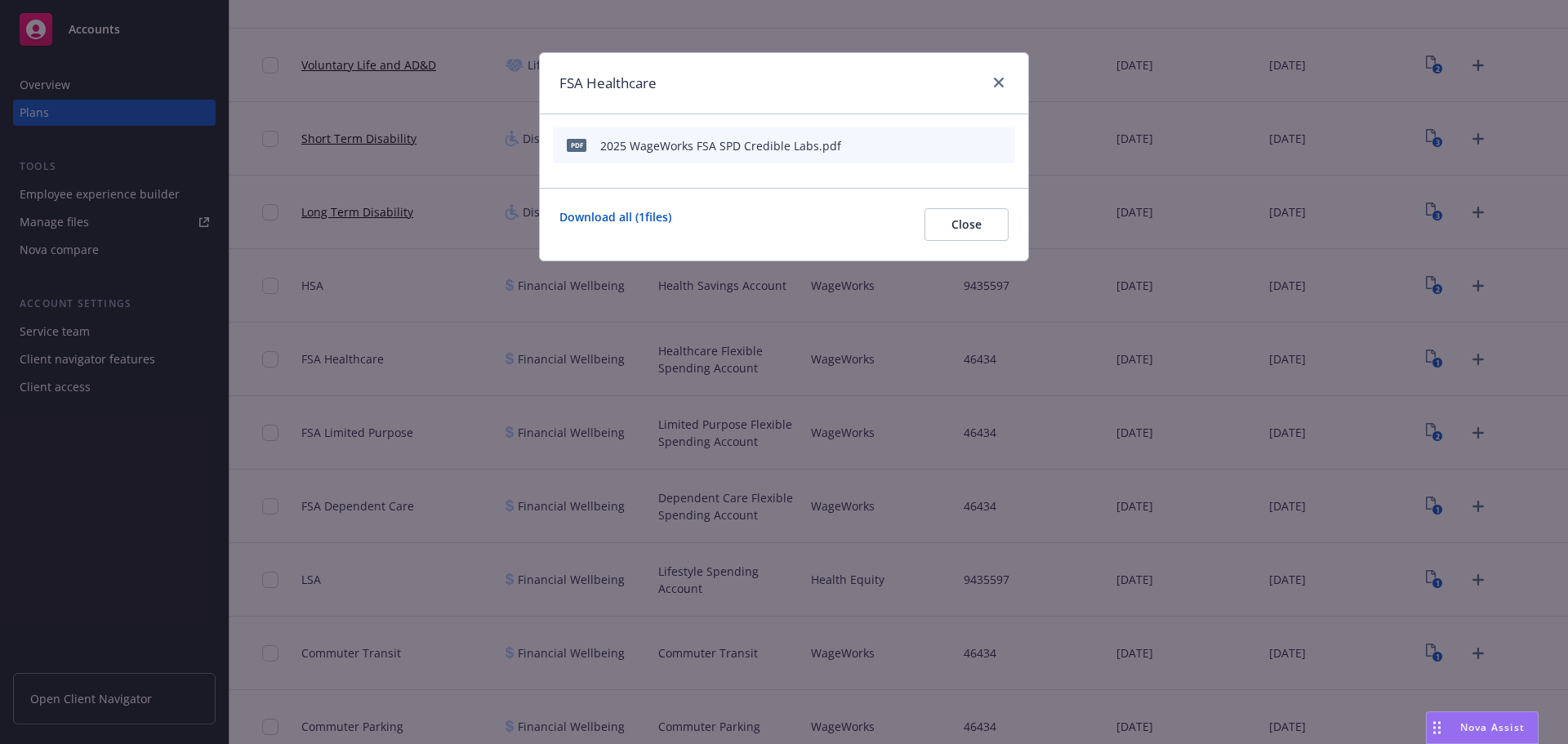
click at [923, 149] on icon "button" at bounding box center [922, 146] width 10 height 10
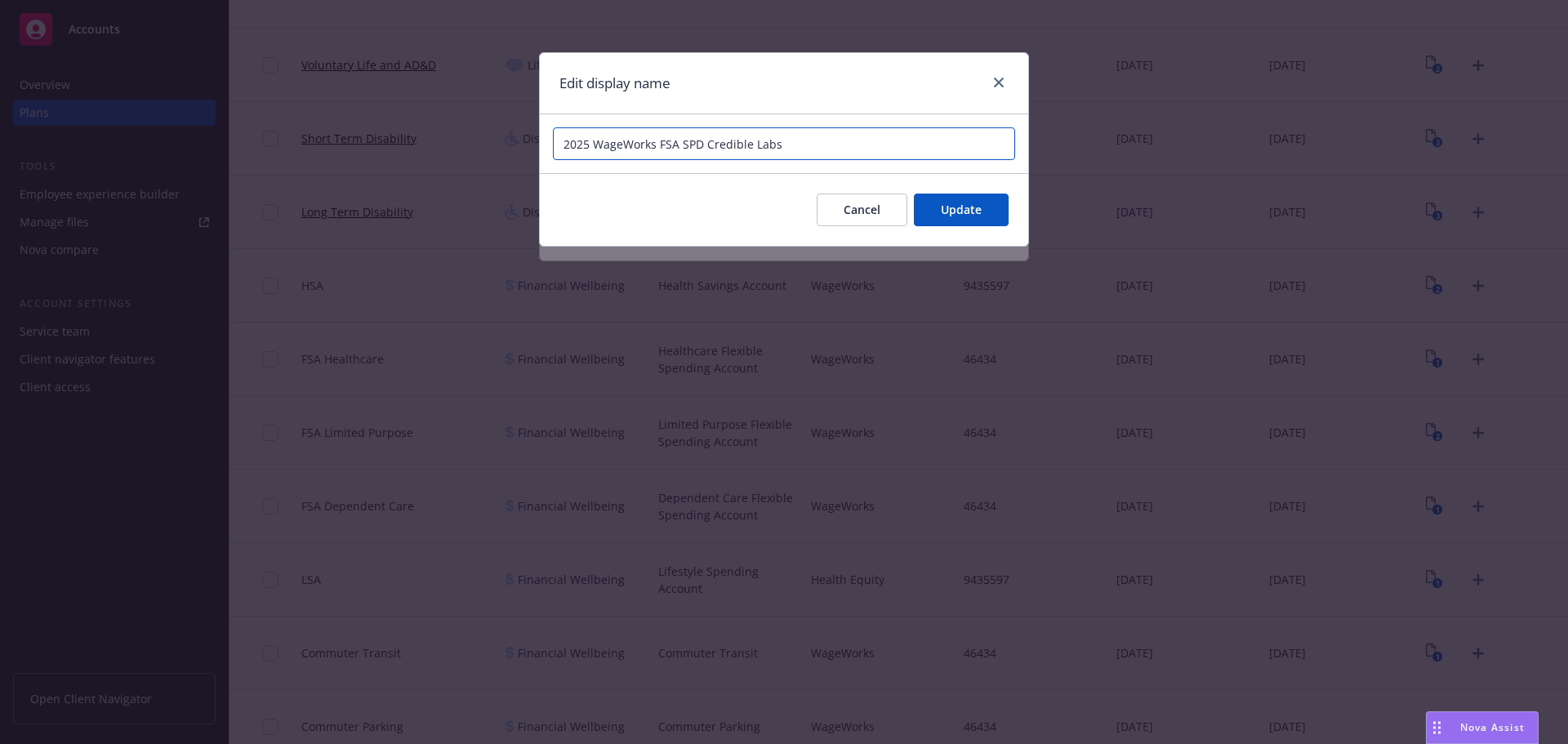
drag, startPoint x: 654, startPoint y: 147, endPoint x: 594, endPoint y: 149, distance: 60.0
click at [594, 149] on input "2025 WageWorks FSA SPD Credible Labs" at bounding box center [784, 144] width 462 height 32
type input "2025 Health Equity FSA SPD Credible Labs"
click at [932, 199] on button "Update" at bounding box center [961, 210] width 94 height 32
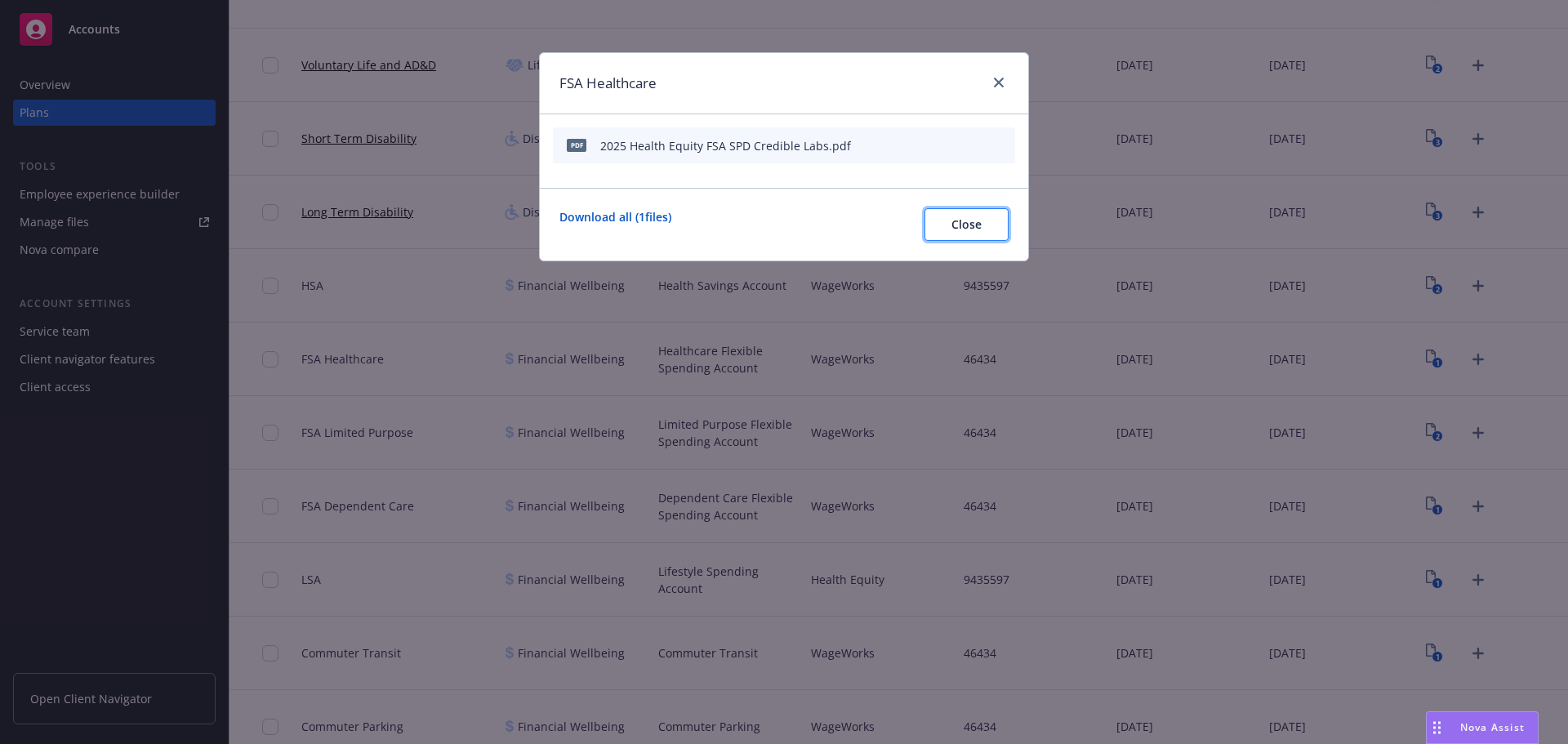
click at [959, 228] on span "Close" at bounding box center [966, 224] width 30 height 16
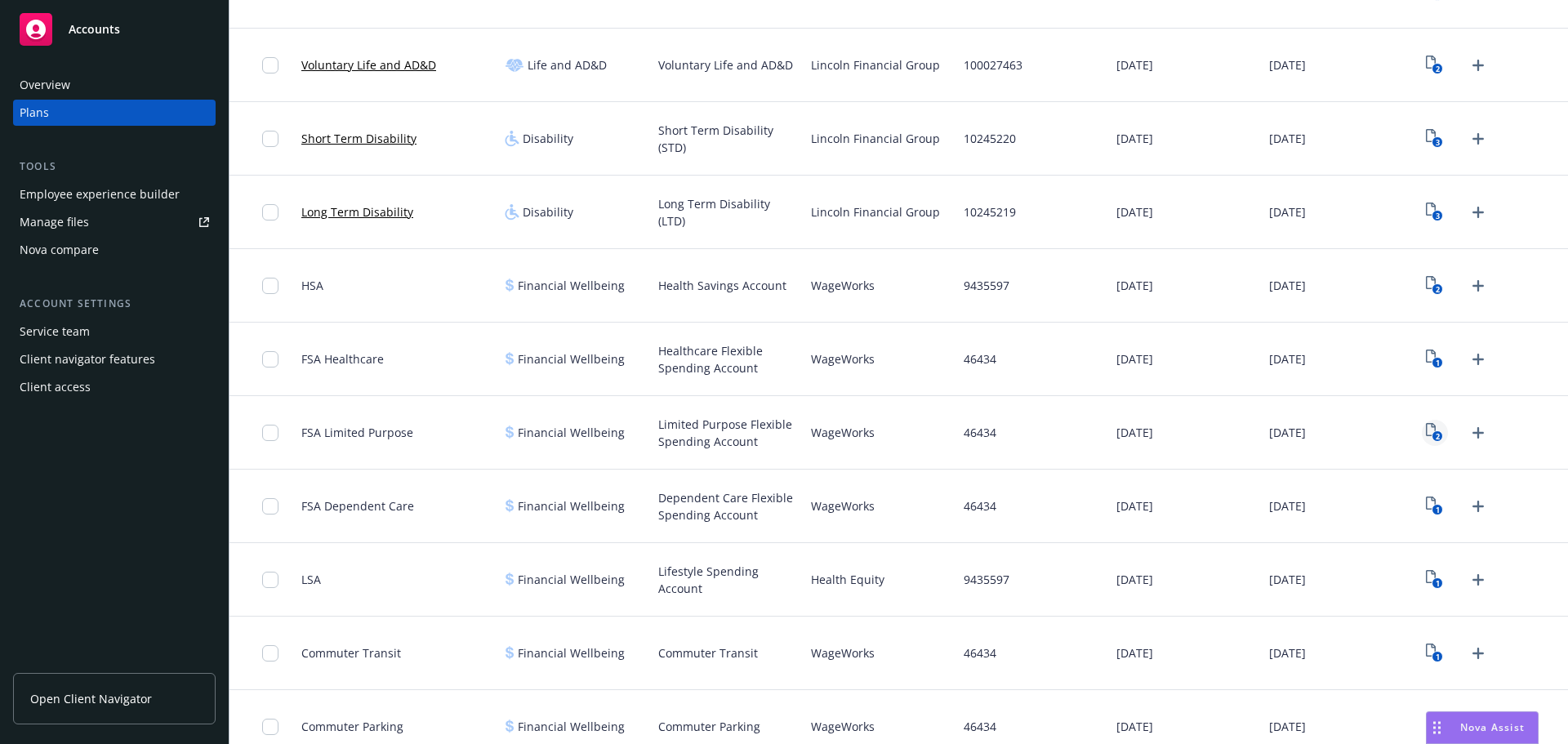
click at [1432, 431] on rect "View Plan Documents" at bounding box center [1437, 436] width 11 height 11
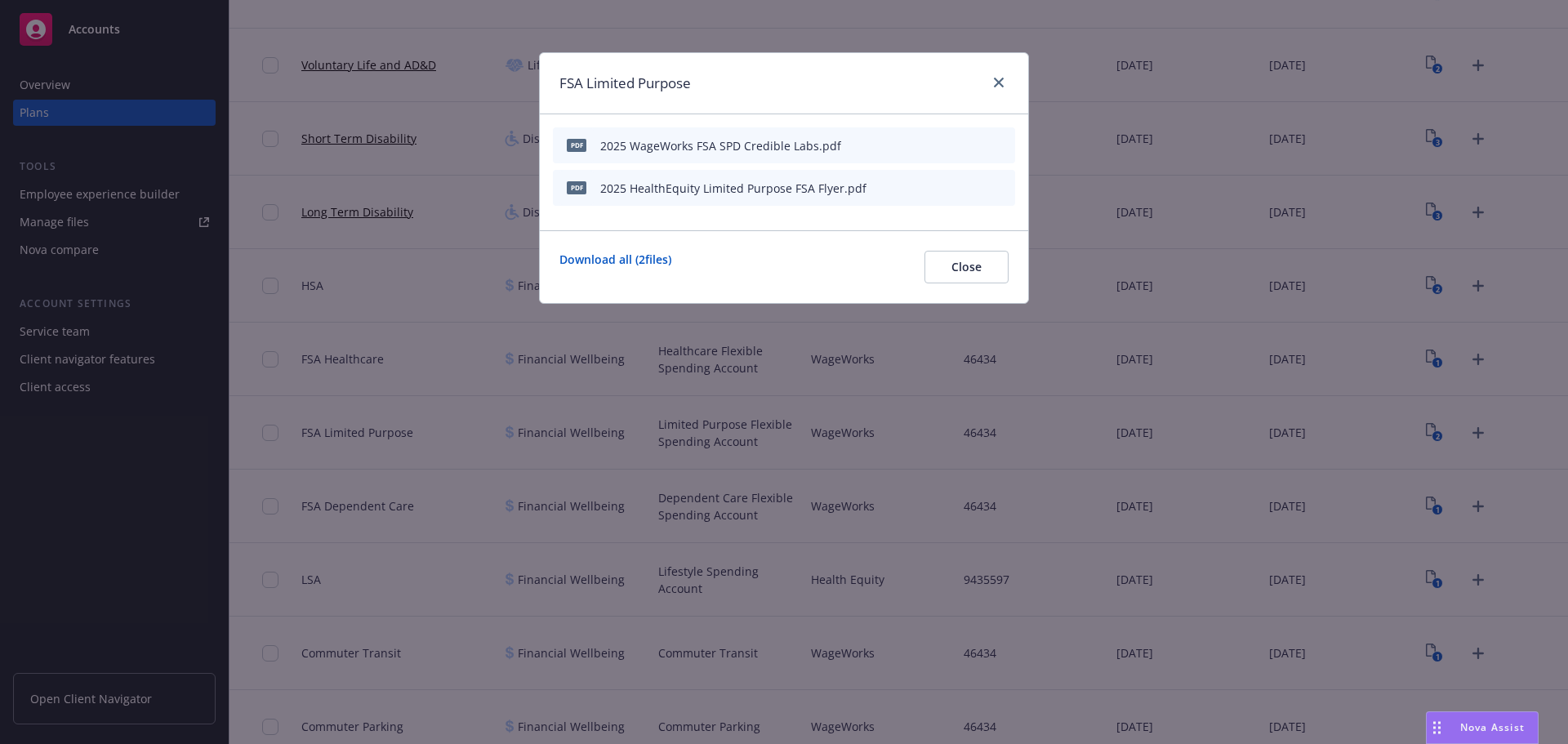
click at [922, 142] on icon "button" at bounding box center [922, 146] width 10 height 10
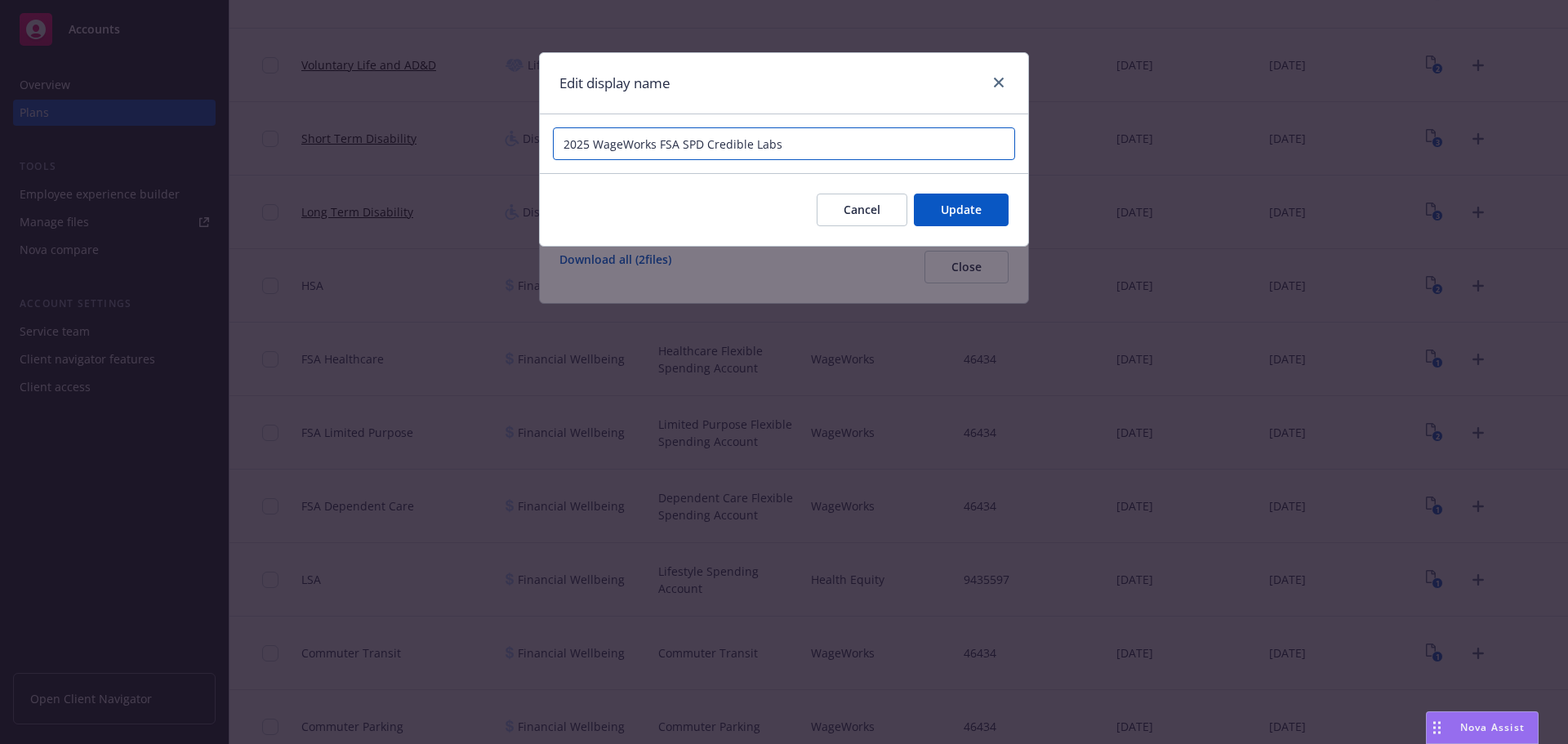
drag, startPoint x: 654, startPoint y: 147, endPoint x: 597, endPoint y: 145, distance: 57.0
click at [597, 145] on input "2025 WageWorks FSA SPD Credible Labs" at bounding box center [784, 144] width 462 height 32
type input "2025 Health Equity FSA SPD Credible Labs"
click at [986, 200] on button "Update" at bounding box center [961, 210] width 94 height 32
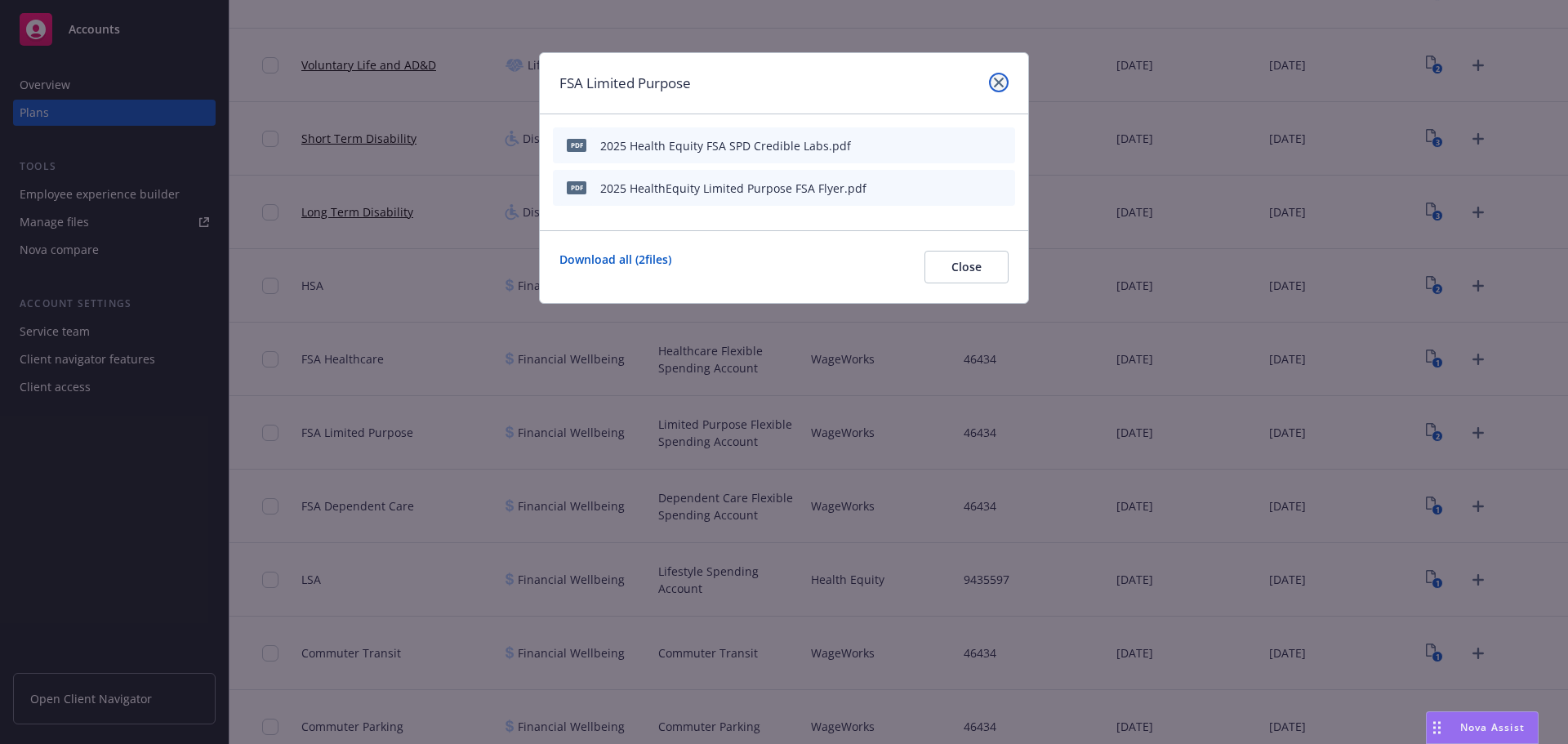
click at [996, 84] on icon "close" at bounding box center [998, 83] width 10 height 10
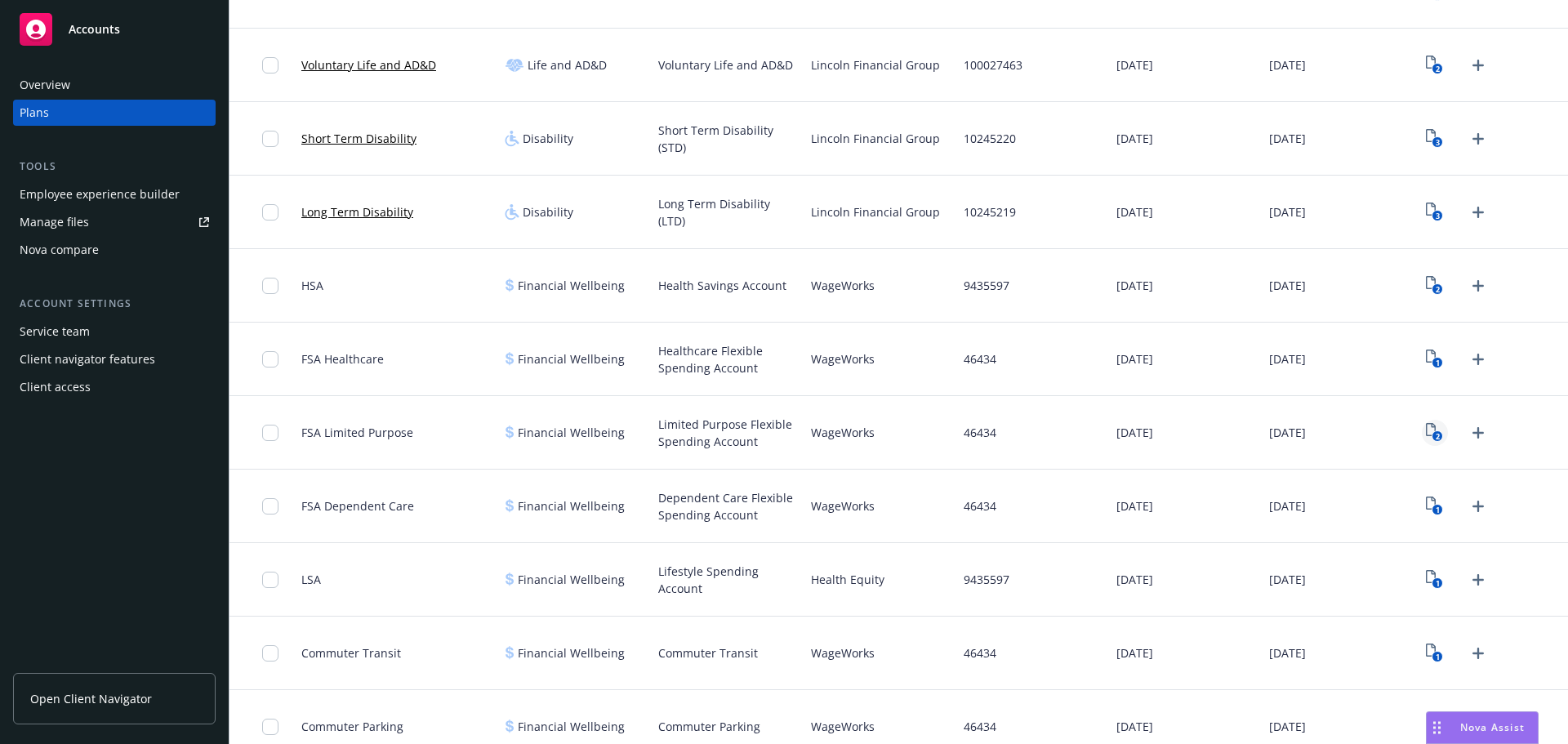
click at [1426, 428] on icon "2" at bounding box center [1434, 432] width 17 height 19
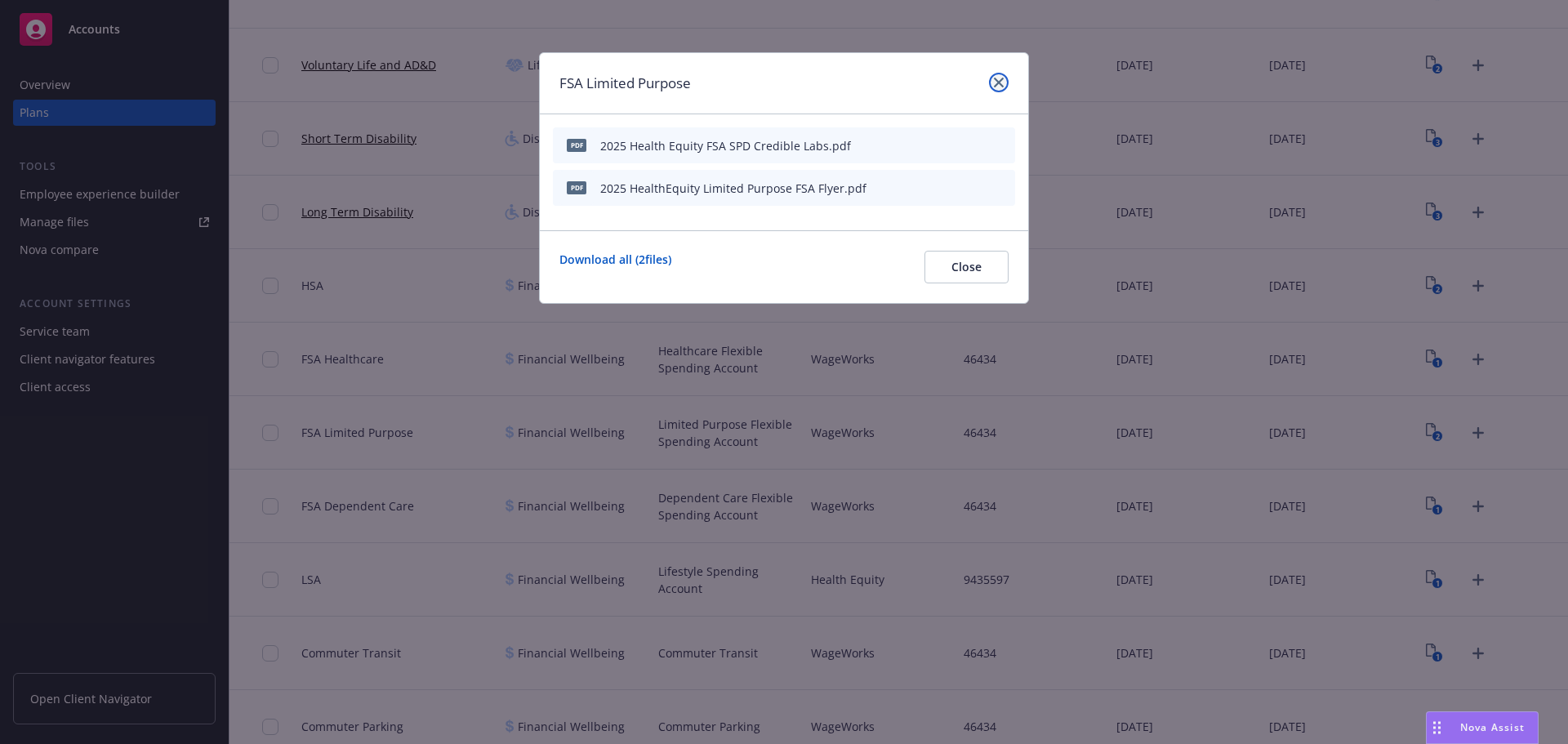
click at [1003, 84] on icon "close" at bounding box center [998, 83] width 10 height 10
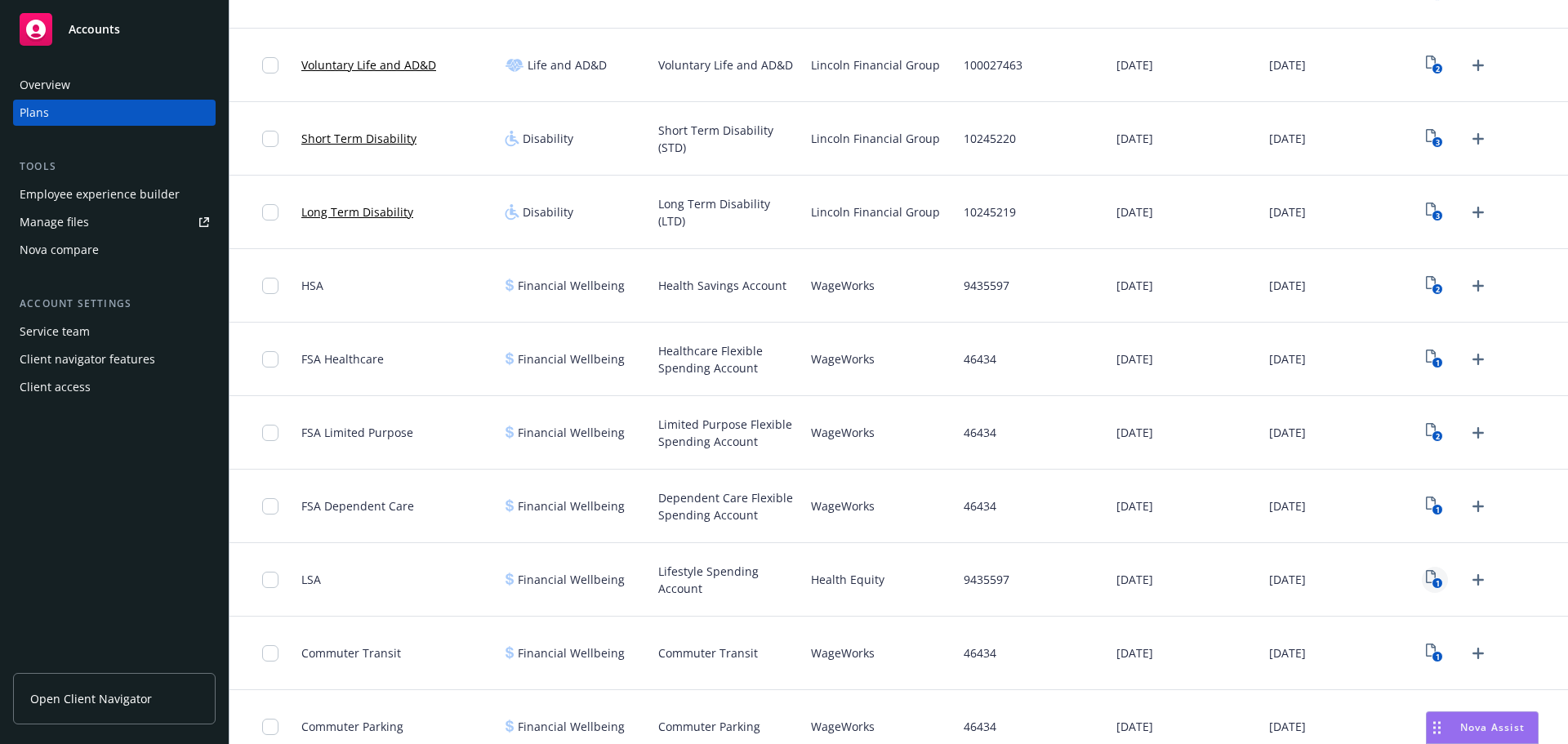
click at [1426, 577] on icon "1" at bounding box center [1434, 580] width 17 height 19
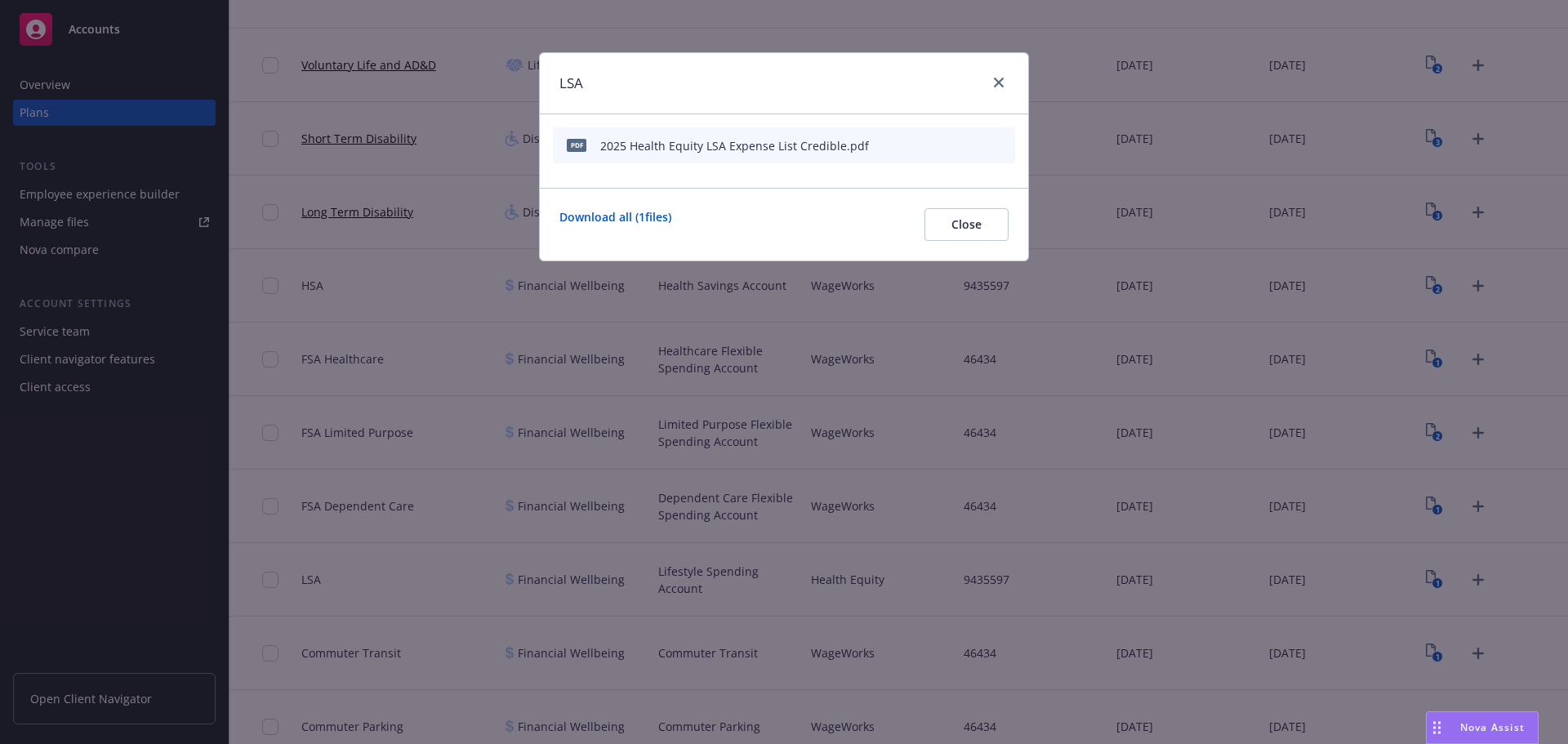
click at [995, 71] on div "LSA" at bounding box center [784, 84] width 489 height 61
click at [995, 78] on icon "close" at bounding box center [998, 83] width 10 height 10
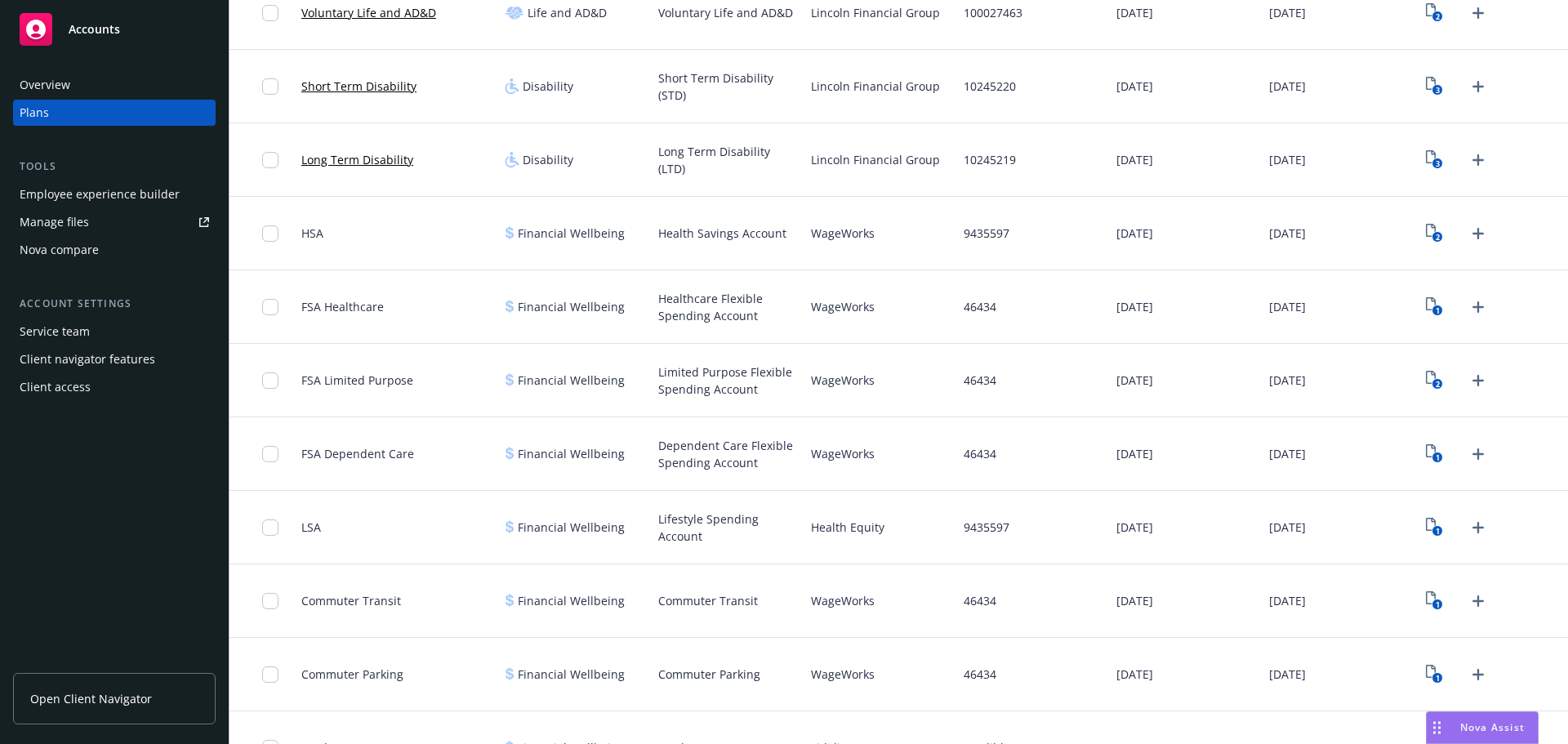
scroll to position [653, 0]
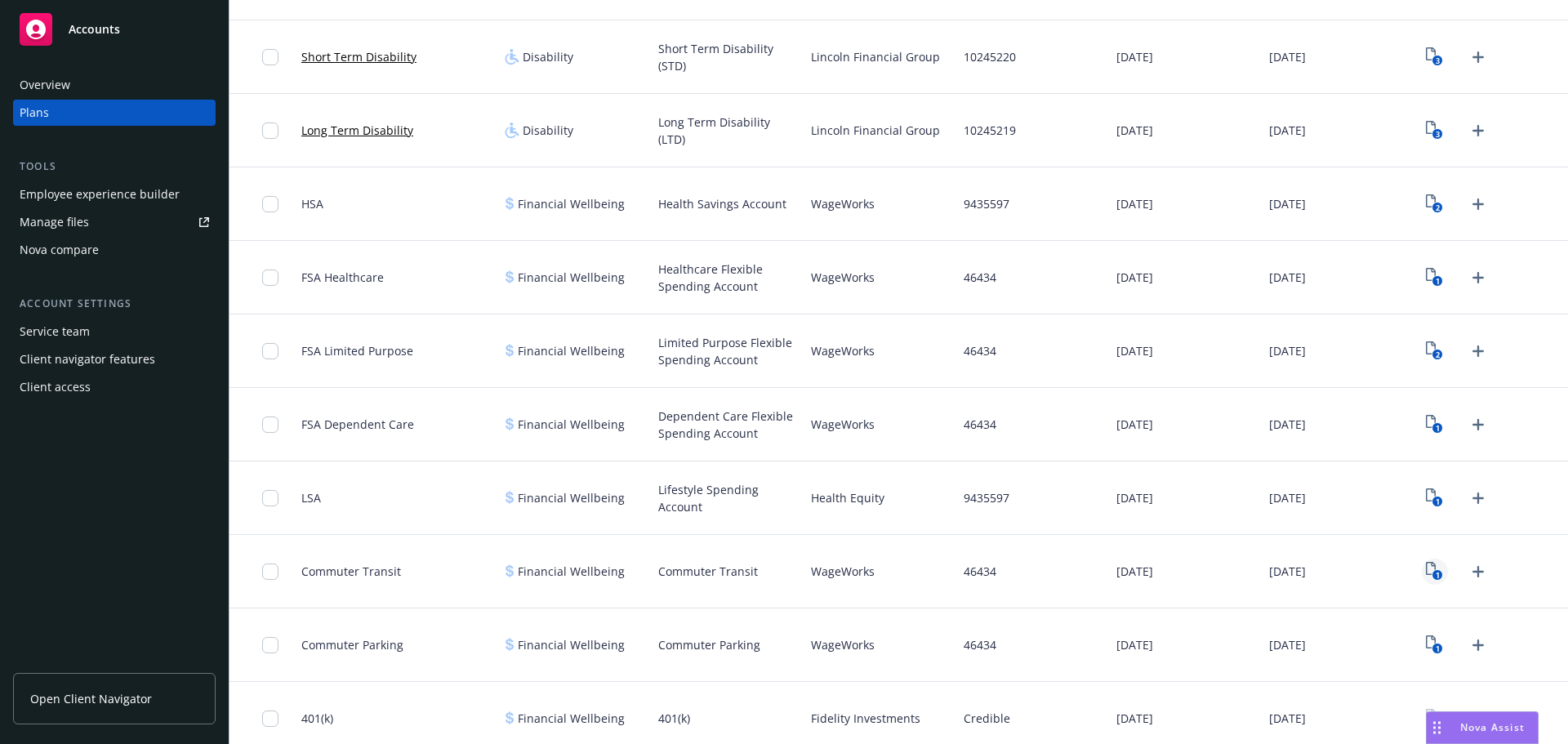
click at [1435, 572] on link "1" at bounding box center [1435, 572] width 27 height 27
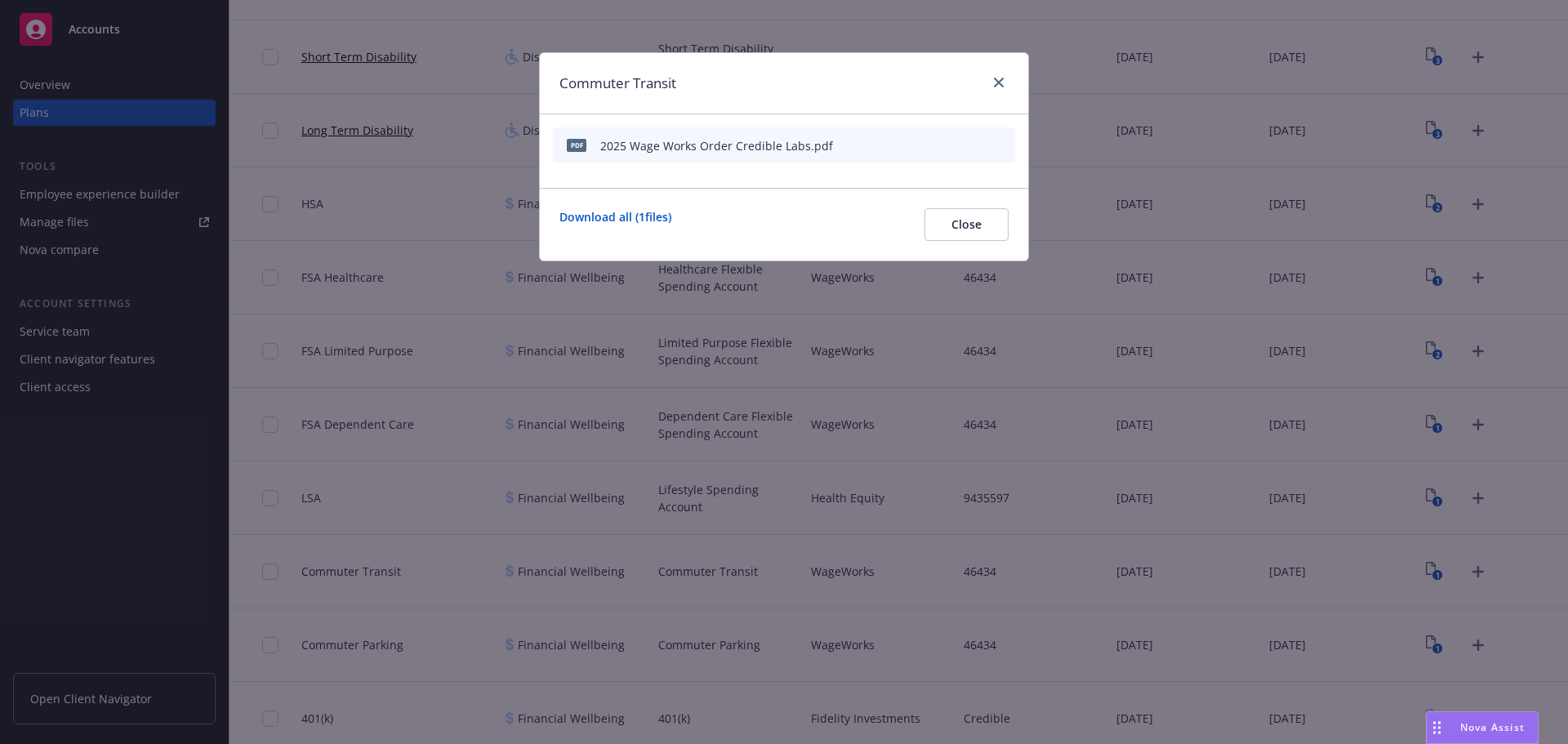
click at [927, 145] on icon "button" at bounding box center [922, 146] width 10 height 10
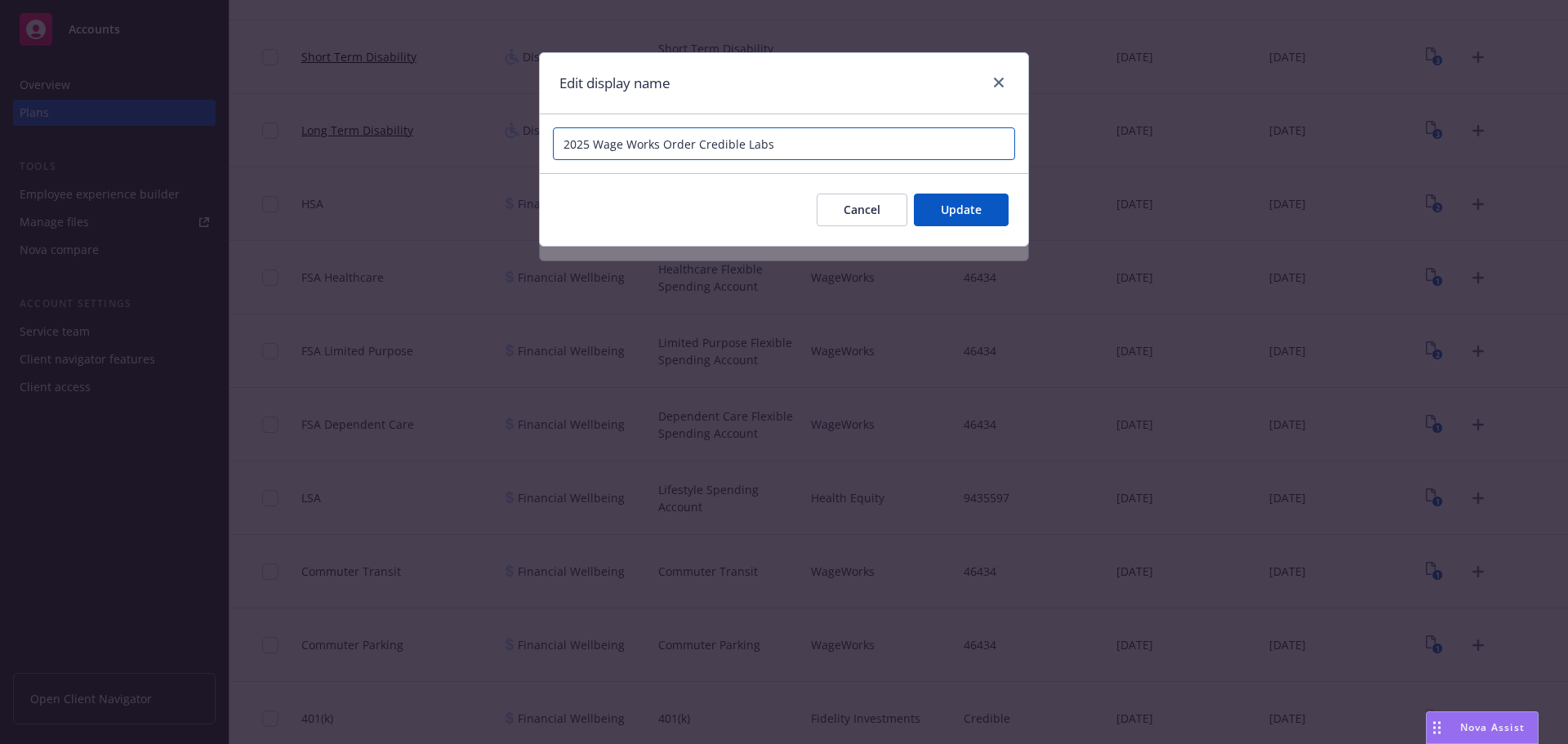
drag, startPoint x: 658, startPoint y: 147, endPoint x: 594, endPoint y: 149, distance: 64.0
click at [594, 149] on input "2025 Wage Works Order Credible Labs" at bounding box center [784, 144] width 462 height 32
type input "2025 Health Equity Order Credible Labs"
click at [993, 206] on button "Update" at bounding box center [961, 210] width 94 height 32
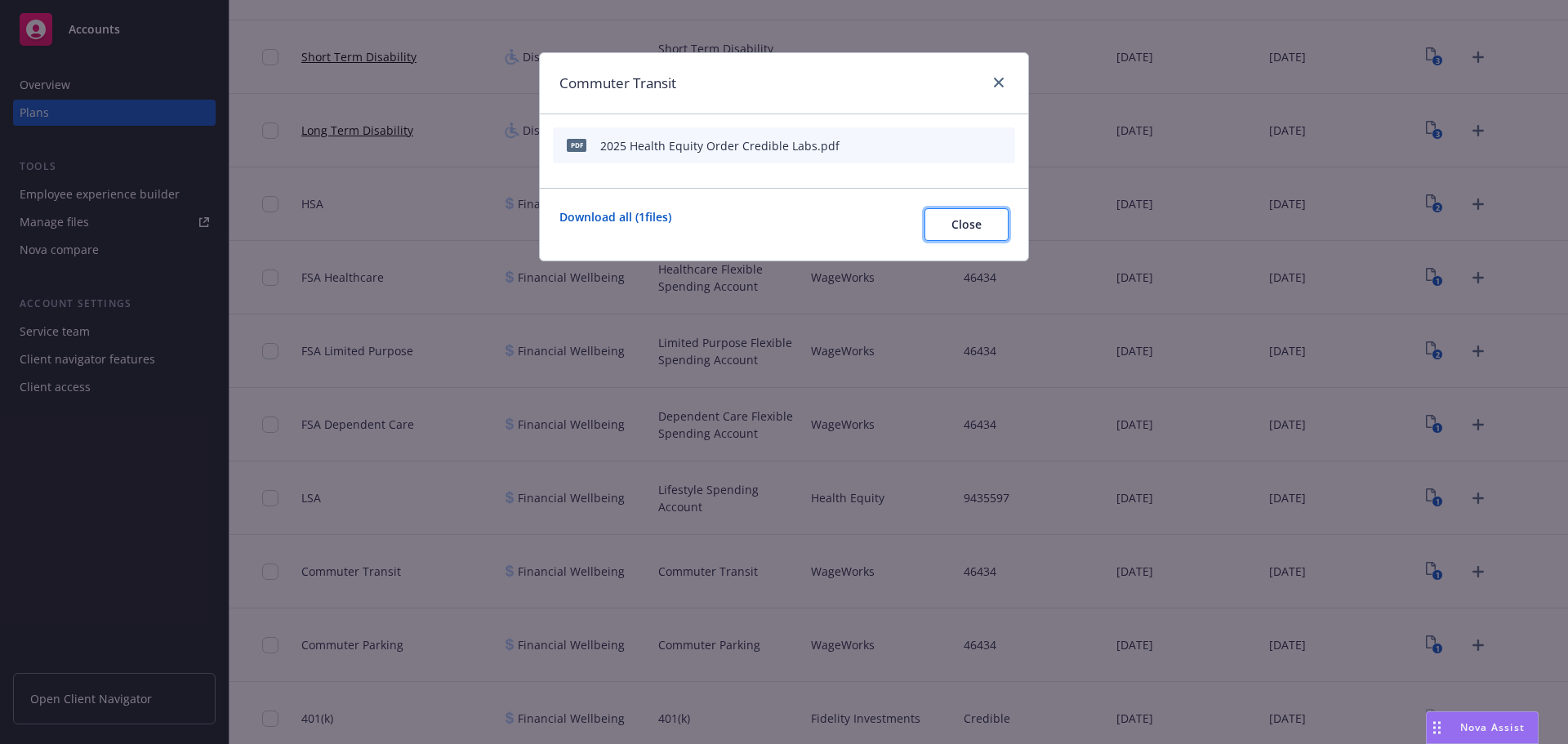
click at [994, 216] on button "Close" at bounding box center [967, 224] width 85 height 32
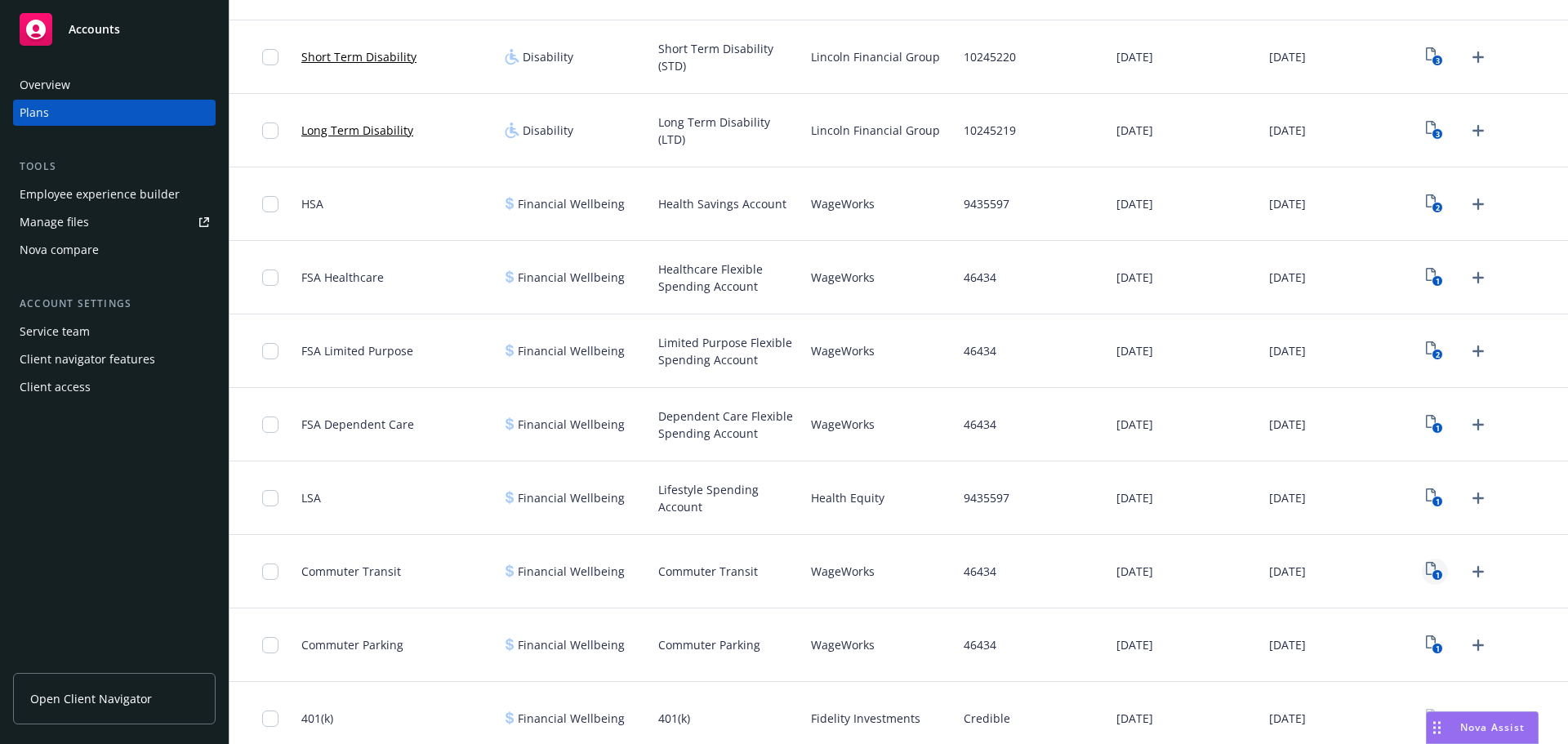
click at [1426, 567] on icon "1" at bounding box center [1434, 571] width 17 height 19
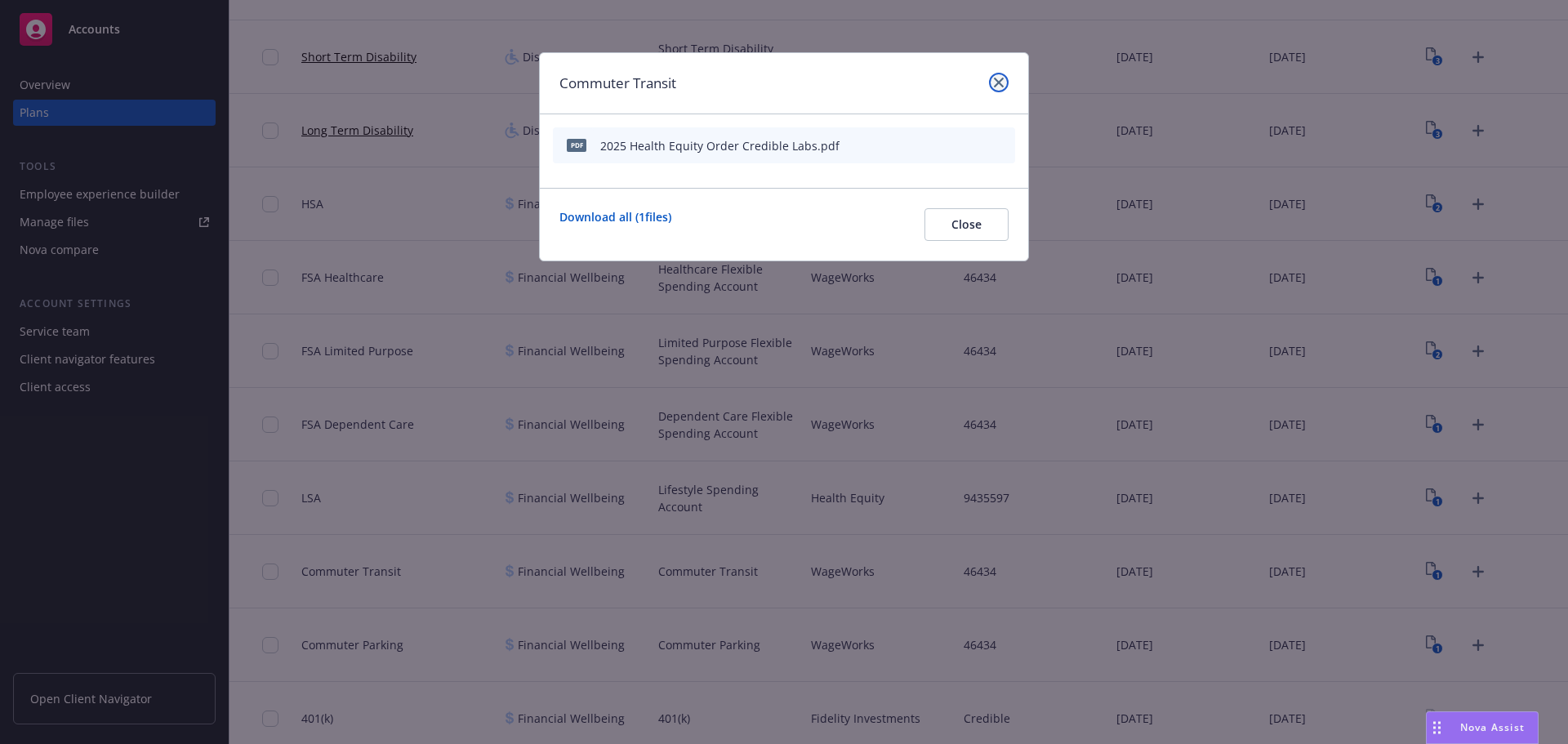
click at [994, 80] on link "close" at bounding box center [998, 83] width 20 height 20
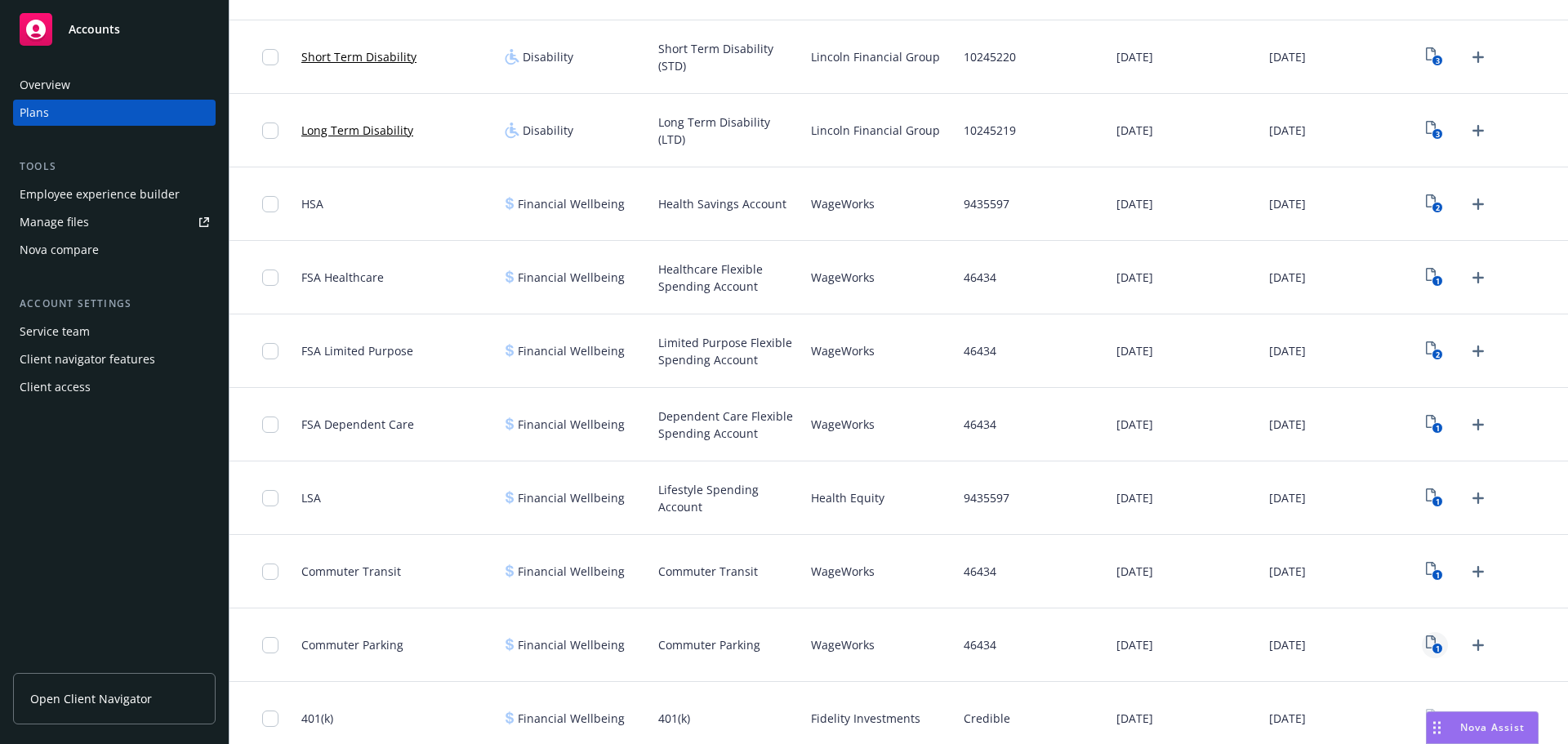
click at [1426, 640] on icon "View Plan Documents" at bounding box center [1431, 642] width 10 height 13
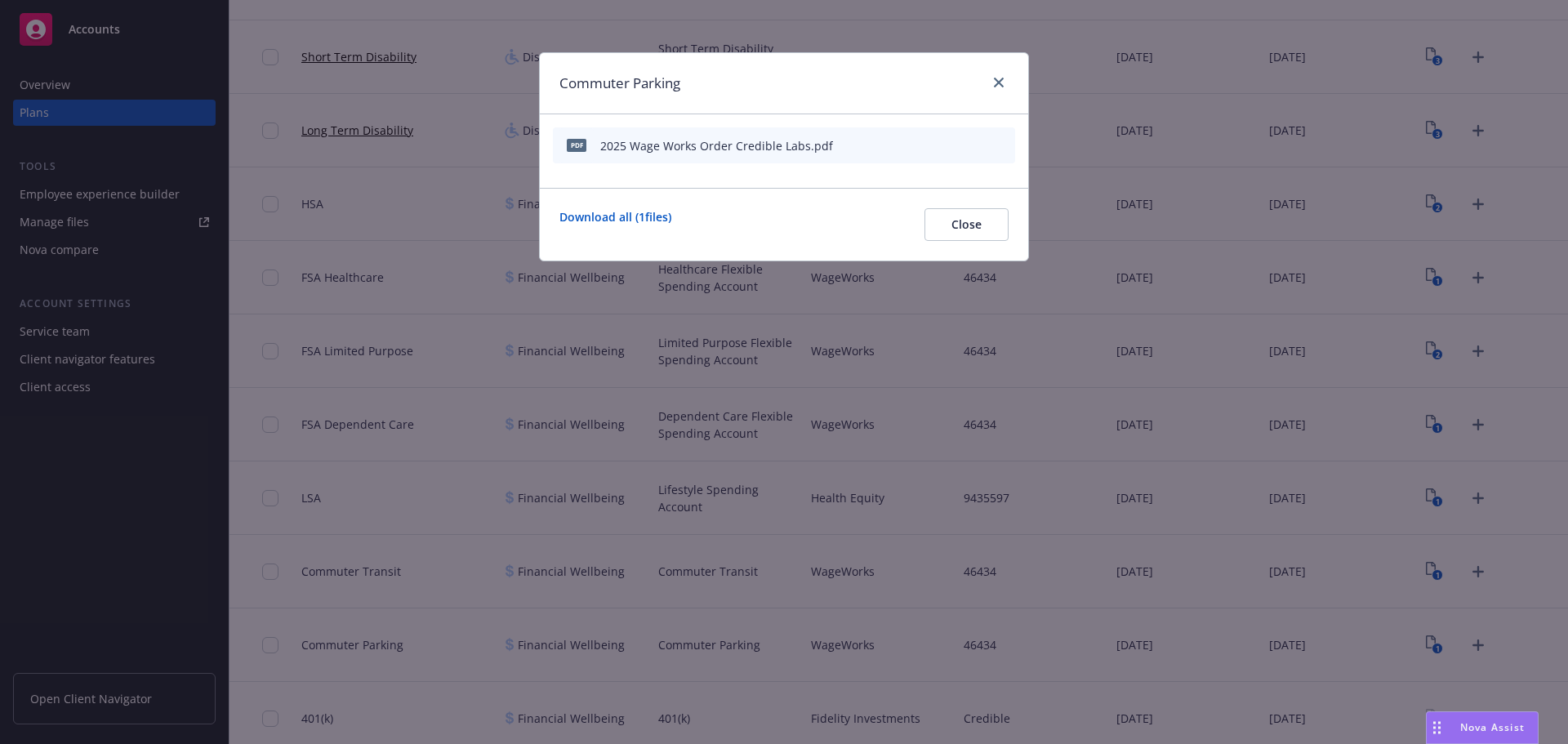
click at [927, 143] on icon "button" at bounding box center [925, 143] width 4 height 4
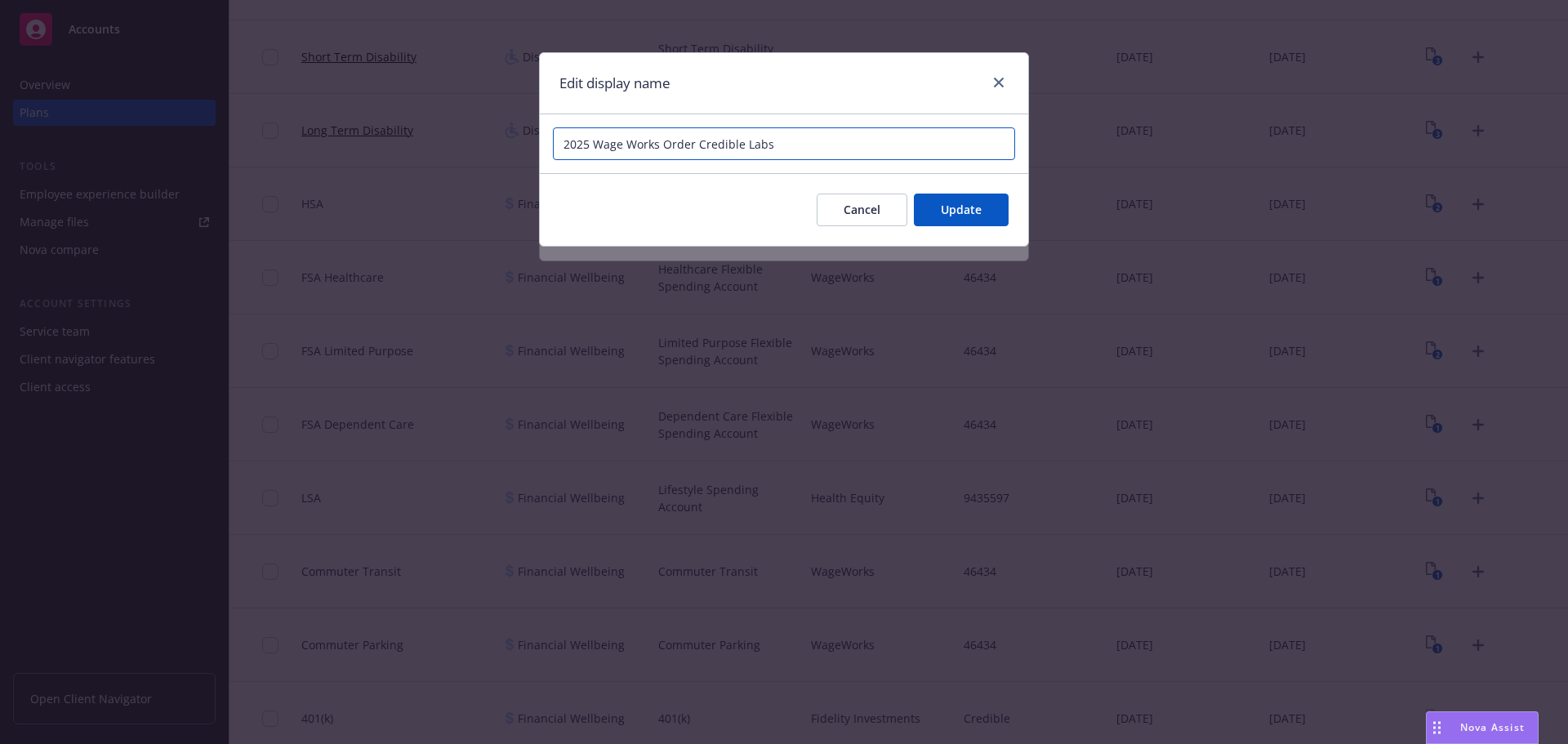
drag, startPoint x: 660, startPoint y: 144, endPoint x: 593, endPoint y: 147, distance: 67.1
click at [593, 147] on input "2025 Wage Works Order Credible Labs" at bounding box center [784, 144] width 462 height 32
type input "2025 Health Equity Order Credible Labs"
click at [953, 210] on span "Update" at bounding box center [962, 210] width 41 height 16
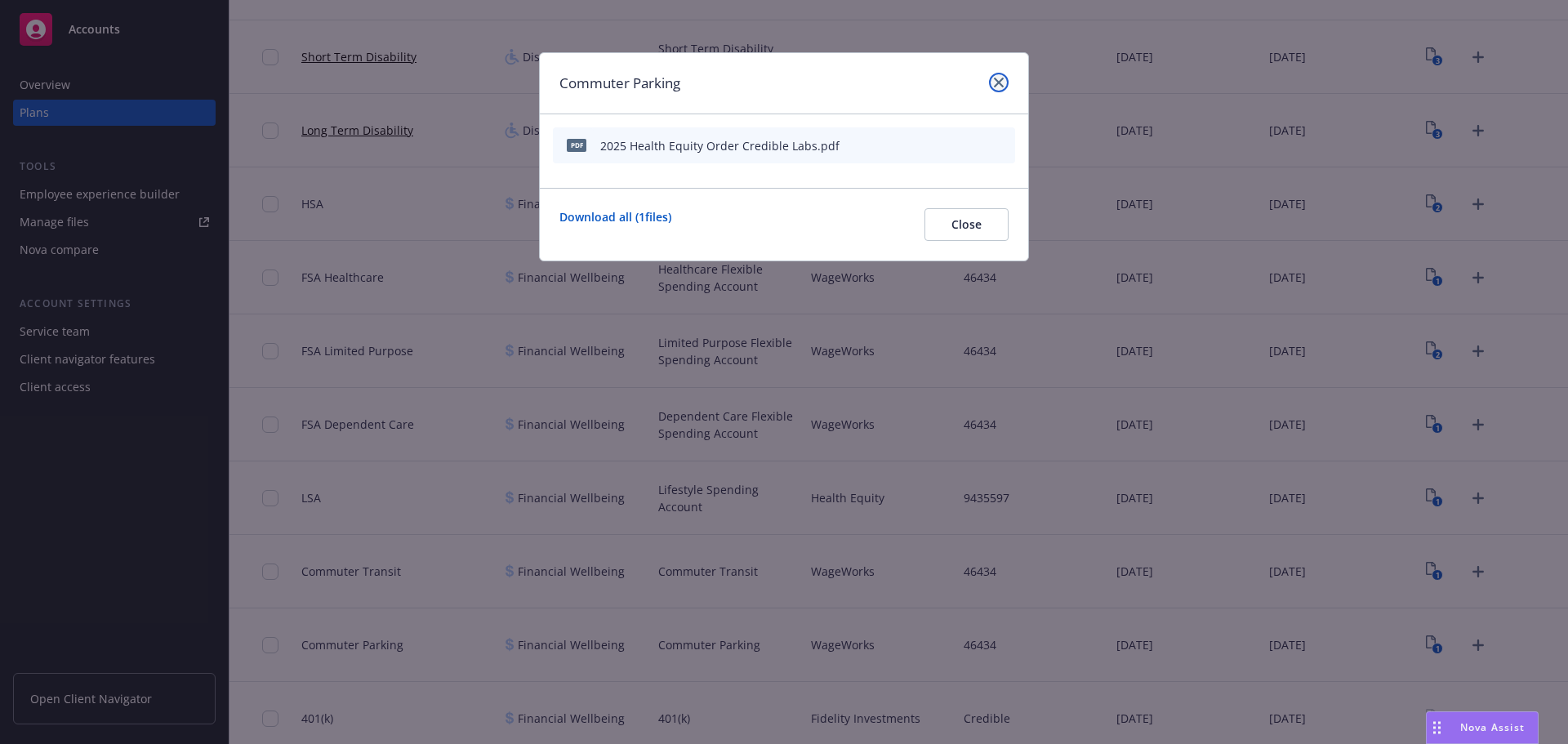
click at [999, 83] on icon "close" at bounding box center [998, 83] width 10 height 10
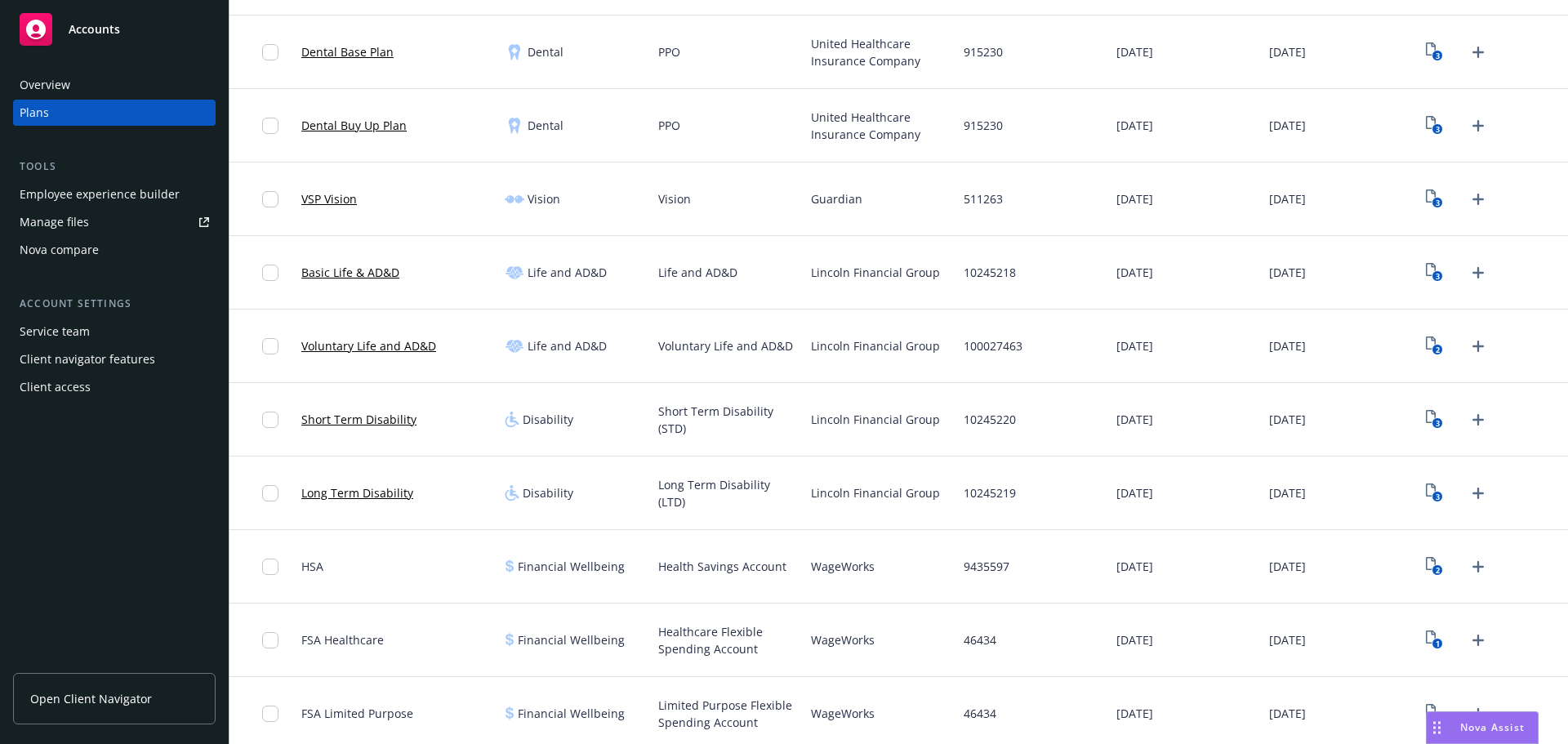
scroll to position [134, 0]
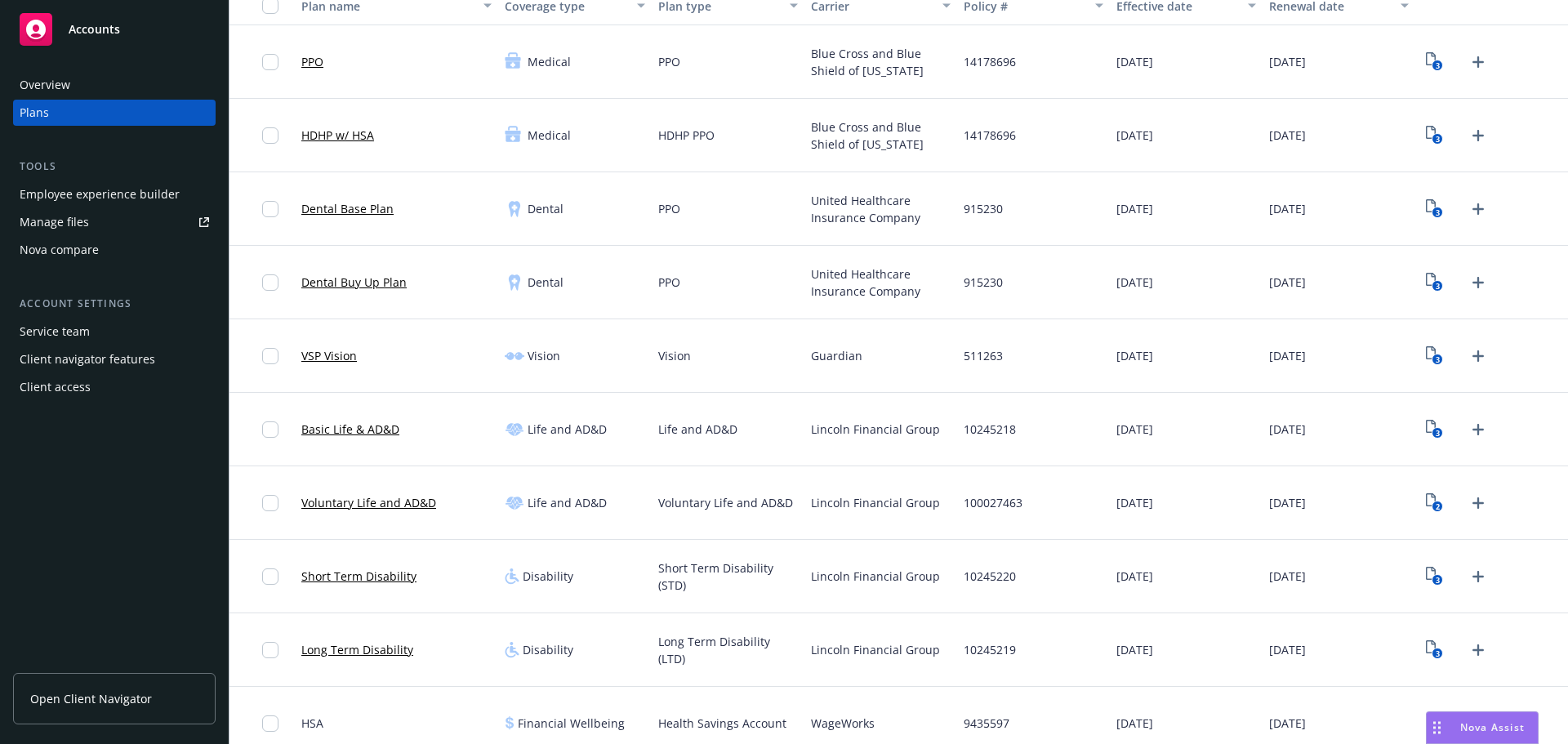
click at [86, 195] on div "Employee experience builder" at bounding box center [99, 194] width 160 height 27
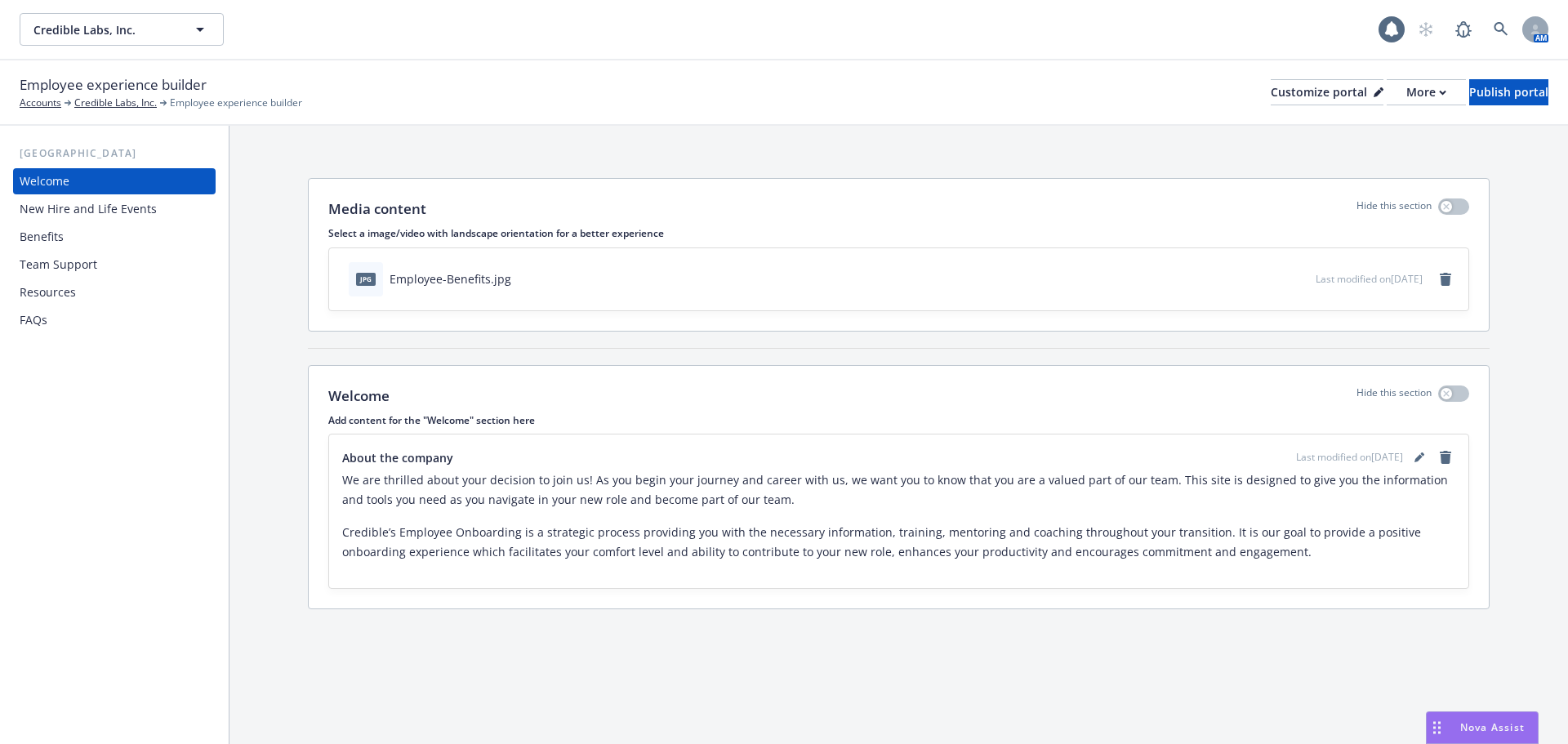
click at [97, 227] on div "Benefits" at bounding box center [114, 237] width 190 height 27
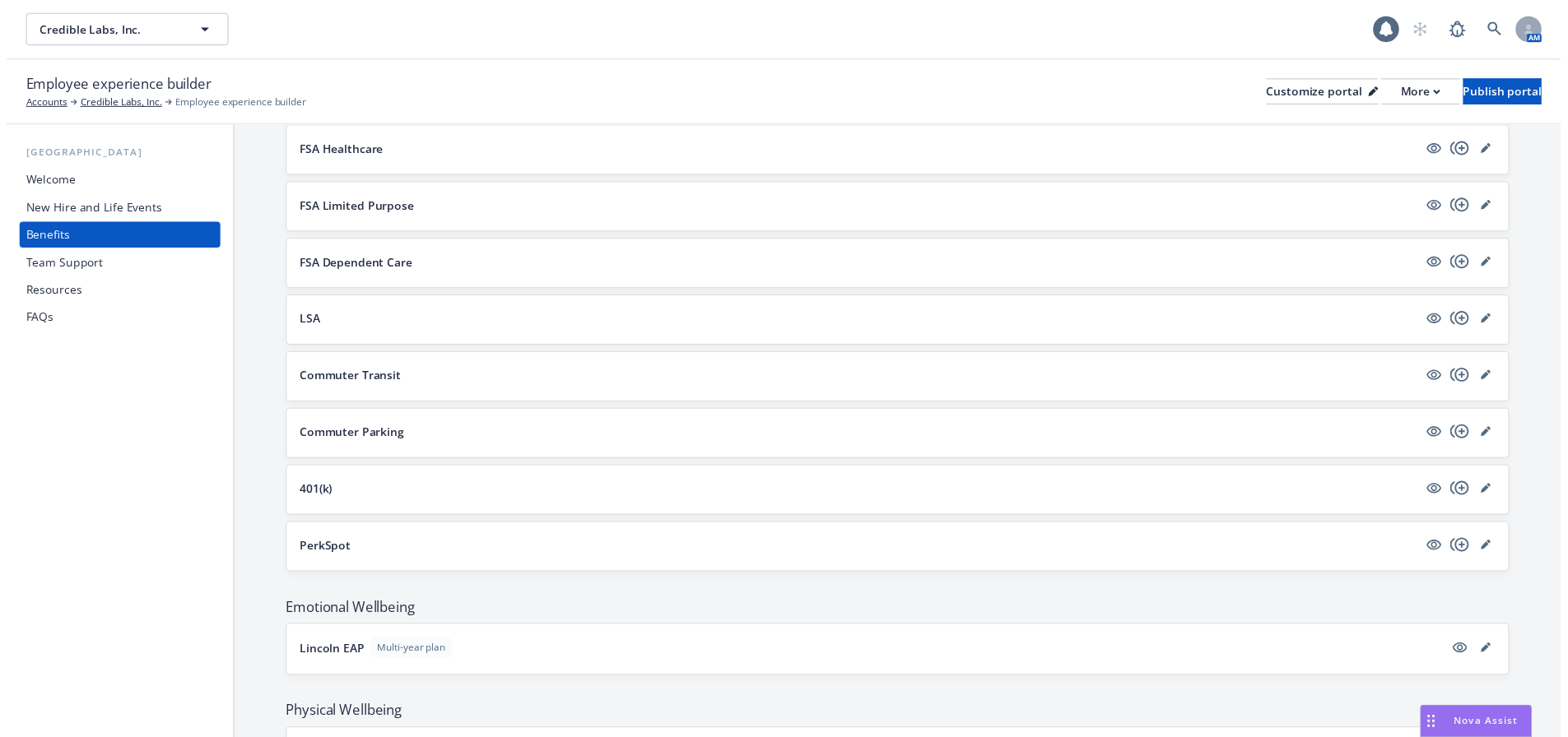
scroll to position [1069, 0]
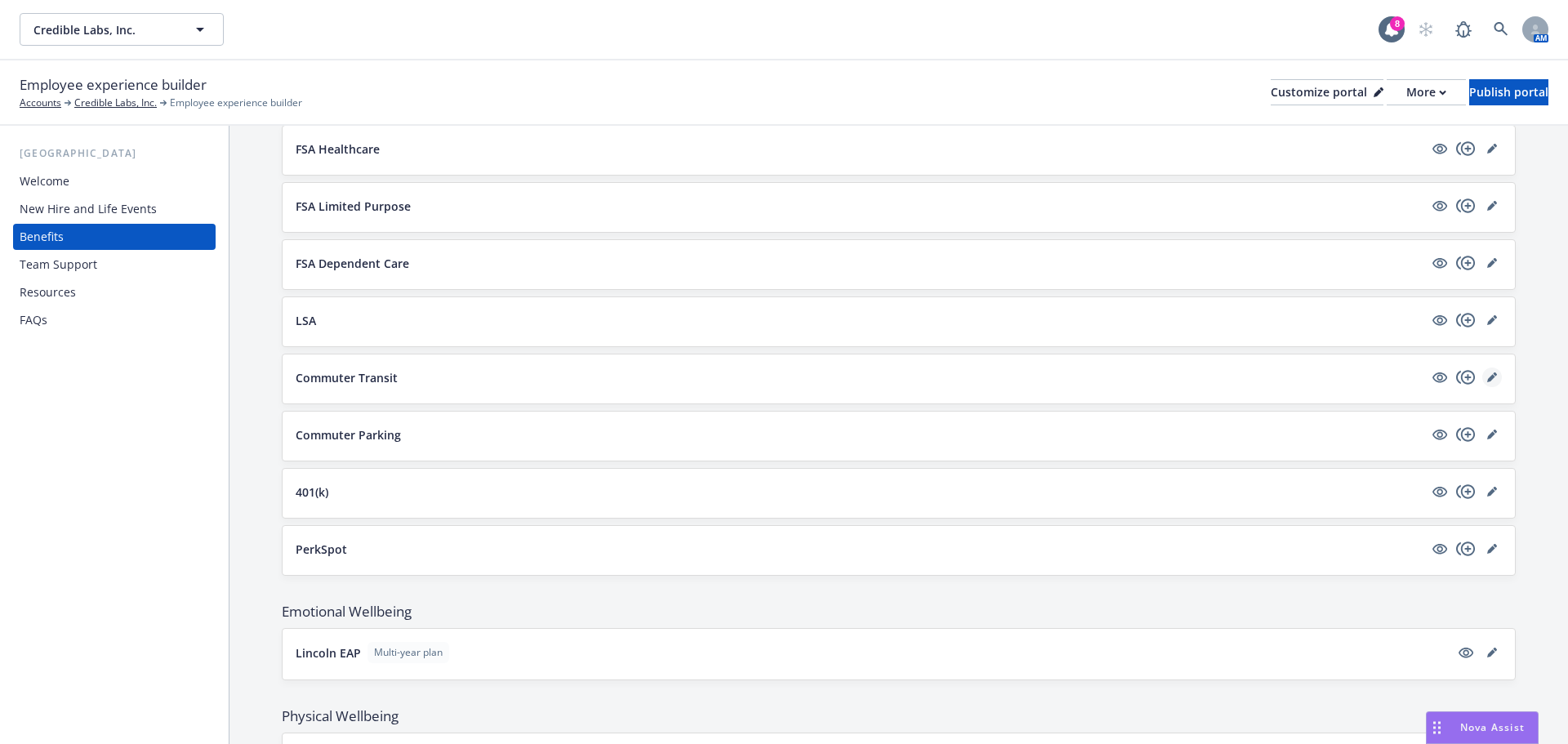
click at [1487, 376] on icon "editPencil" at bounding box center [1491, 378] width 8 height 8
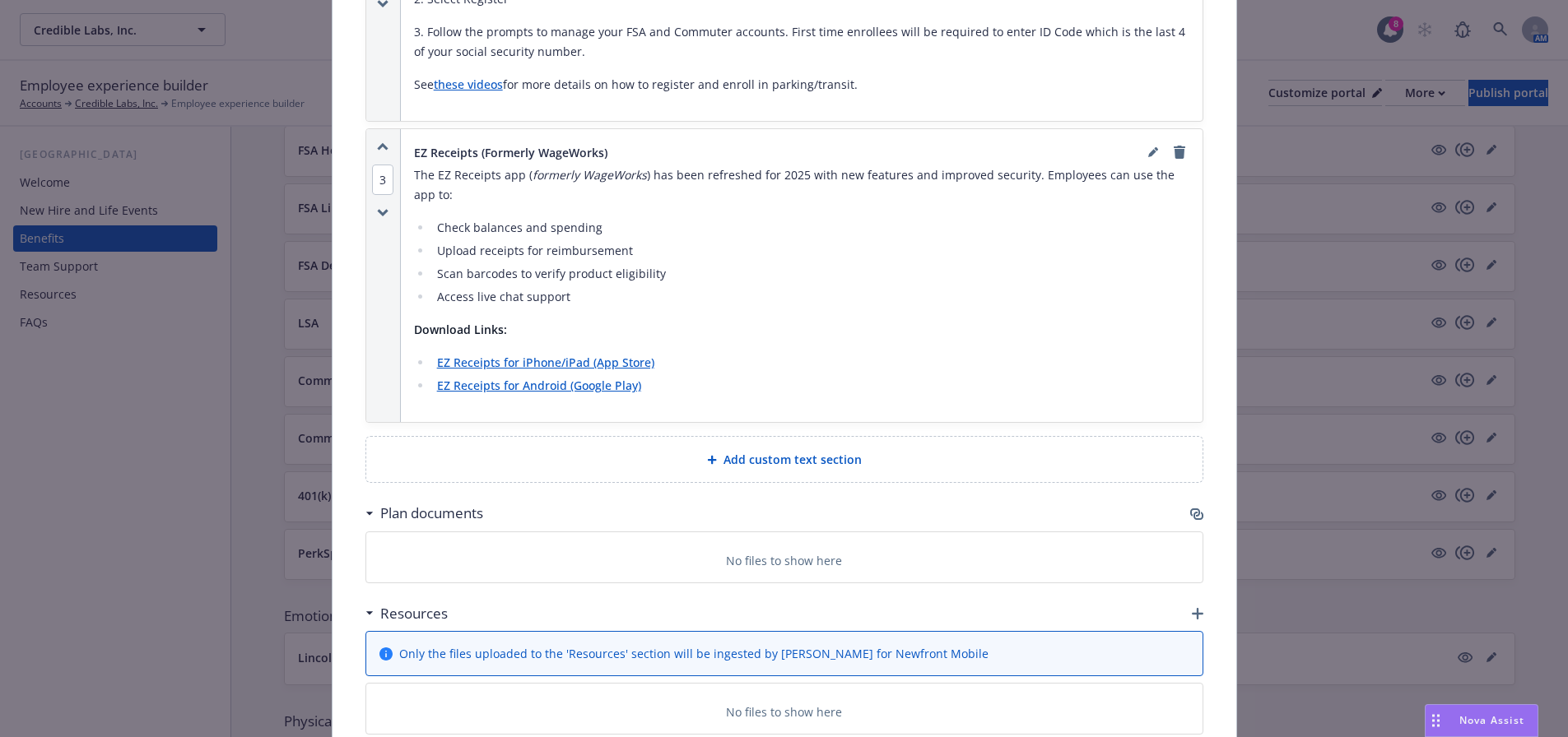
scroll to position [1529, 0]
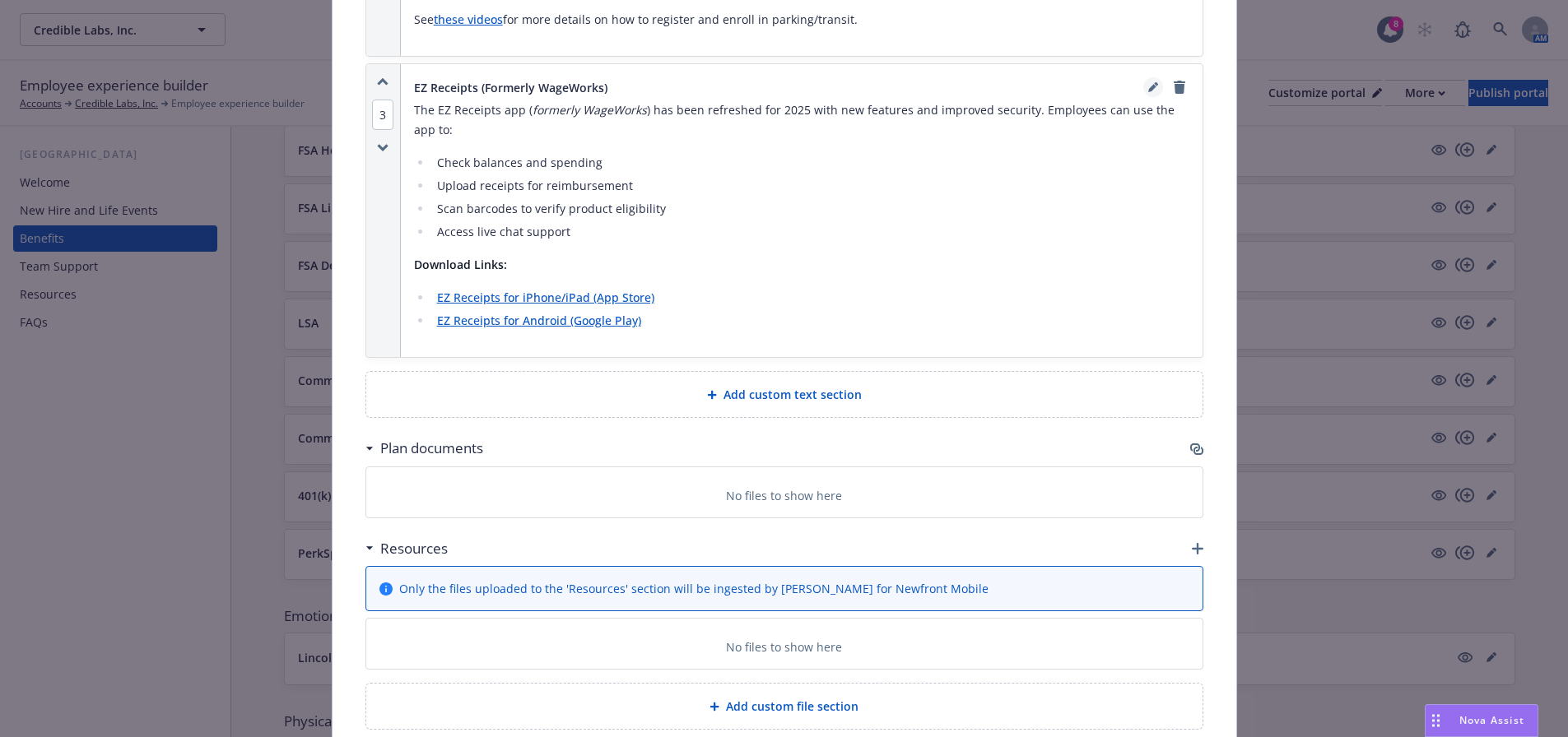
click at [1148, 85] on icon "editPencil" at bounding box center [1152, 89] width 8 height 8
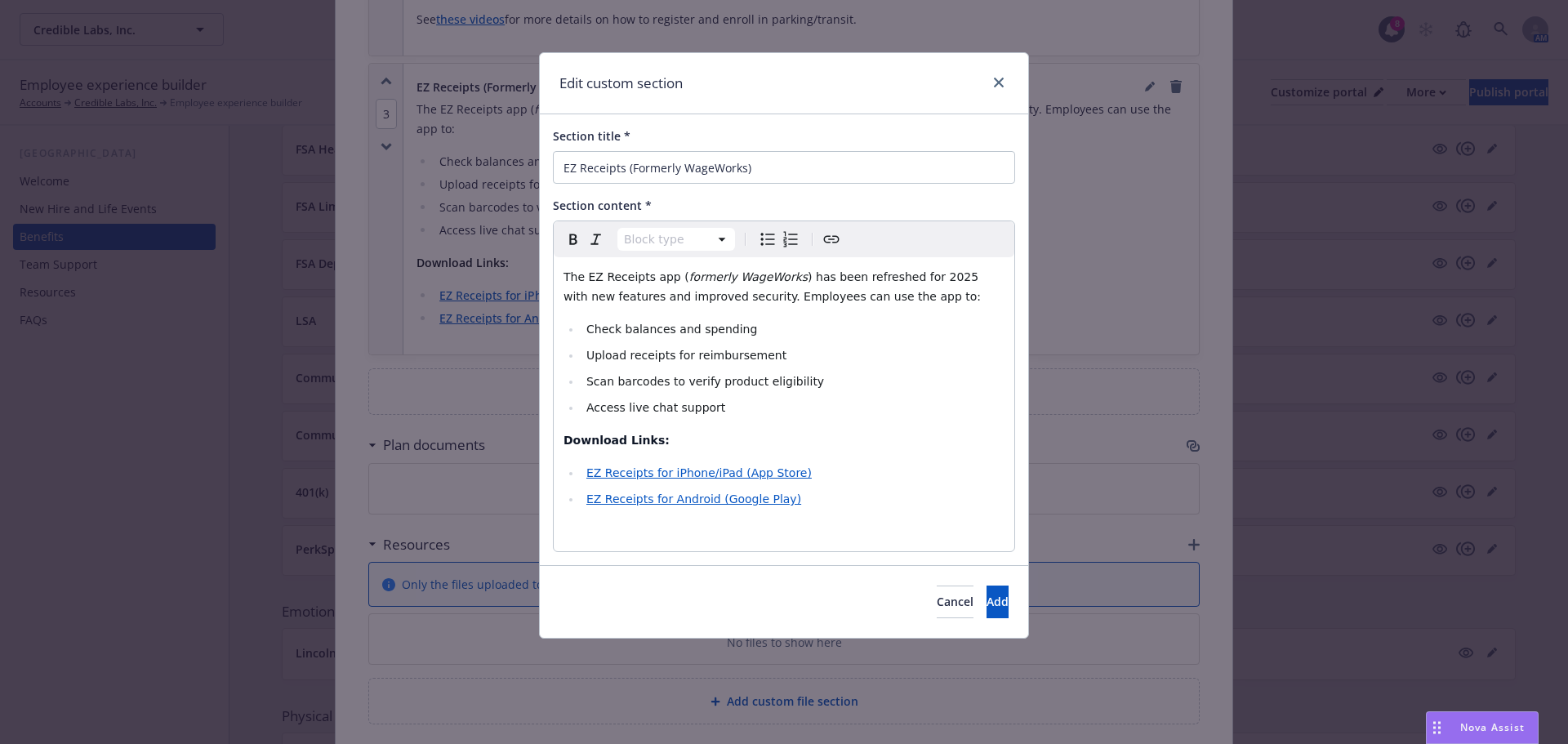
select select
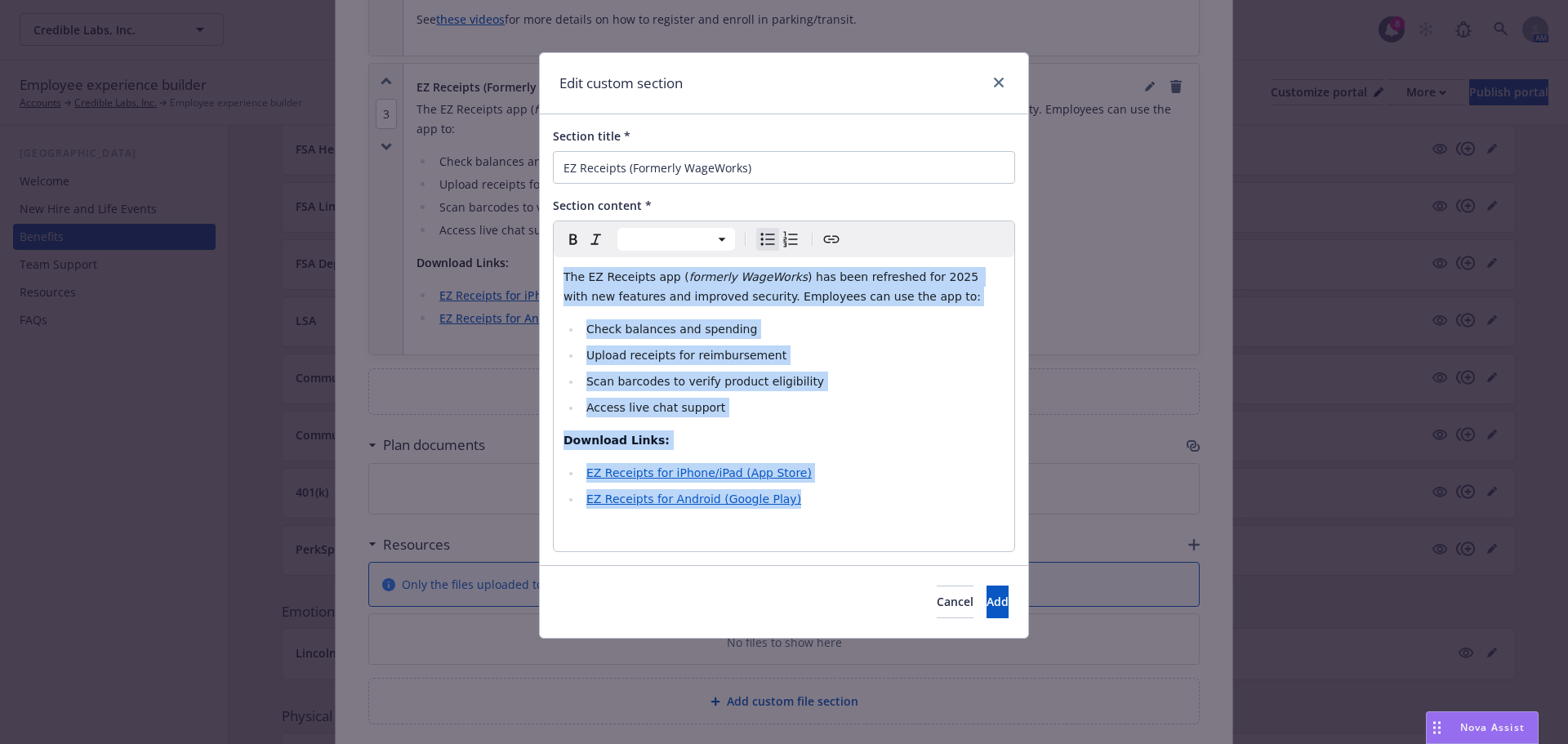
drag, startPoint x: 792, startPoint y: 509, endPoint x: 558, endPoint y: 278, distance: 328.8
click at [558, 278] on div "The EZ Receipts app ( formerly WageWorks ) has been refreshed for 2025 with new…" at bounding box center [784, 404] width 460 height 294
copy div "The EZ Receipts app ( formerly WageWorks ) has been refreshed for 2025 with new…"
click at [936, 603] on span "Cancel" at bounding box center [954, 602] width 36 height 16
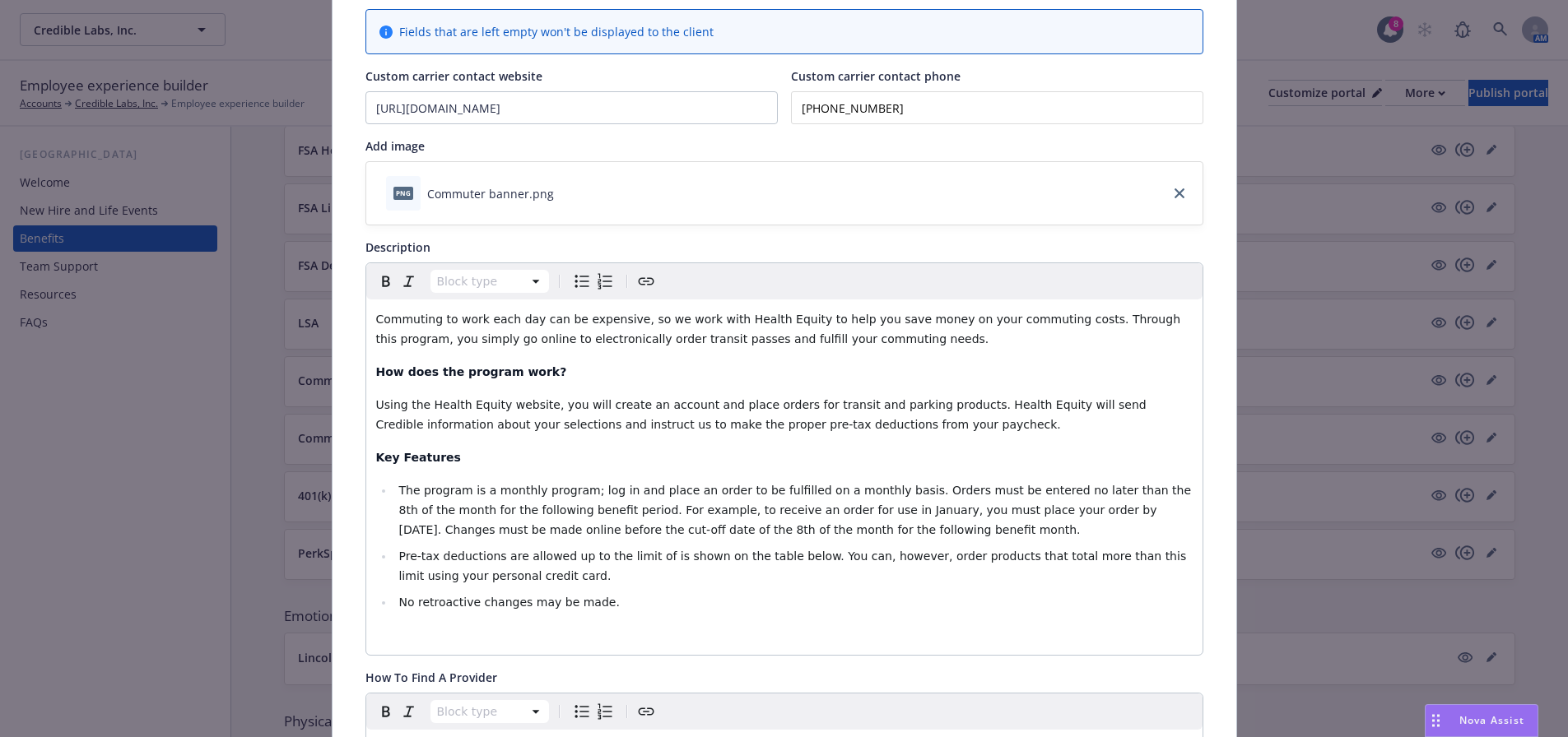
scroll to position [0, 0]
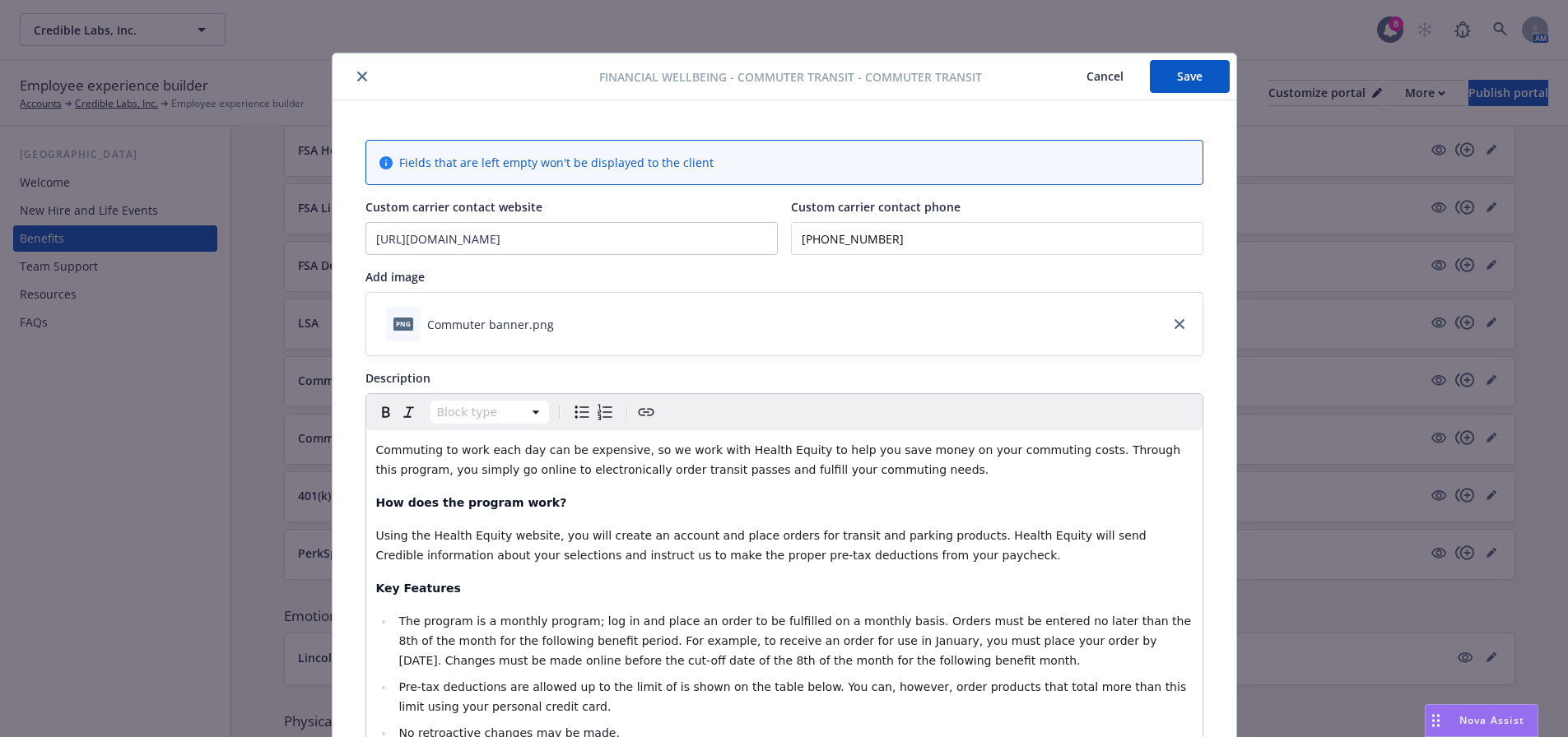
click at [357, 77] on icon "close" at bounding box center [362, 76] width 10 height 10
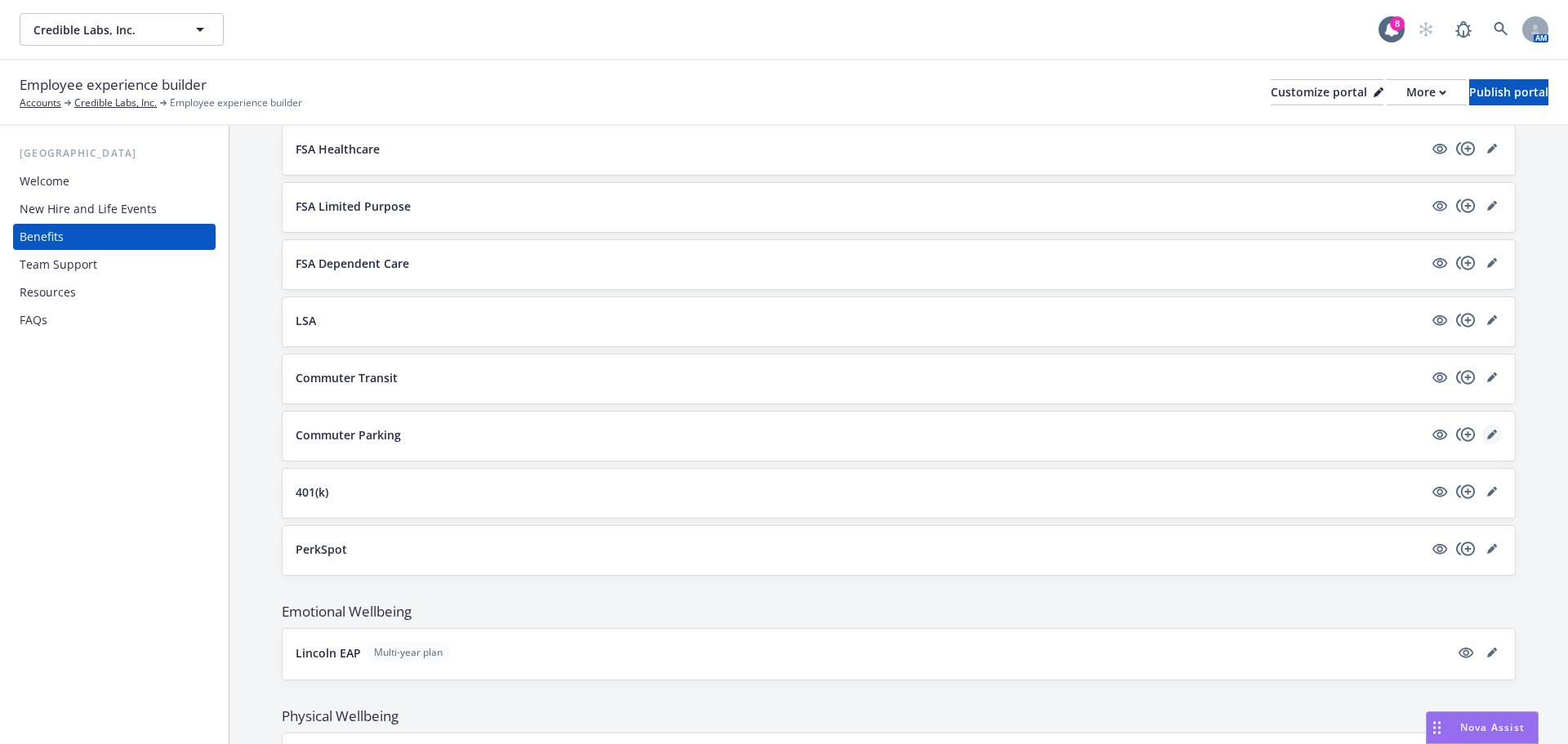
click at [1487, 436] on icon "editPencil" at bounding box center [1492, 435] width 10 height 10
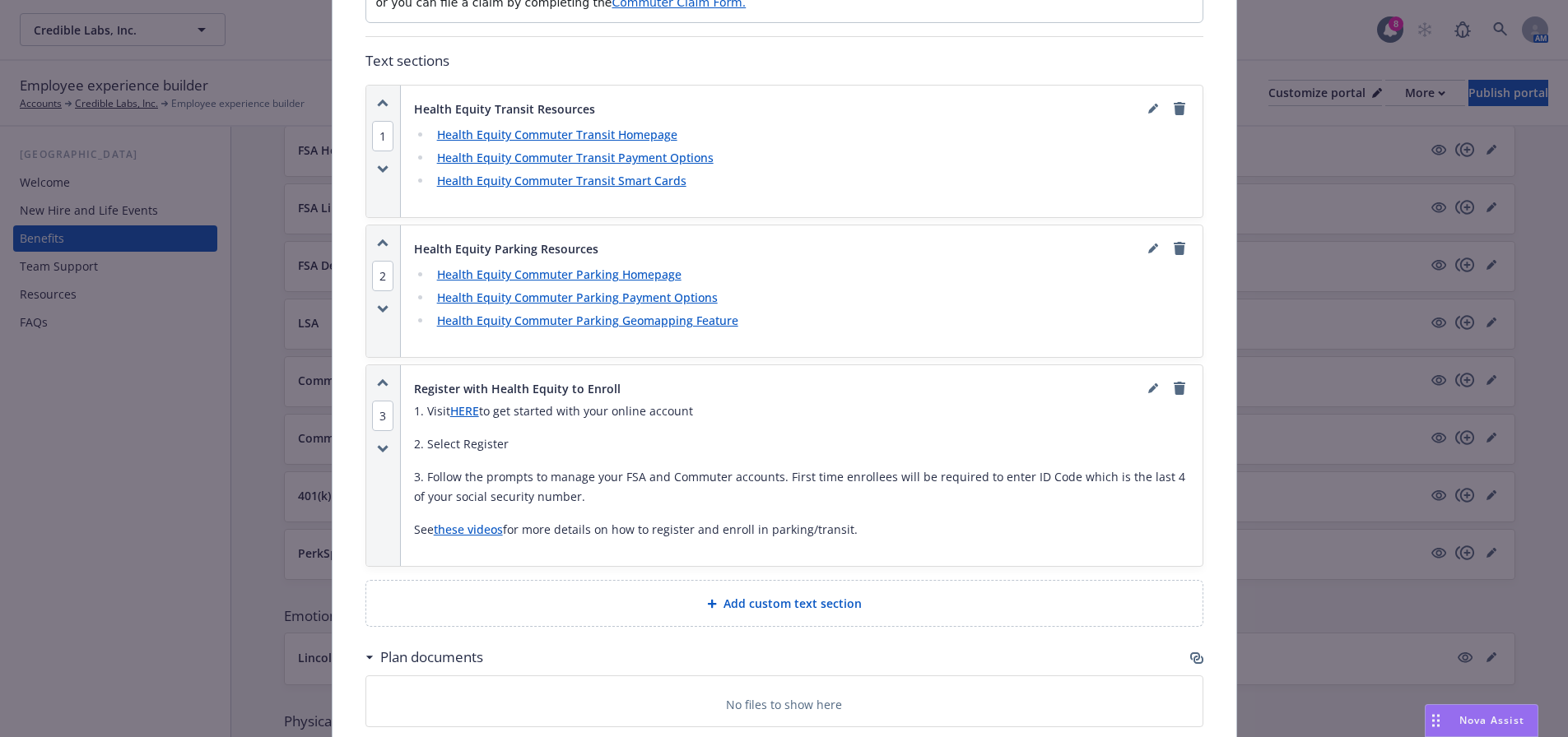
scroll to position [1201, 0]
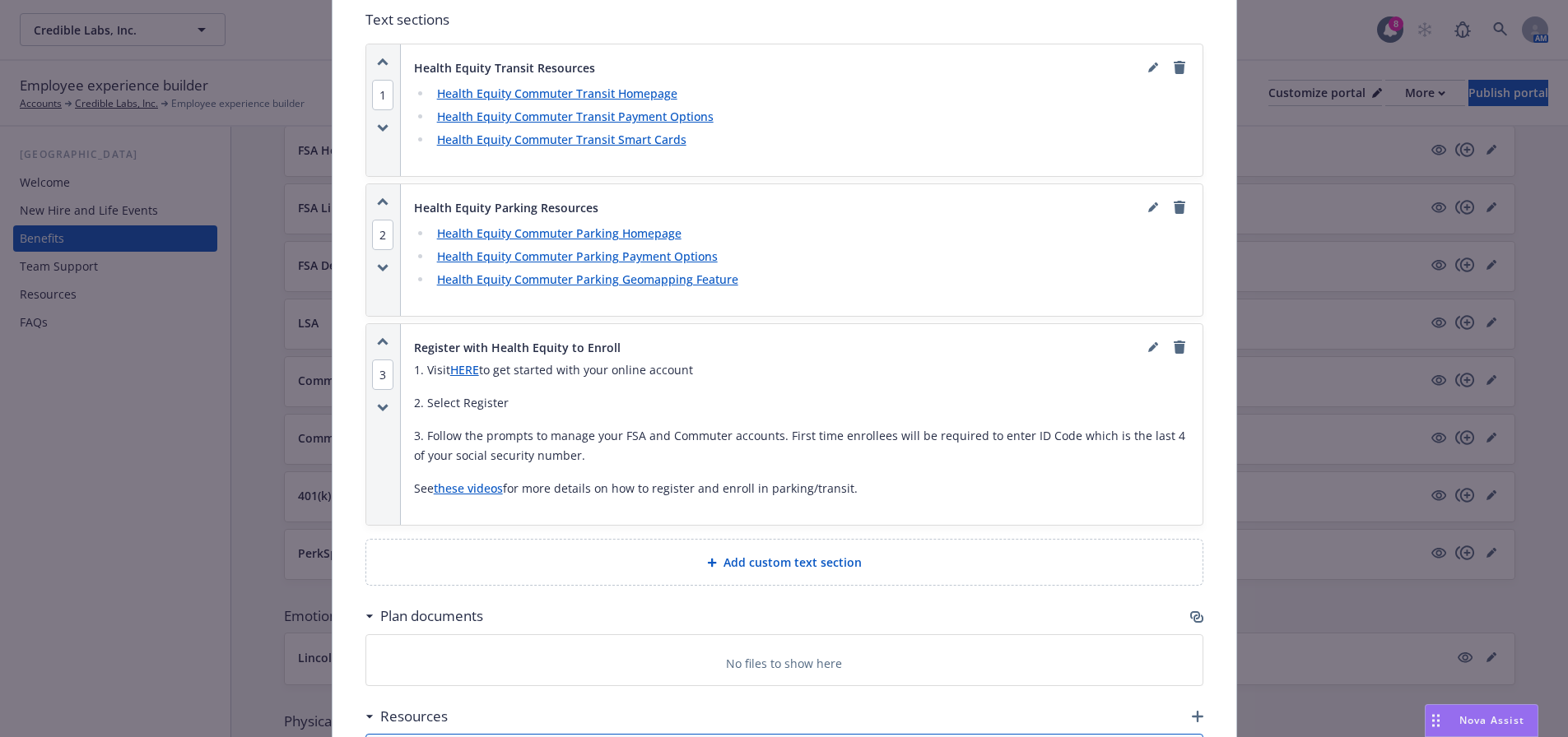
click at [693, 540] on div "Add custom text section" at bounding box center [784, 563] width 837 height 46
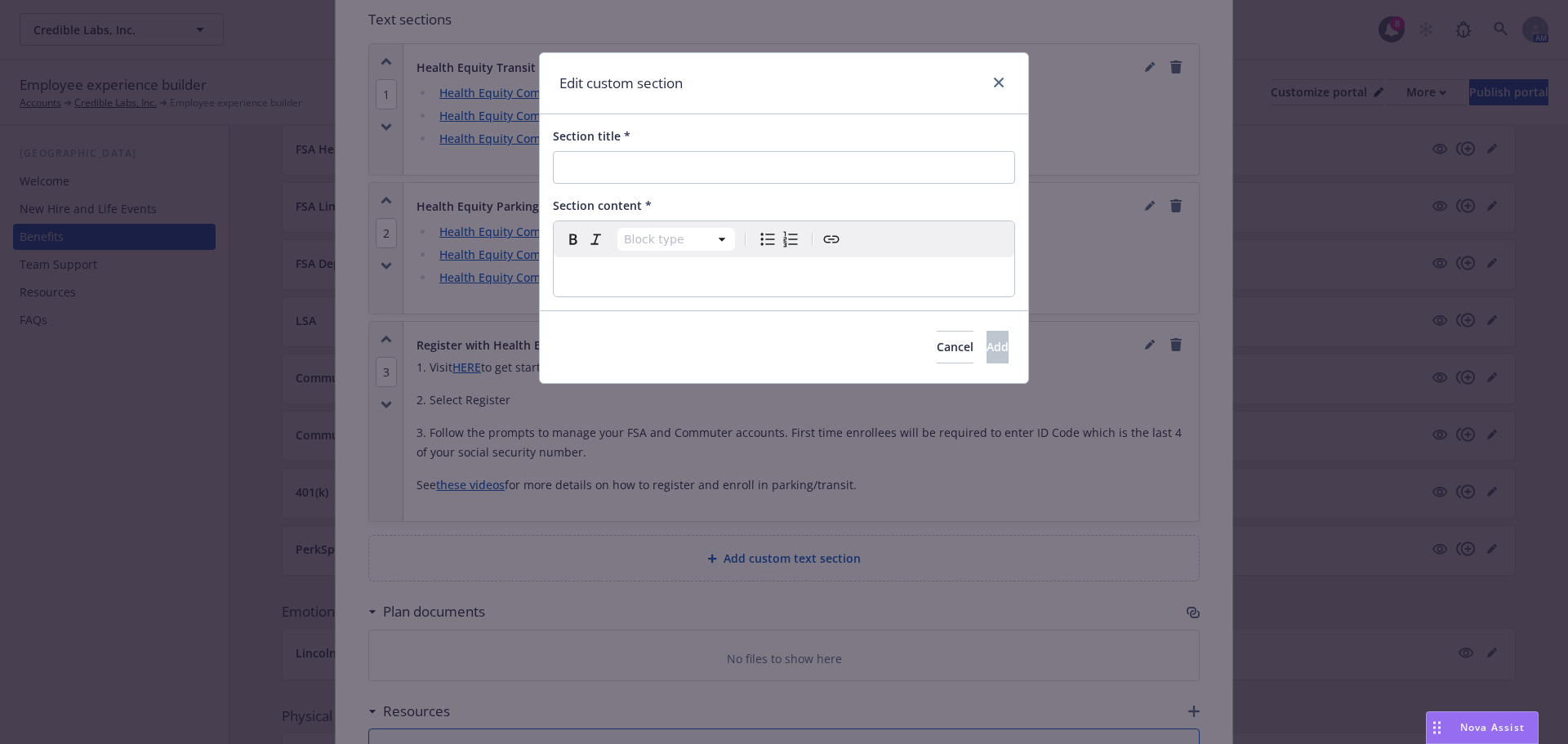
select select "paragraph"
click at [602, 268] on p "editable markdown" at bounding box center [784, 278] width 441 height 20
select select
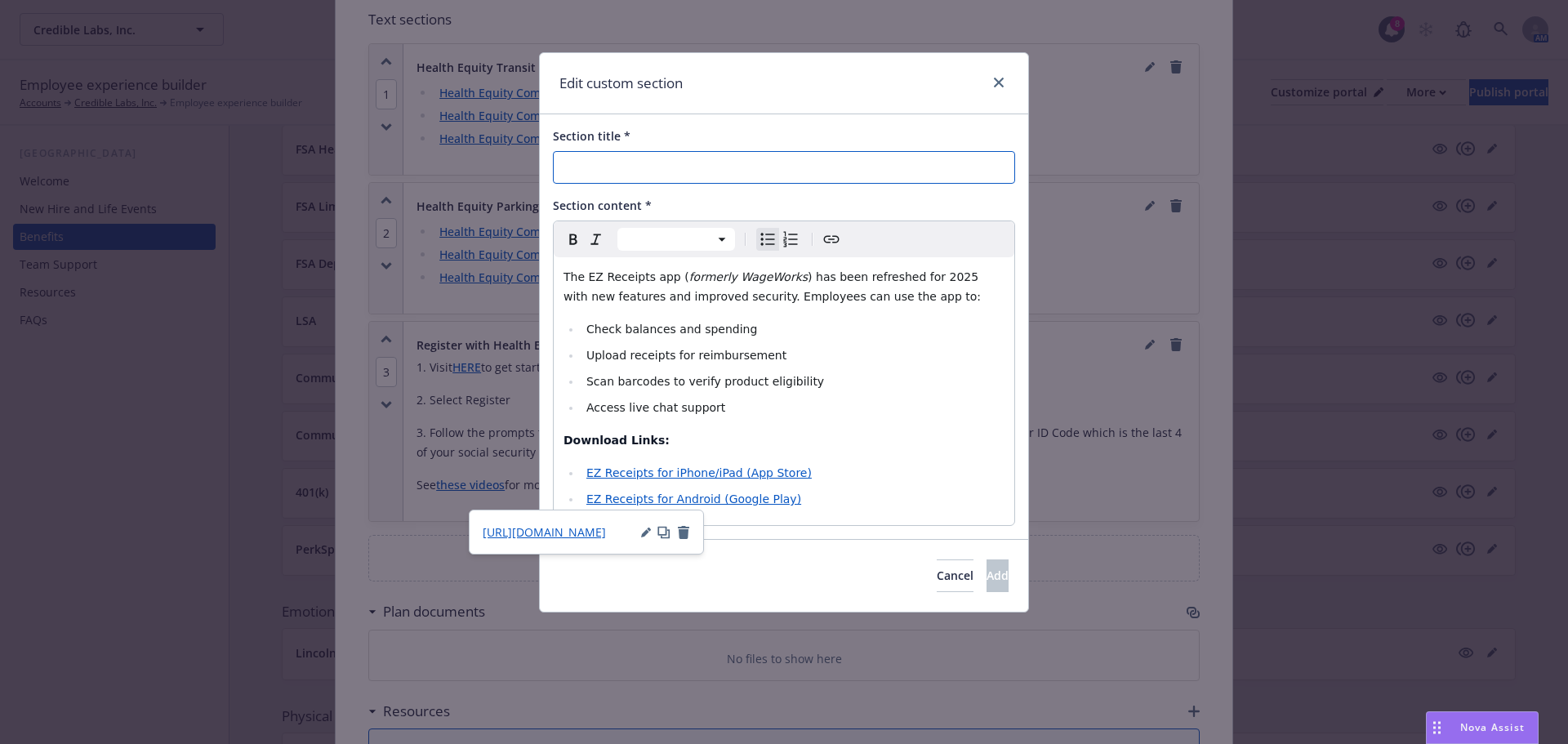
click at [633, 161] on input "Section title *" at bounding box center [784, 167] width 462 height 32
type input "EZ Receipts App (Formerly WageWorks)"
click at [987, 576] on span "Add" at bounding box center [997, 576] width 22 height 16
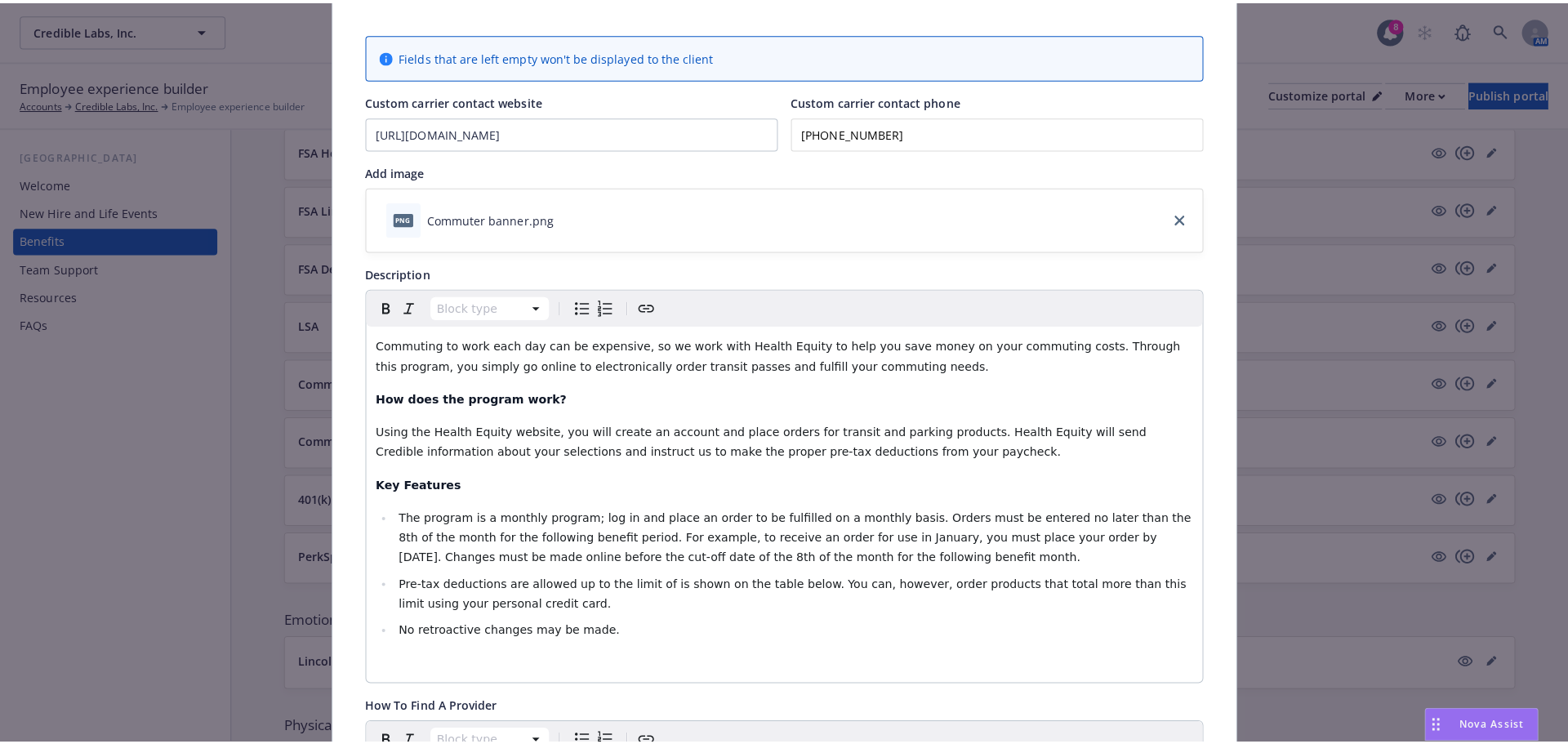
scroll to position [0, 0]
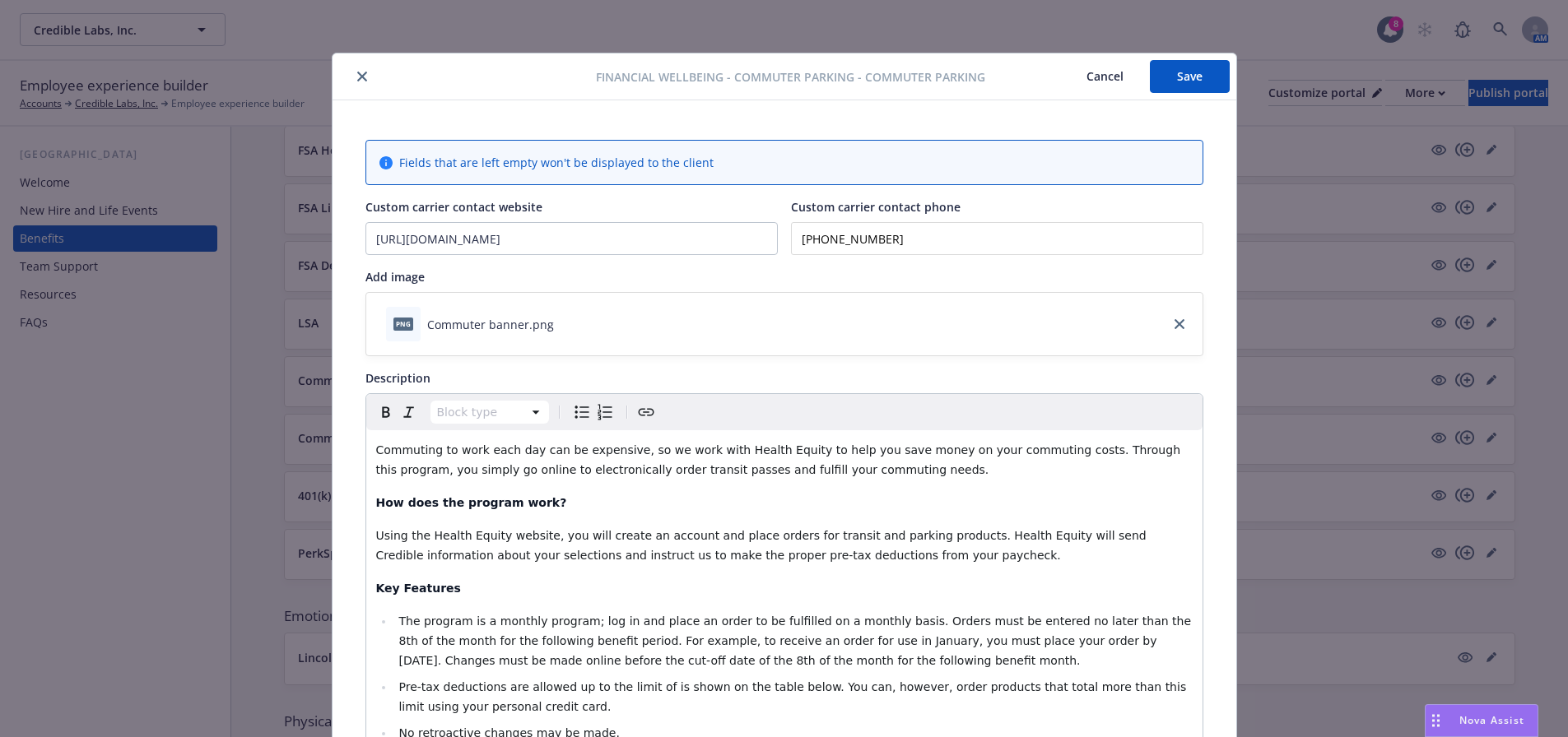
click at [1172, 72] on button "Save" at bounding box center [1189, 76] width 80 height 33
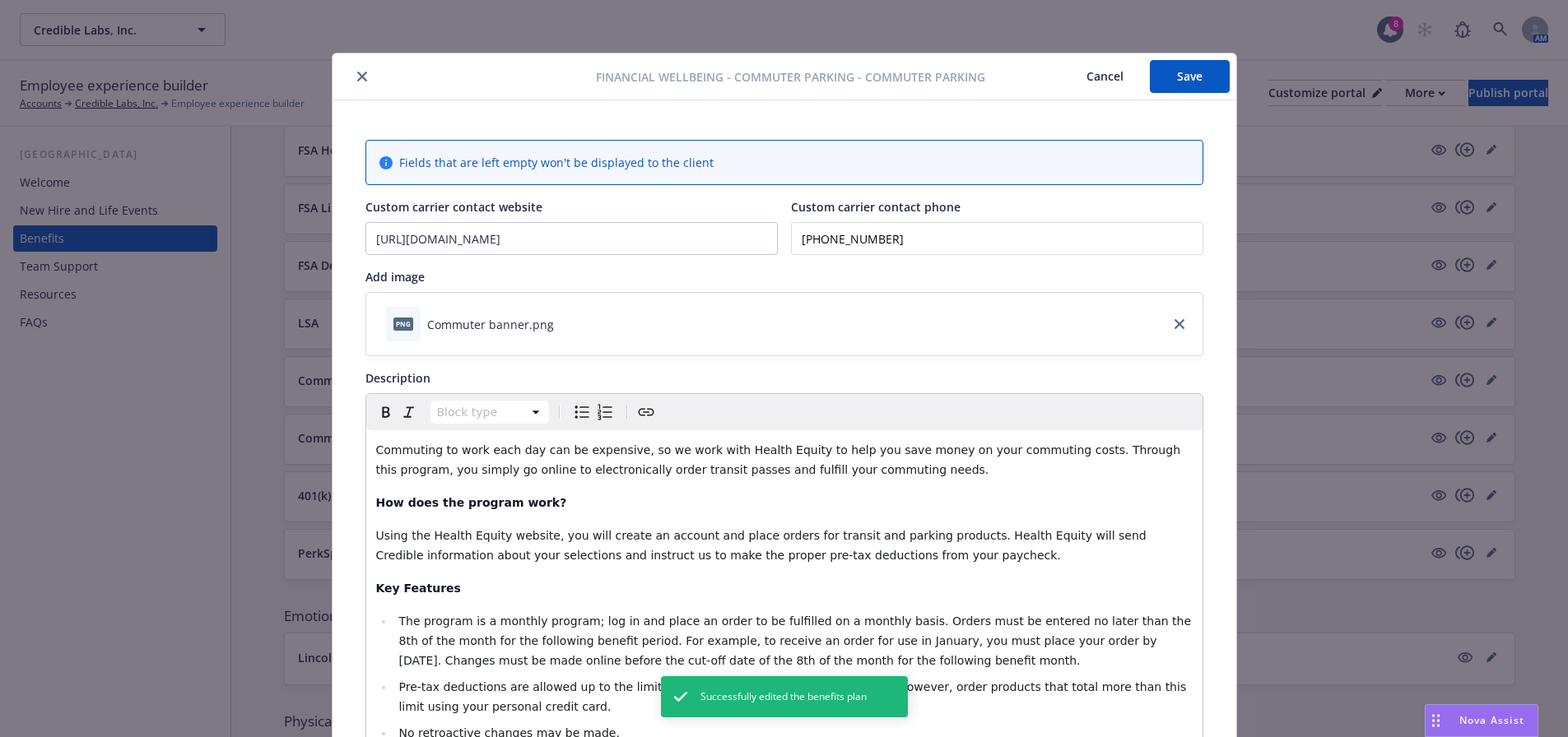
click at [357, 74] on icon "close" at bounding box center [362, 76] width 10 height 10
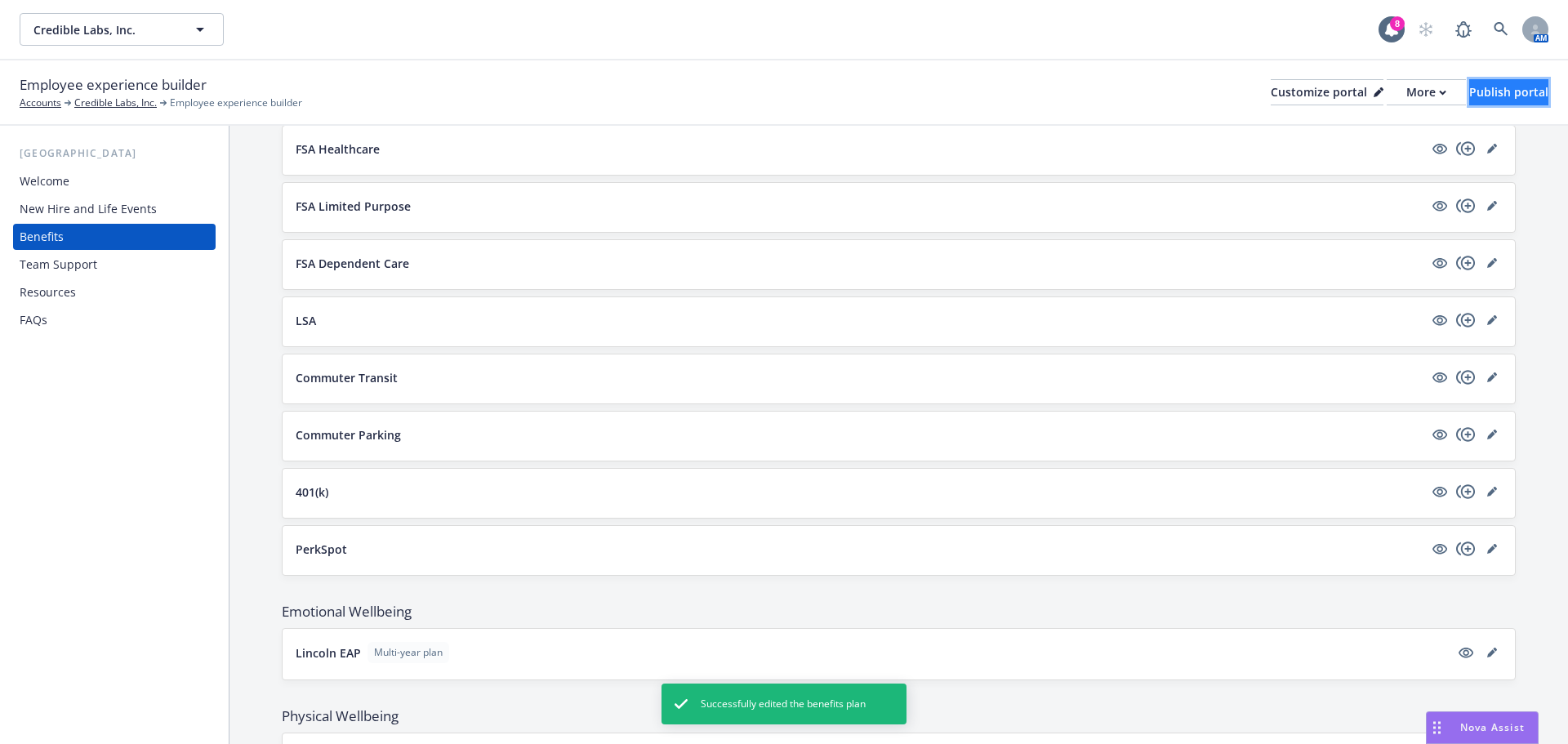
click at [1494, 101] on div "Publish portal" at bounding box center [1509, 92] width 80 height 25
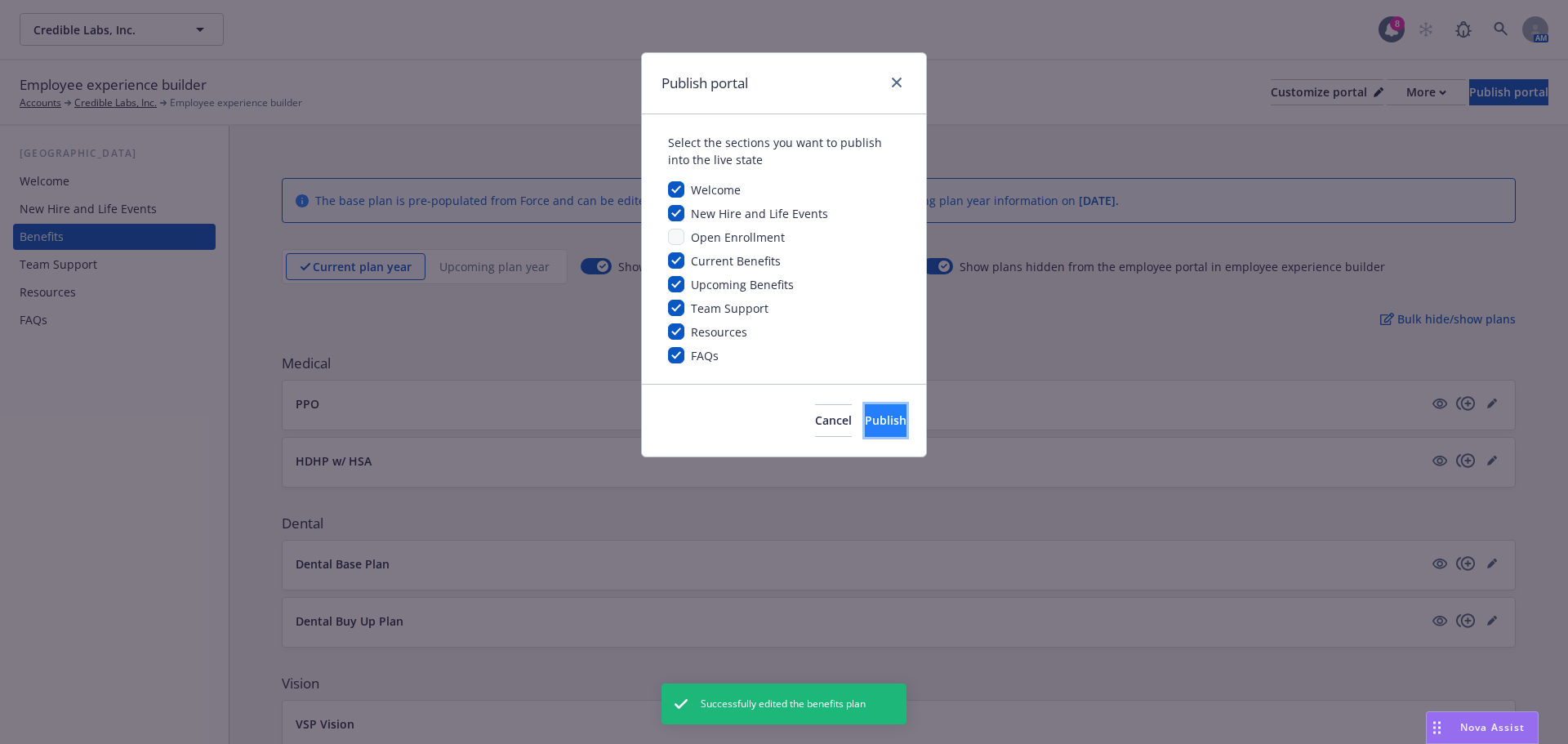
click at [890, 426] on button "Publish" at bounding box center [885, 420] width 41 height 32
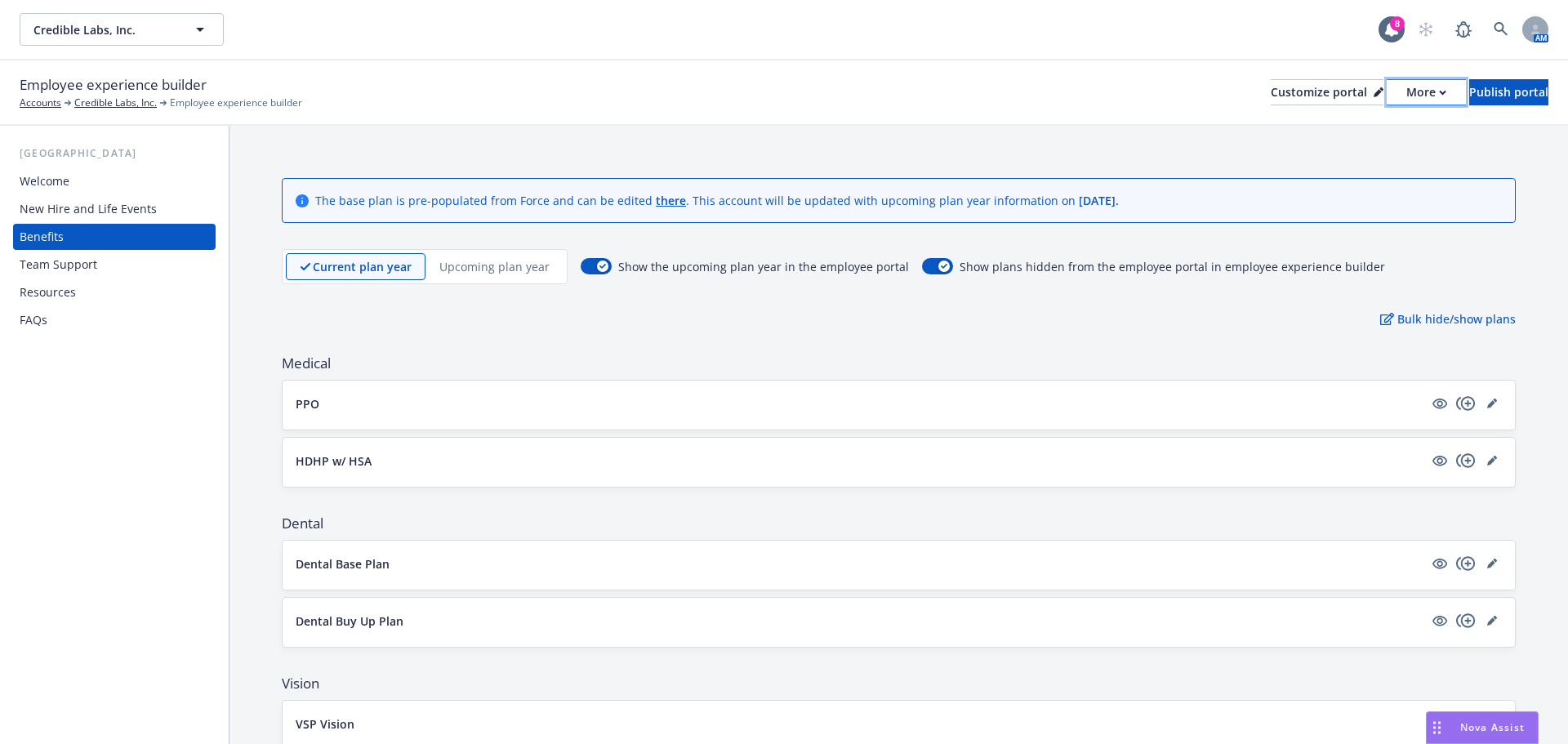
click at [1407, 92] on div "More" at bounding box center [1426, 92] width 40 height 25
click at [1364, 170] on link "Copy portal link" at bounding box center [1339, 161] width 149 height 32
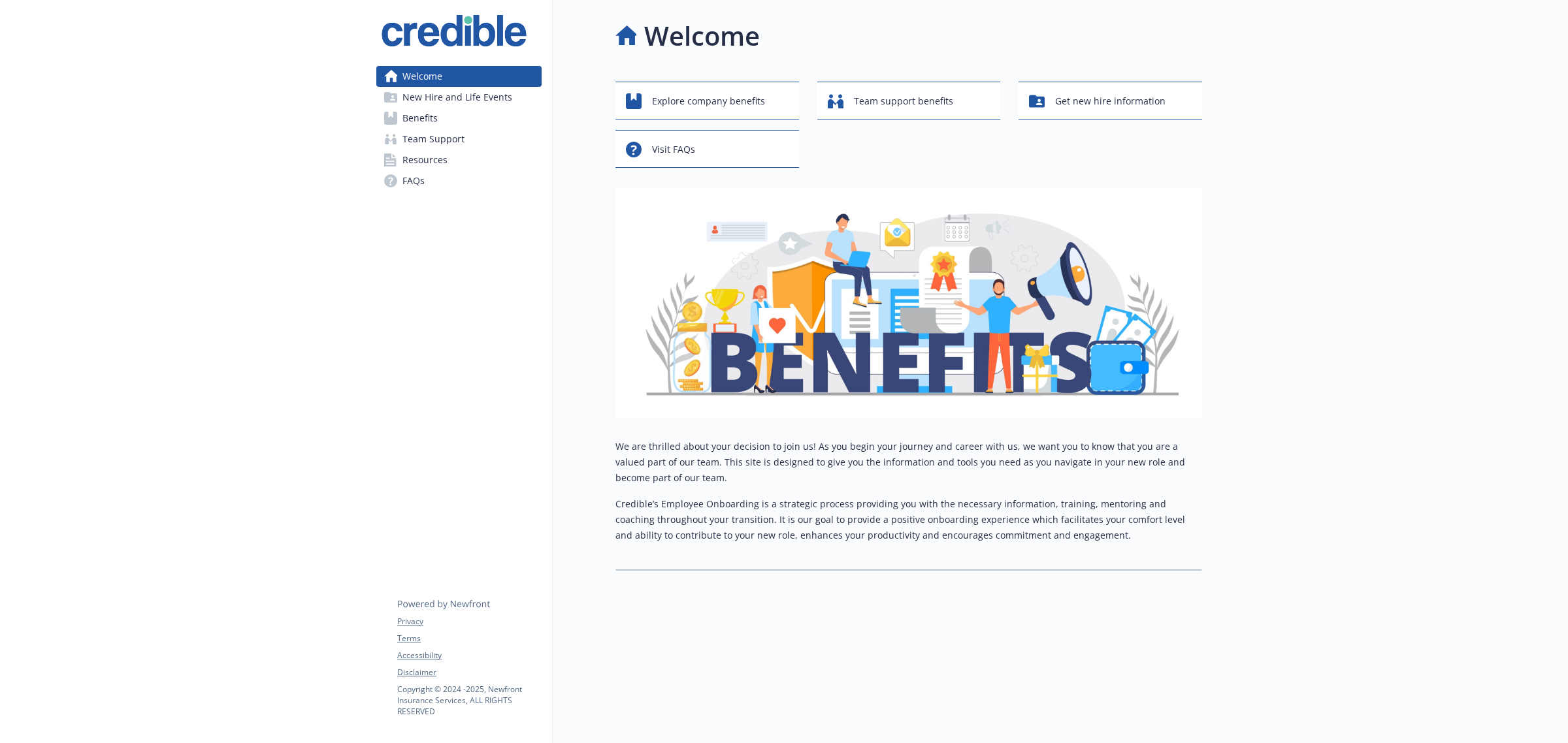
click at [493, 122] on link "Benefits" at bounding box center [459, 118] width 165 height 21
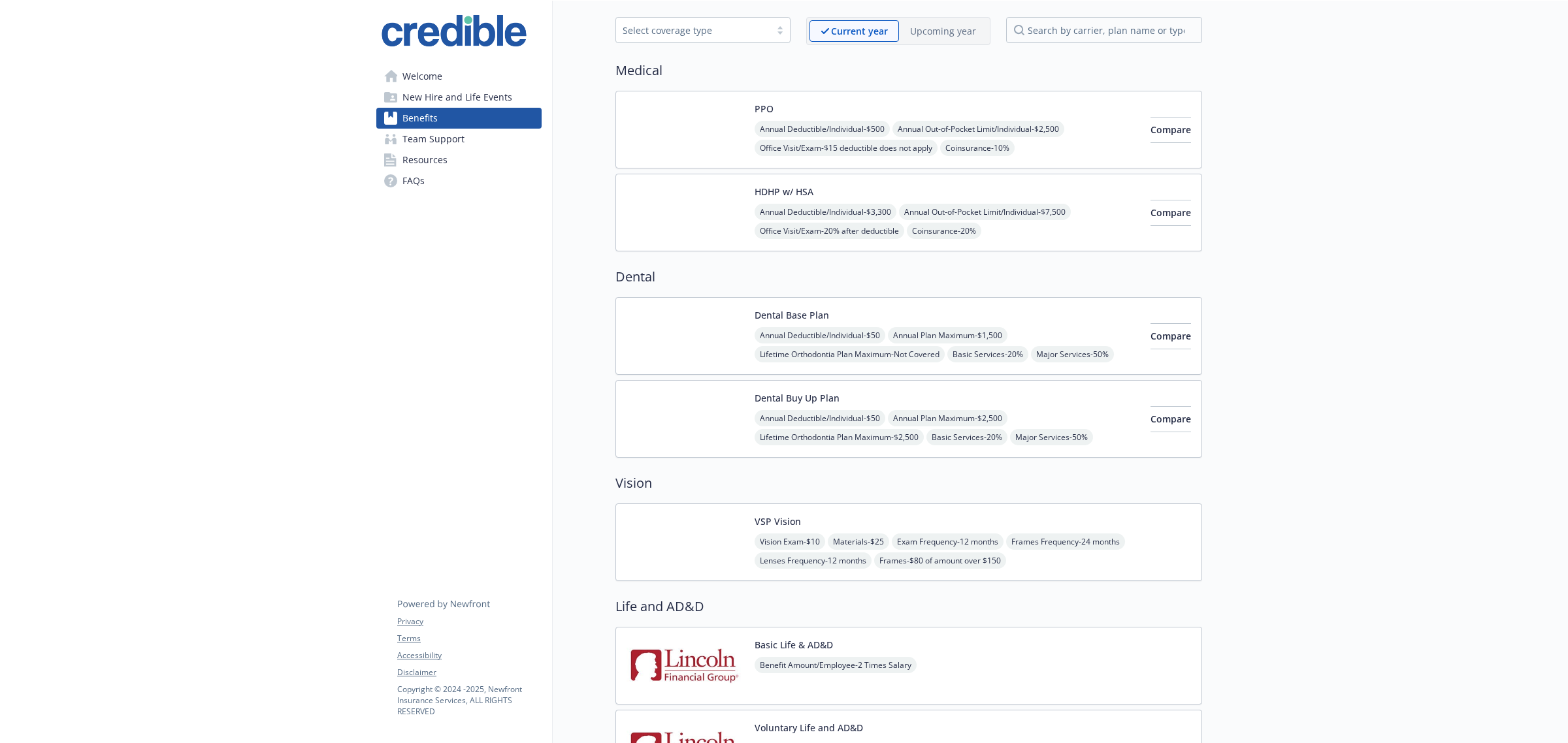
scroll to position [82, 0]
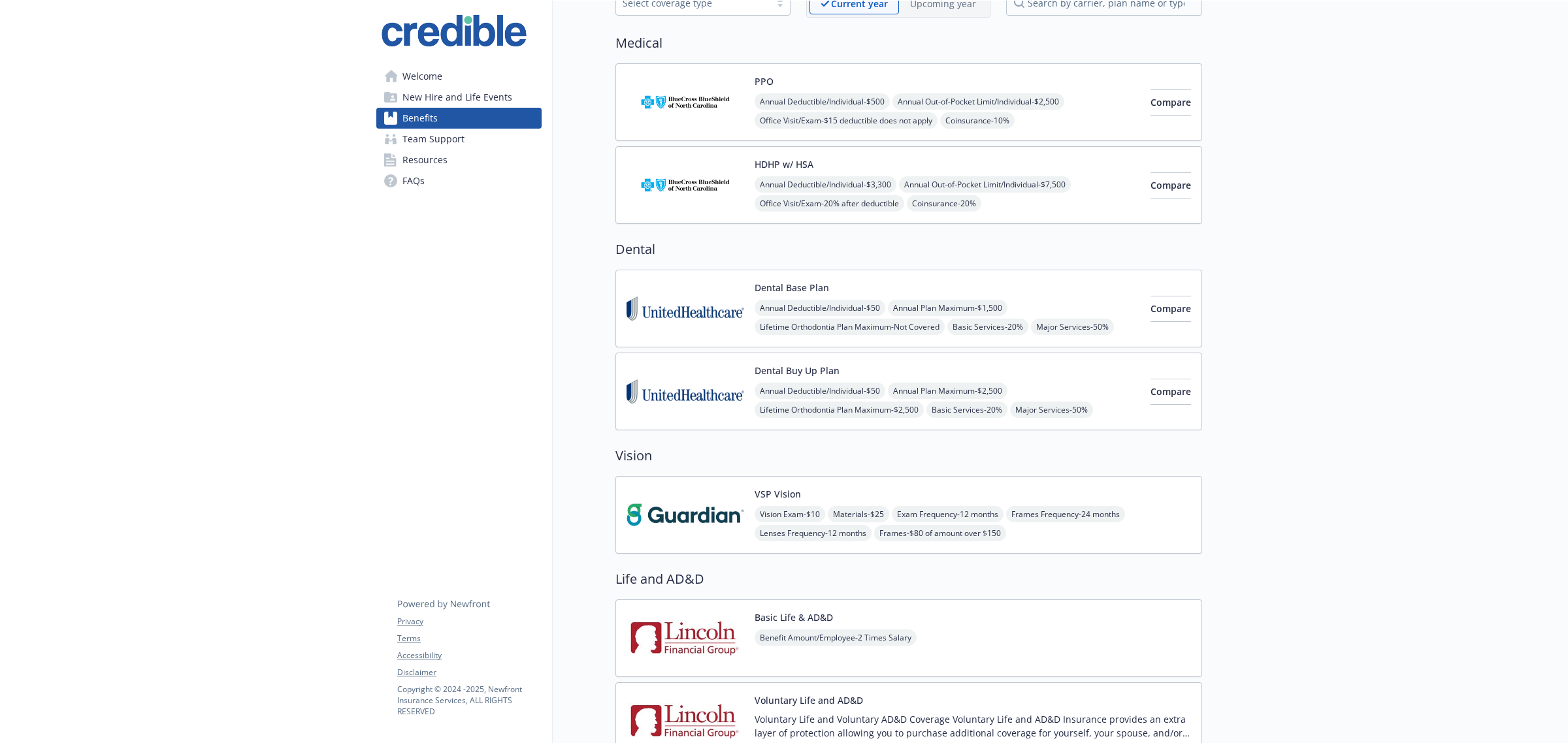
click at [660, 102] on img at bounding box center [684, 102] width 117 height 56
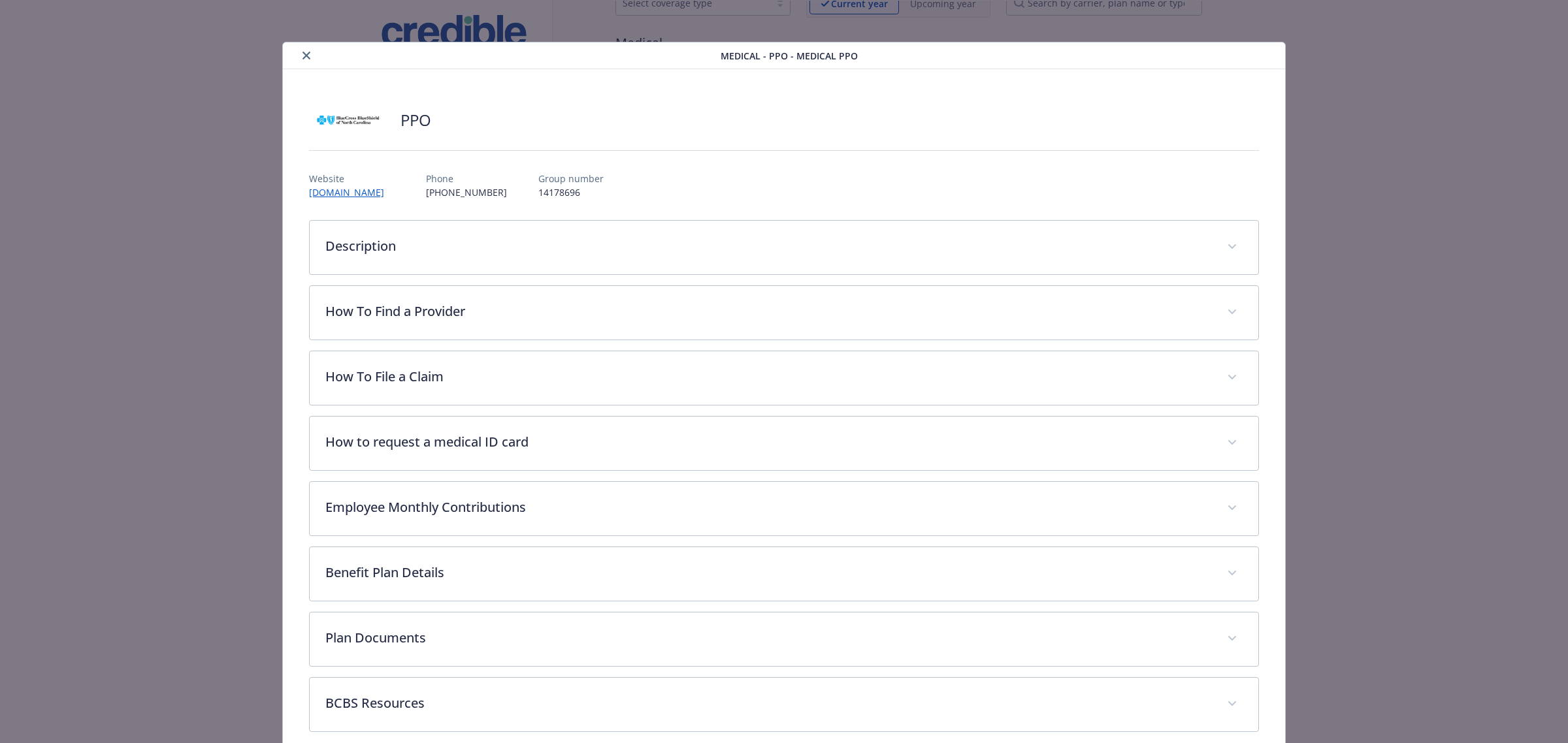
scroll to position [20, 0]
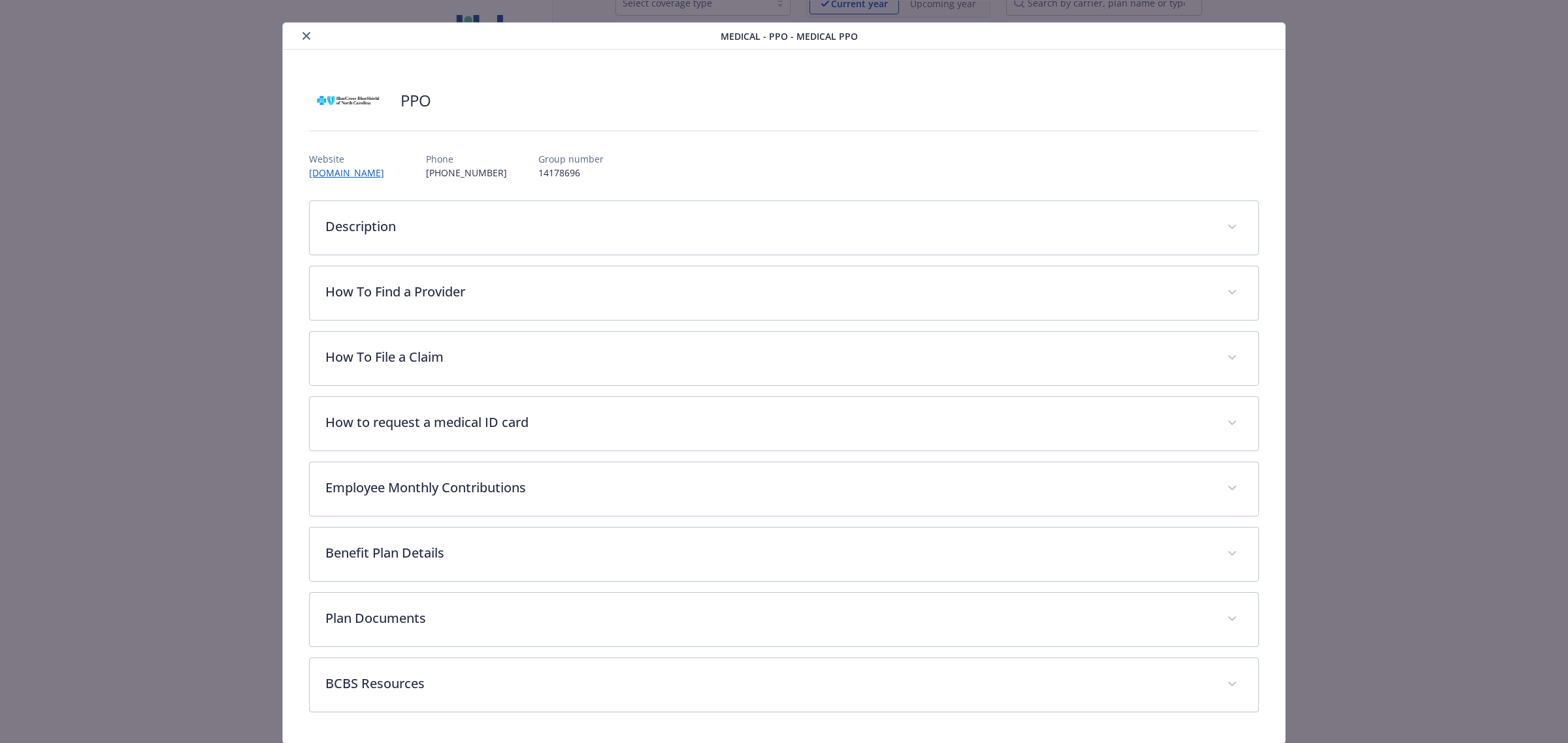
click at [302, 39] on icon "close" at bounding box center [306, 36] width 8 height 8
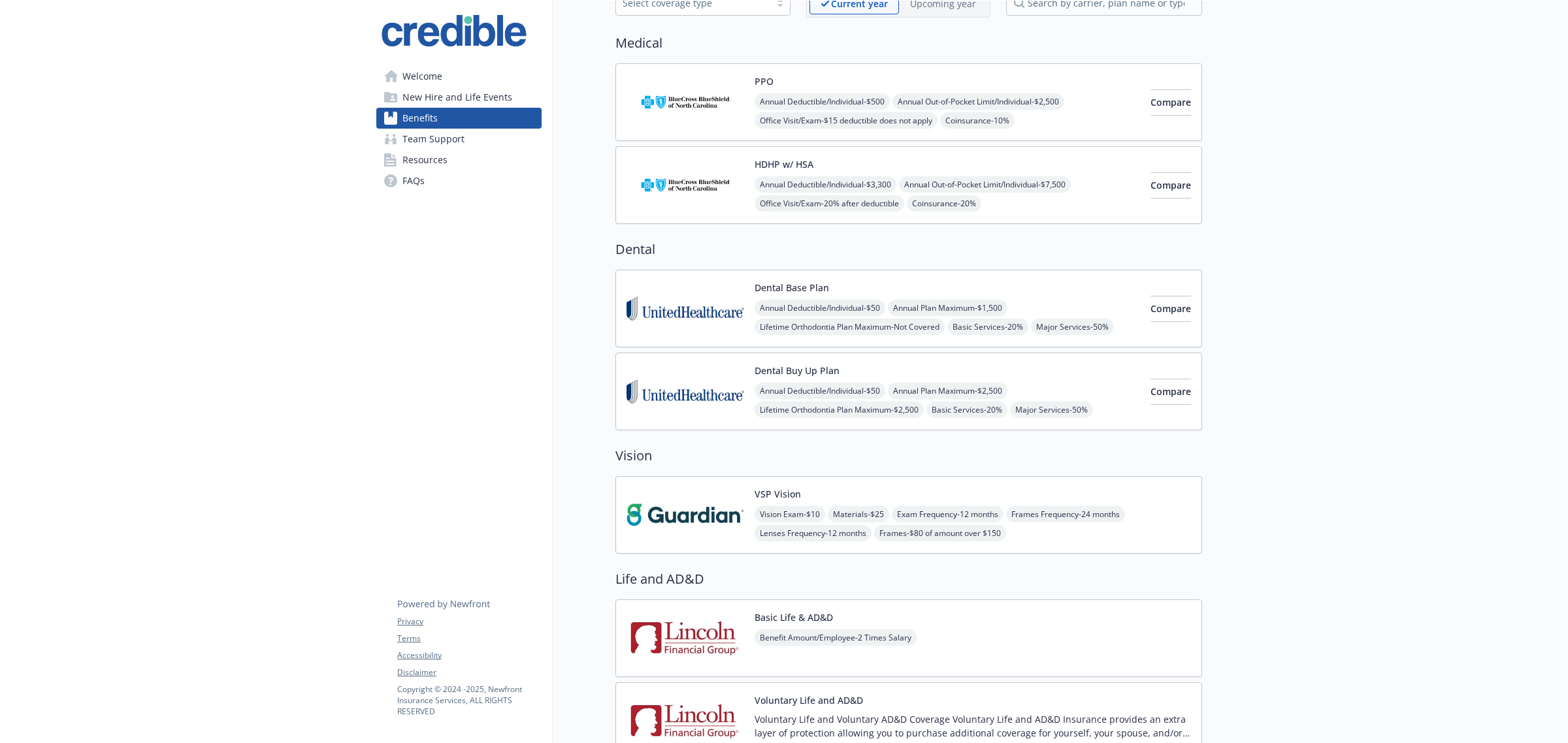
click at [683, 187] on img at bounding box center [684, 185] width 117 height 56
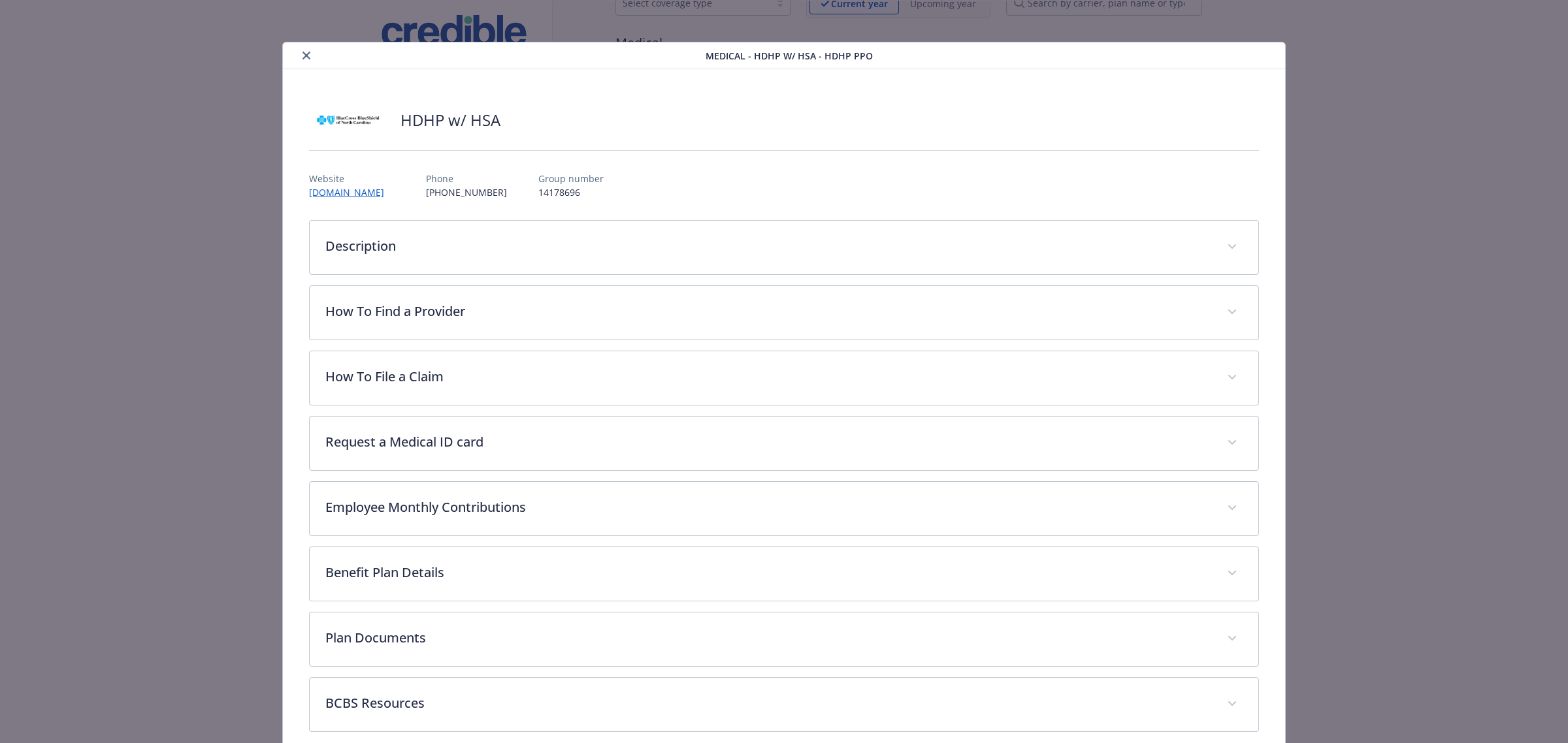
scroll to position [20, 0]
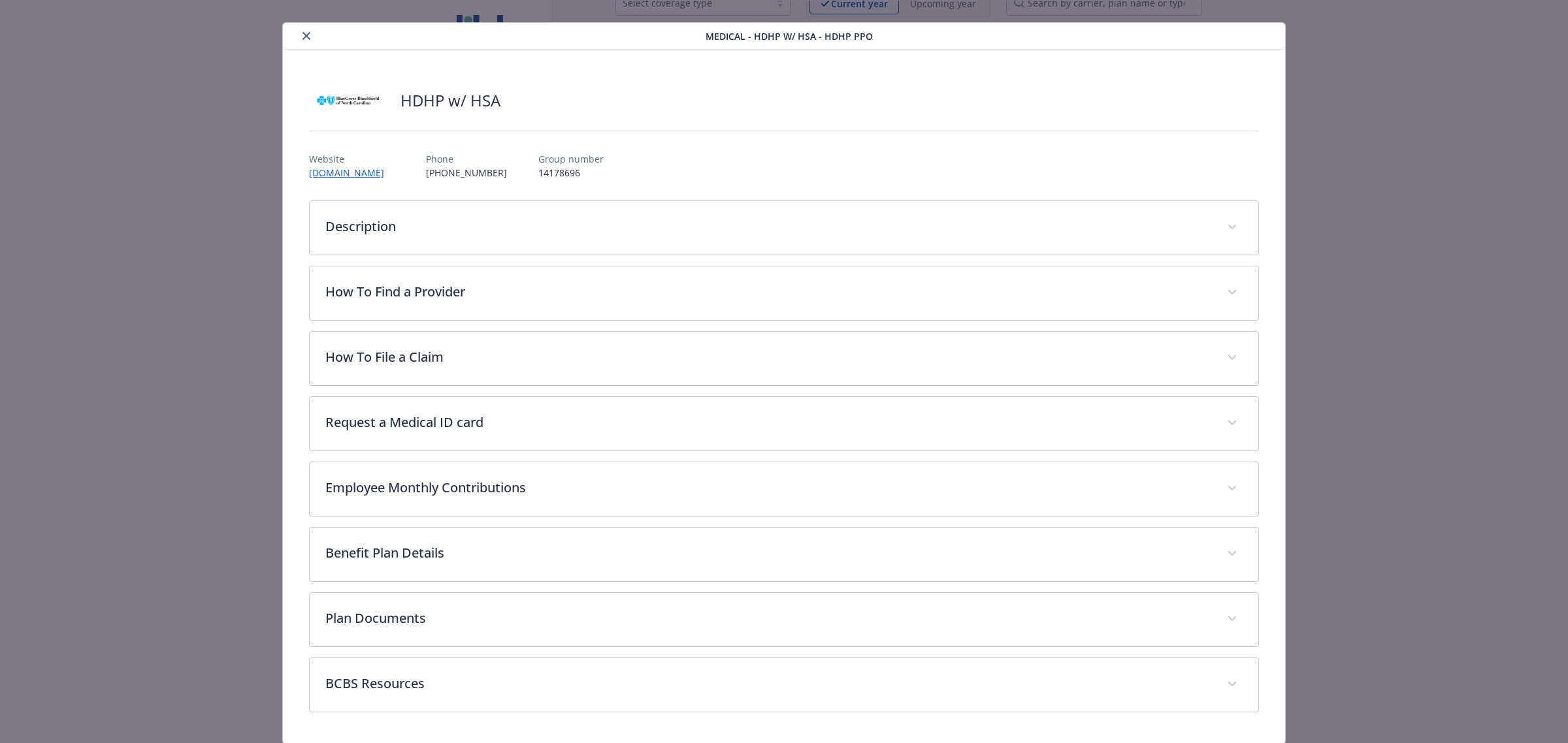
click at [307, 33] on icon "close" at bounding box center [306, 36] width 8 height 8
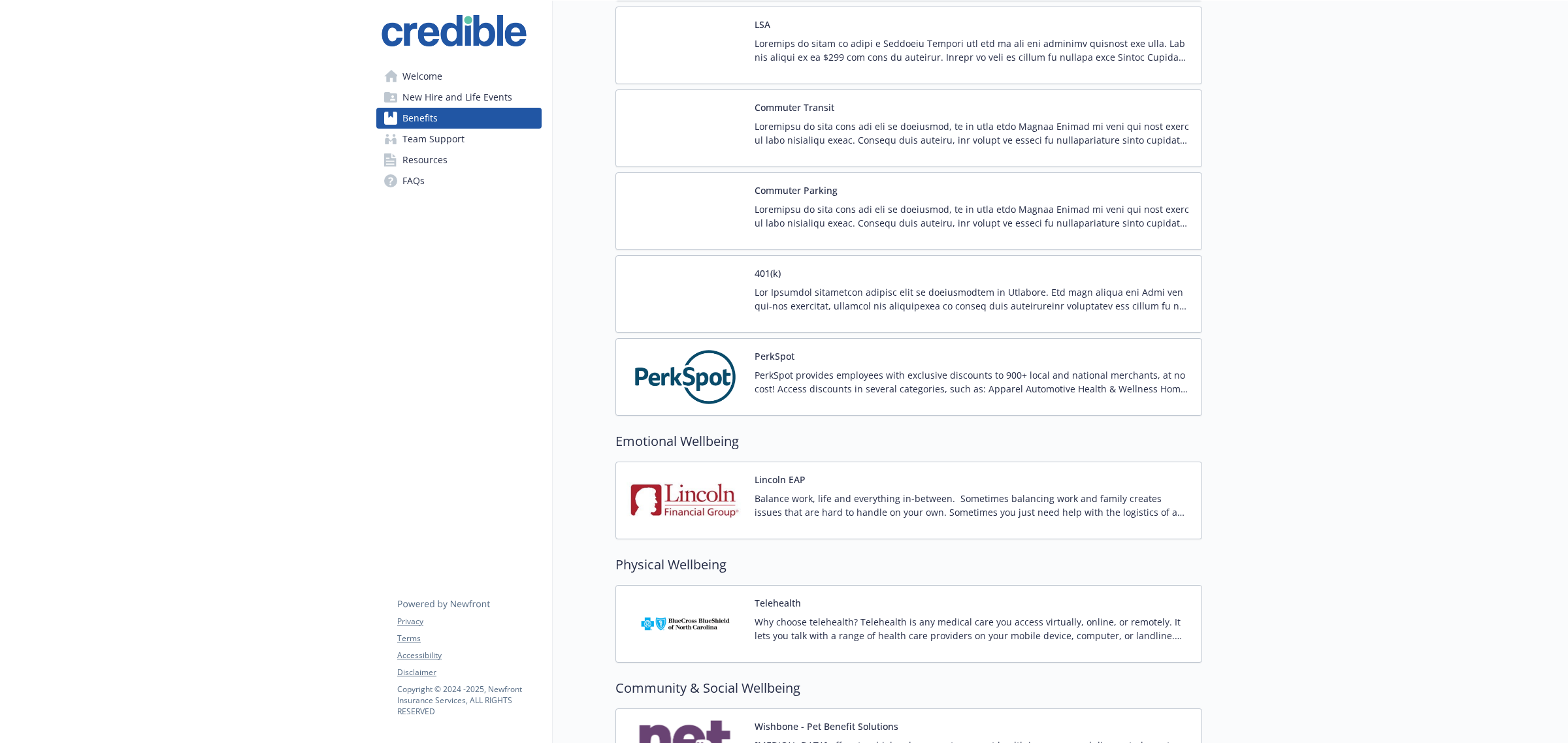
scroll to position [1002, 0]
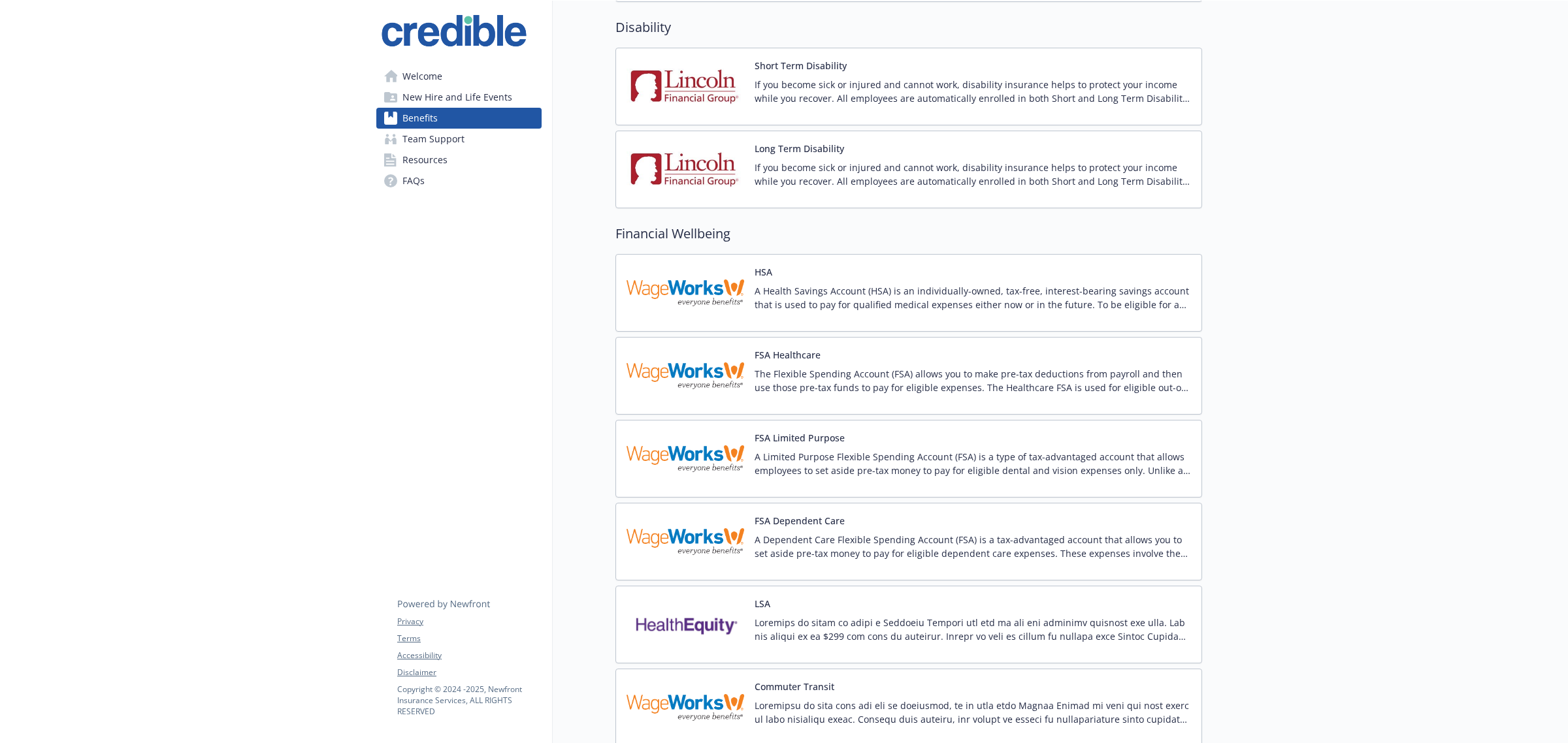
click at [446, 139] on span "Team Support" at bounding box center [433, 139] width 62 height 21
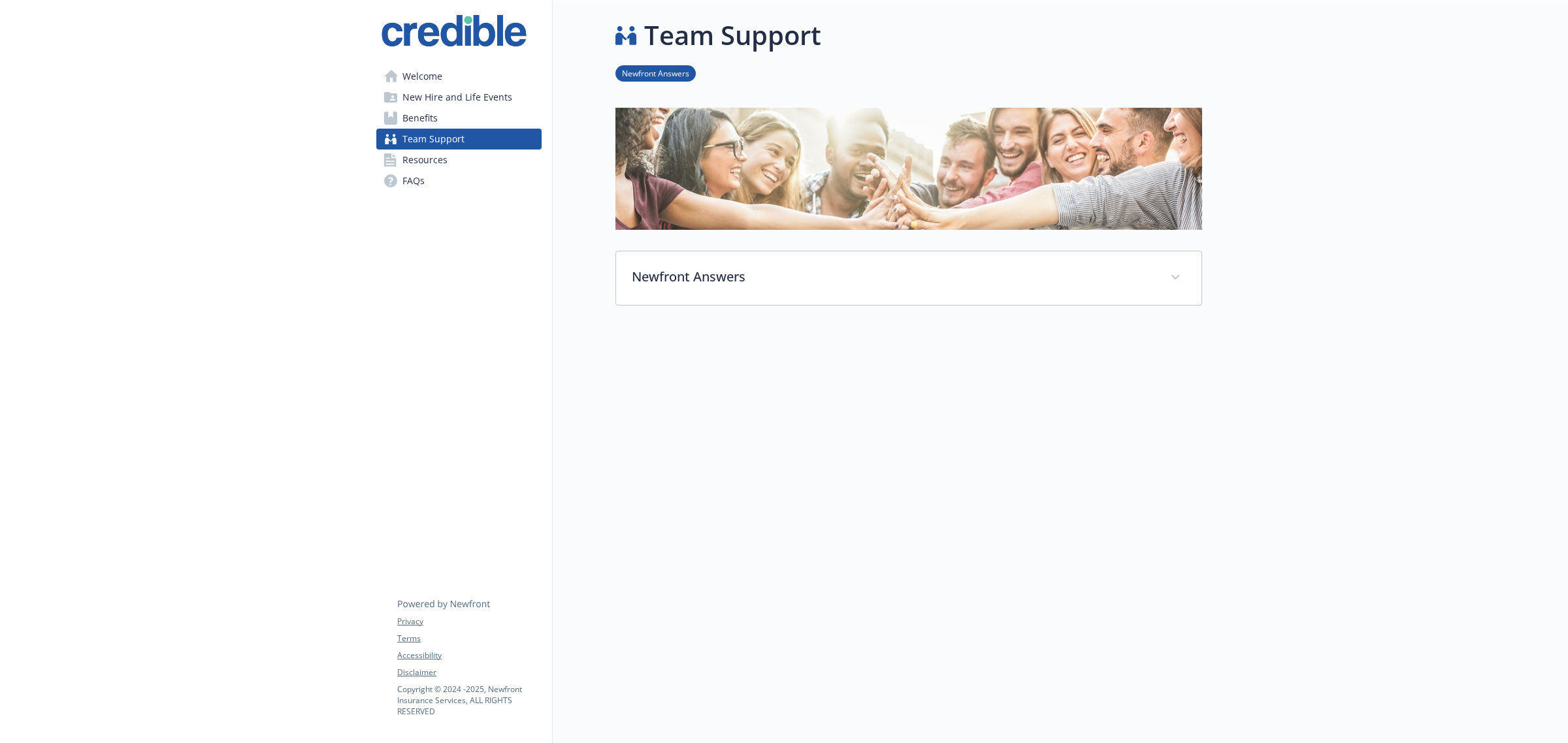
scroll to position [13, 0]
click at [445, 164] on span "Resources" at bounding box center [424, 160] width 45 height 21
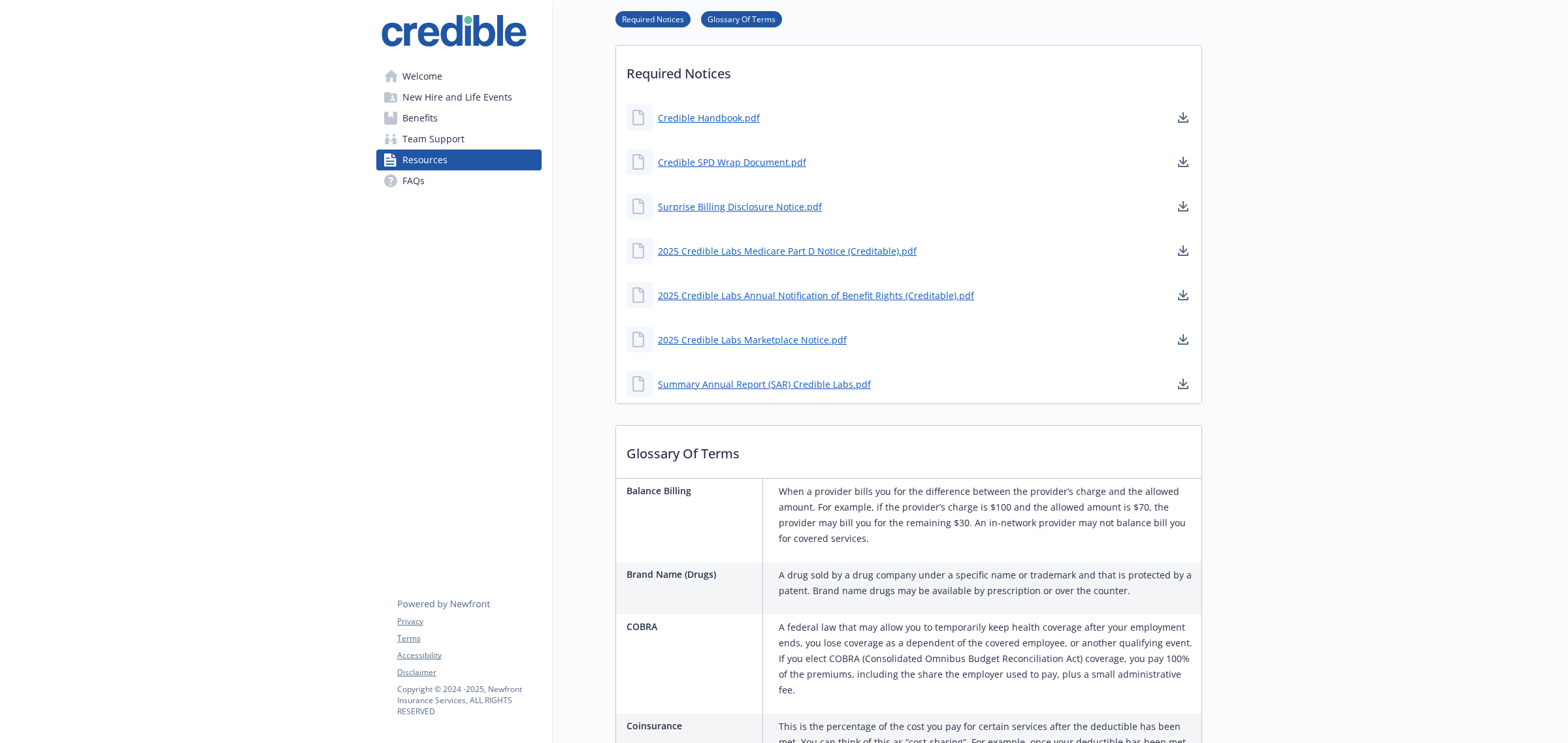
scroll to position [258, 0]
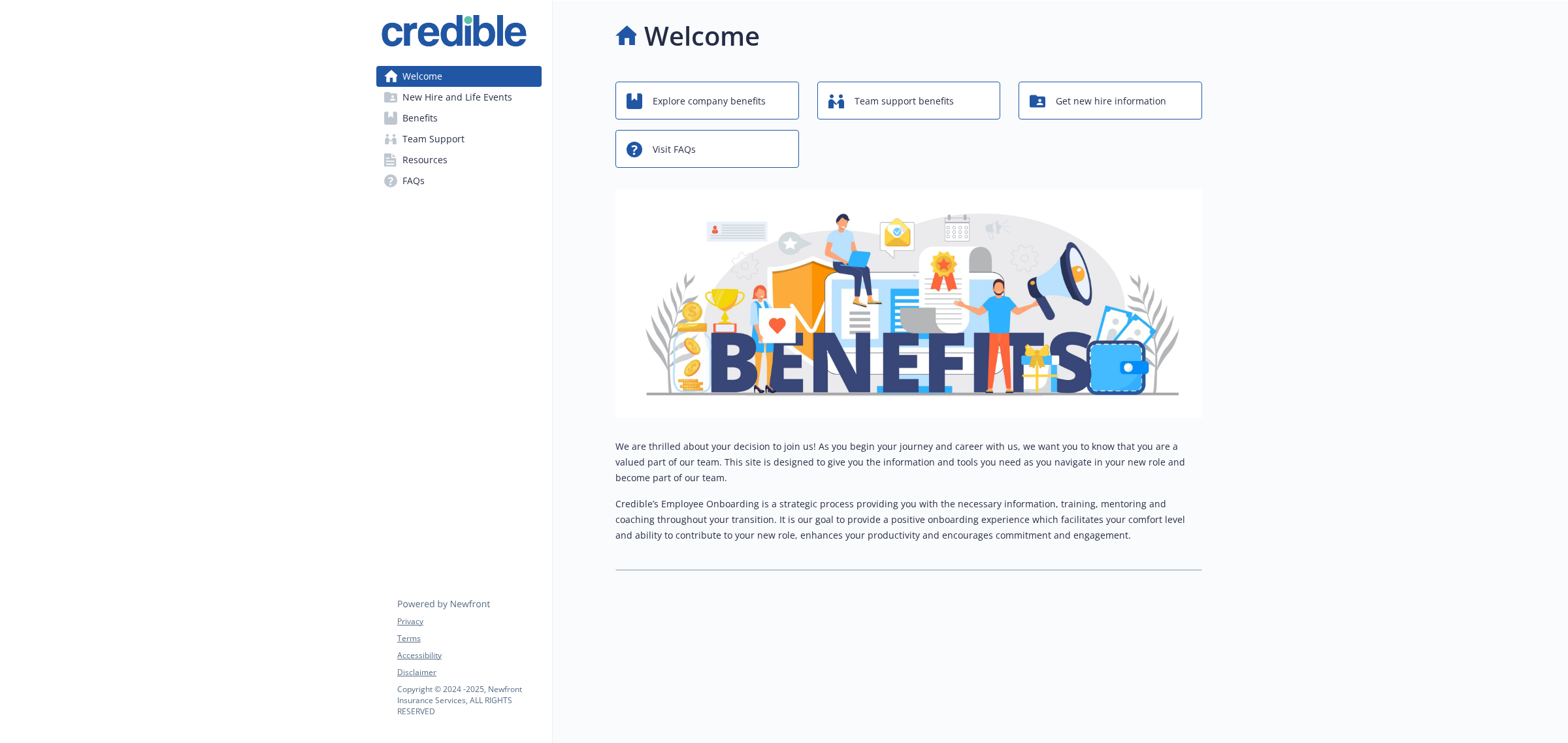
click at [439, 119] on link "Benefits" at bounding box center [459, 118] width 165 height 21
